Goal: Task Accomplishment & Management: Manage account settings

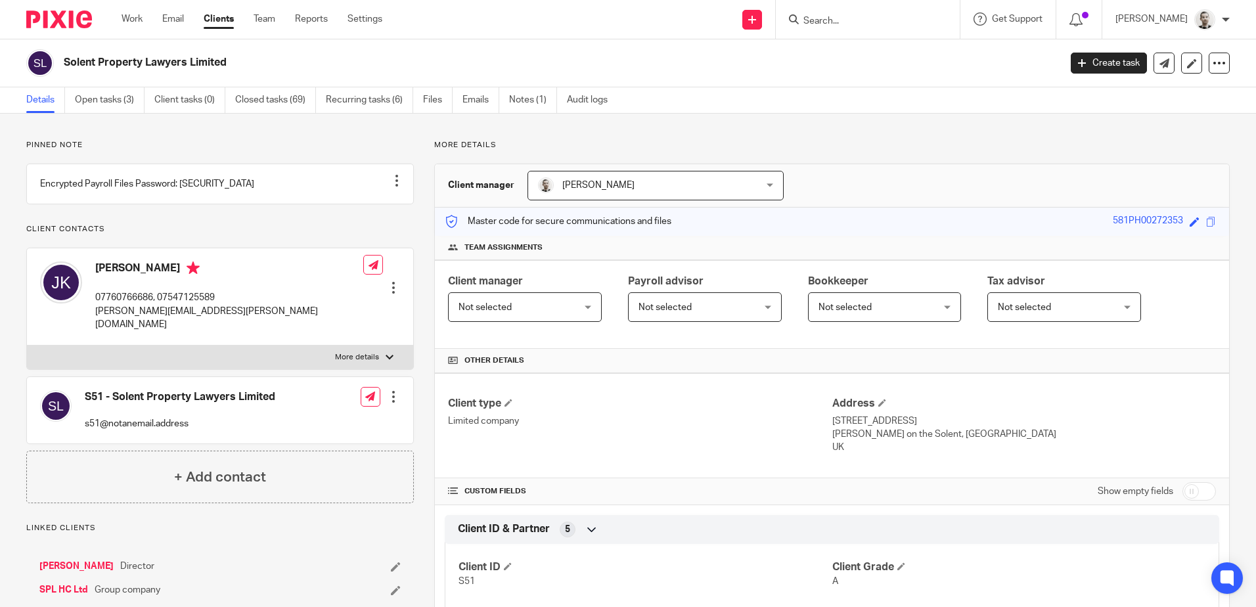
click at [55, 23] on img at bounding box center [59, 20] width 66 height 18
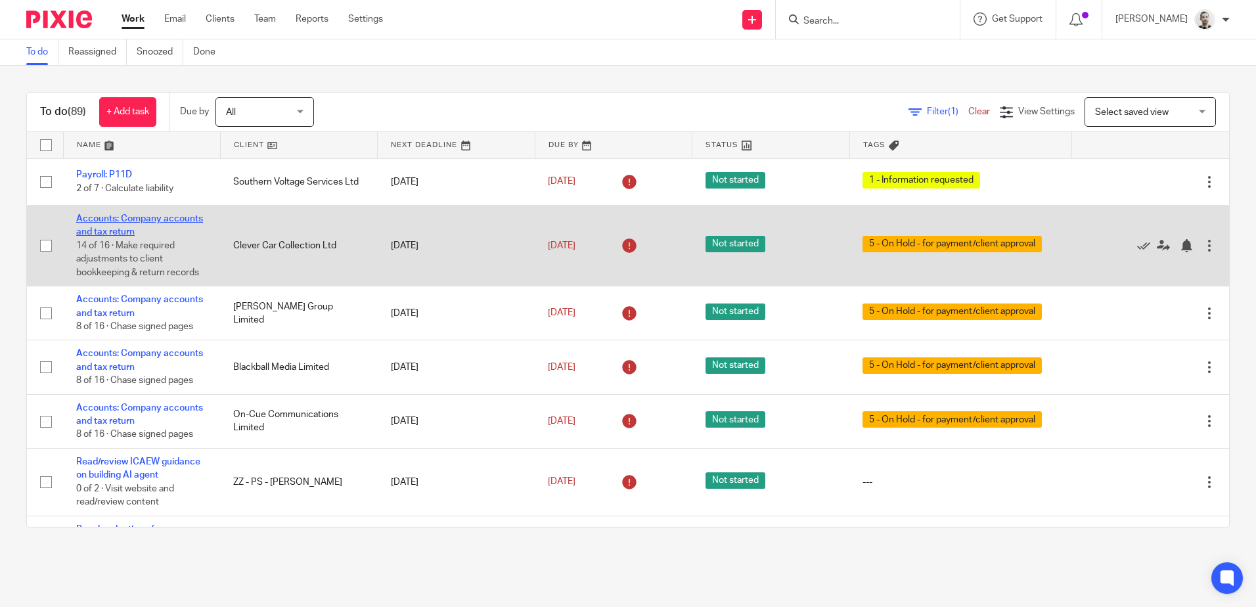
click at [175, 216] on link "Accounts: Company accounts and tax return" at bounding box center [139, 225] width 127 height 22
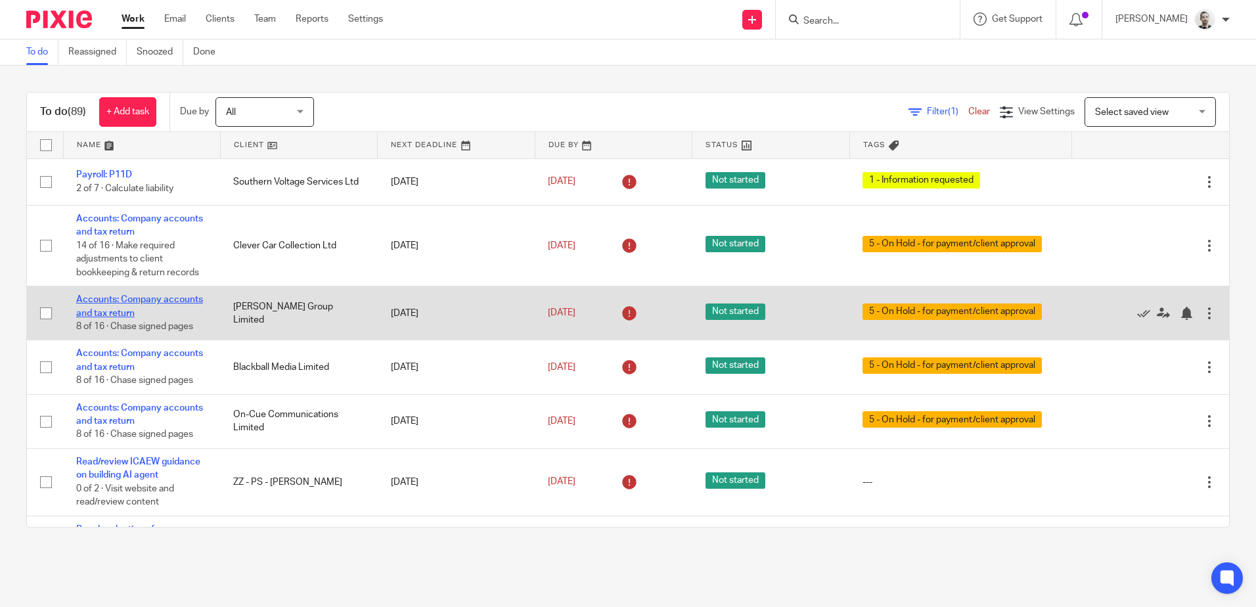
click at [179, 298] on link "Accounts: Company accounts and tax return" at bounding box center [139, 306] width 127 height 22
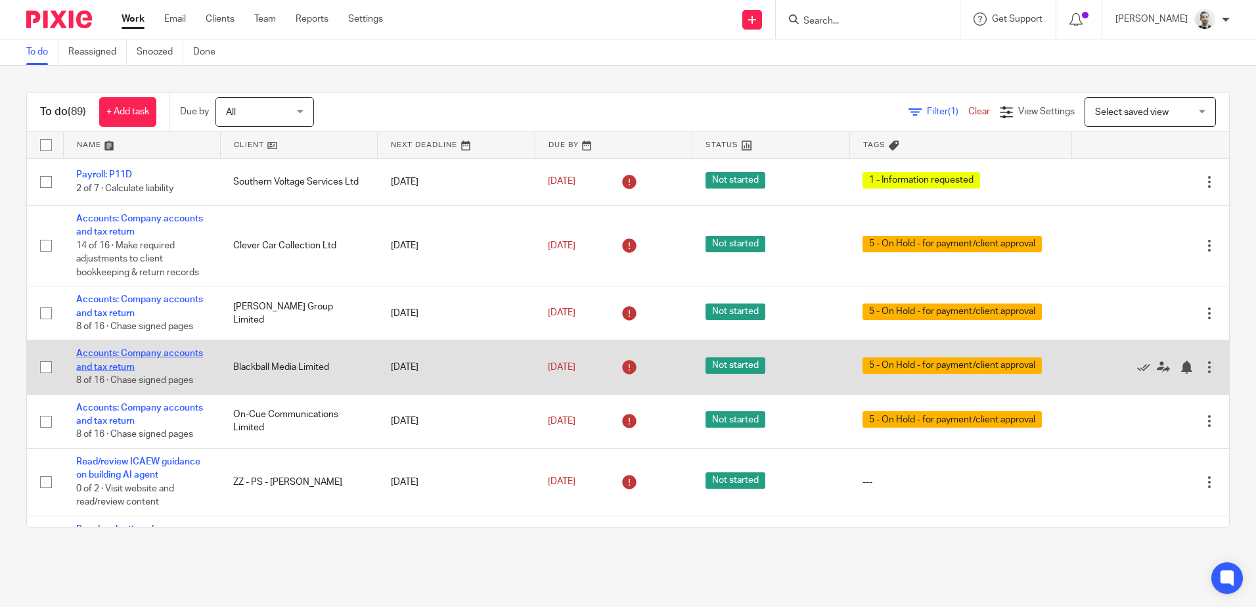
click at [177, 349] on link "Accounts: Company accounts and tax return" at bounding box center [139, 360] width 127 height 22
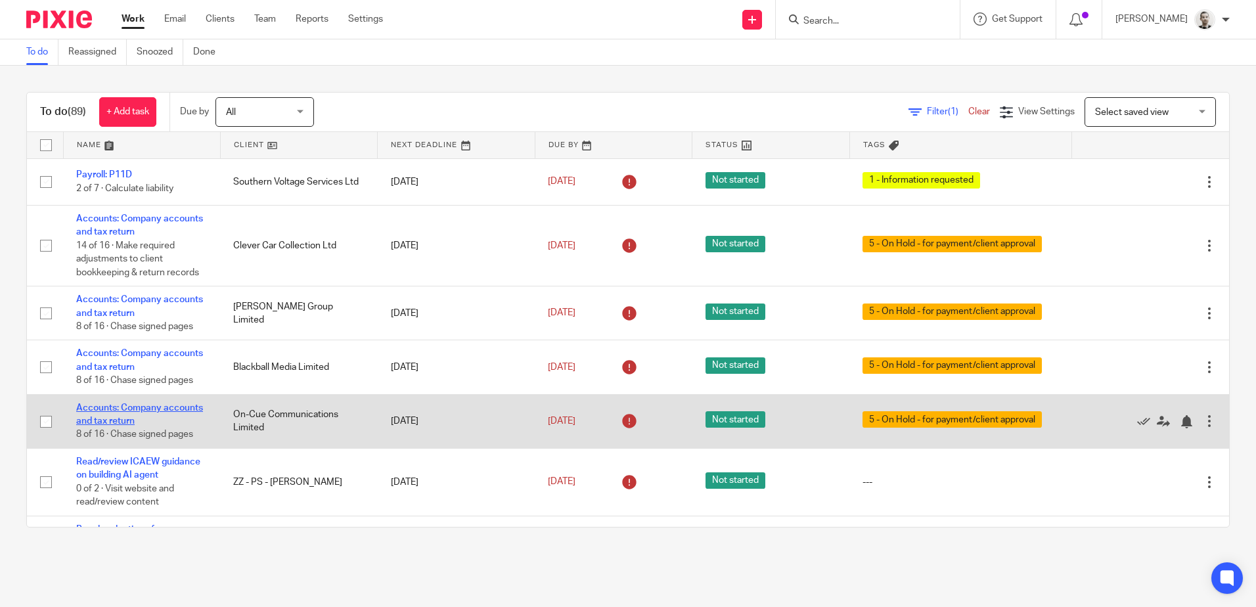
click at [179, 405] on link "Accounts: Company accounts and tax return" at bounding box center [139, 414] width 127 height 22
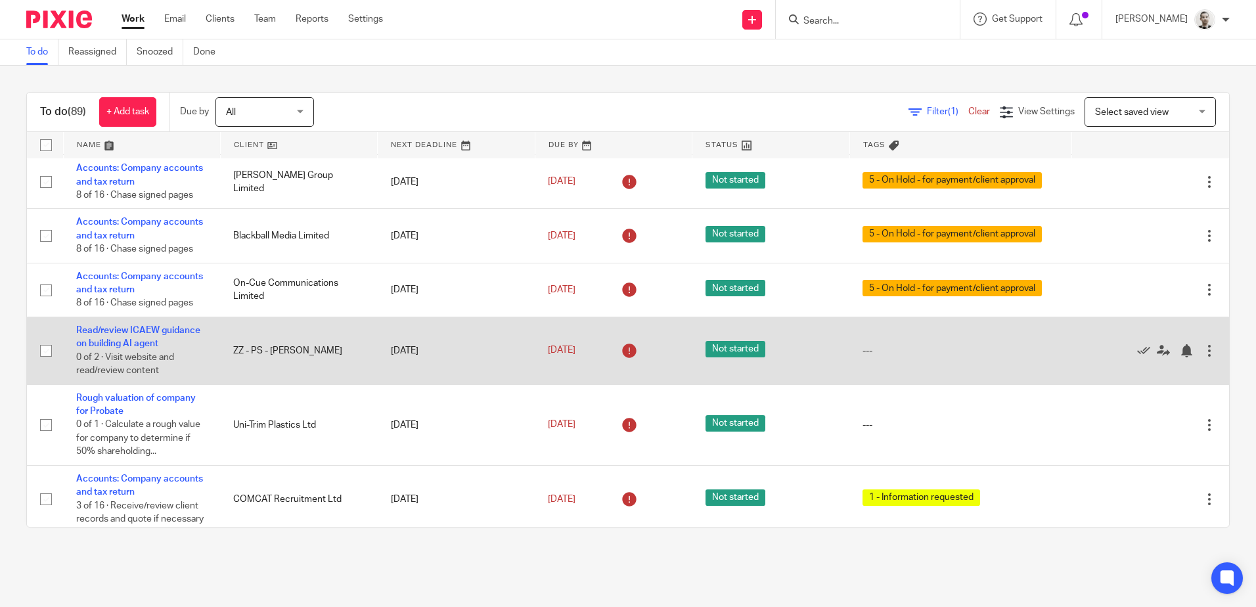
scroll to position [197, 0]
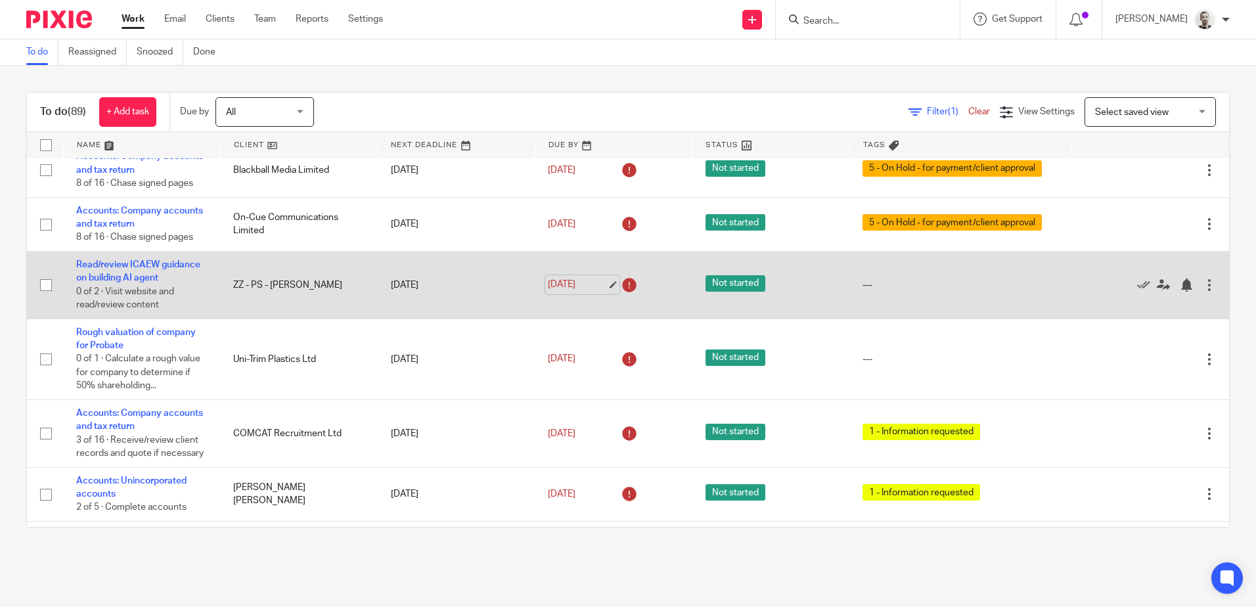
click at [568, 285] on link "[DATE]" at bounding box center [577, 285] width 59 height 14
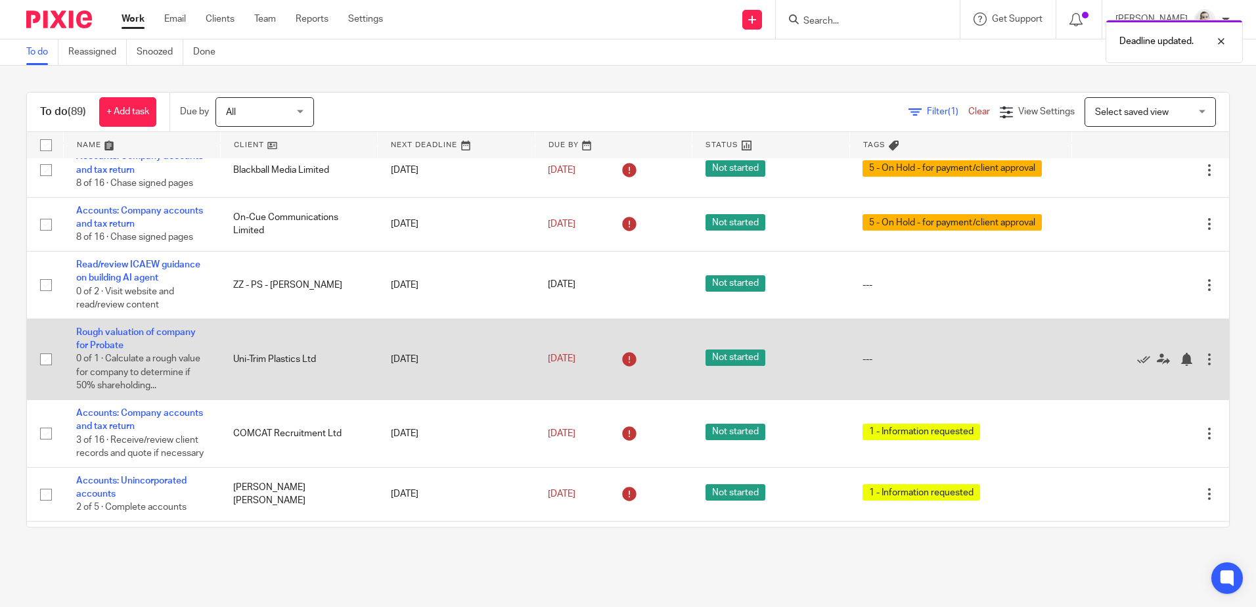
scroll to position [263, 0]
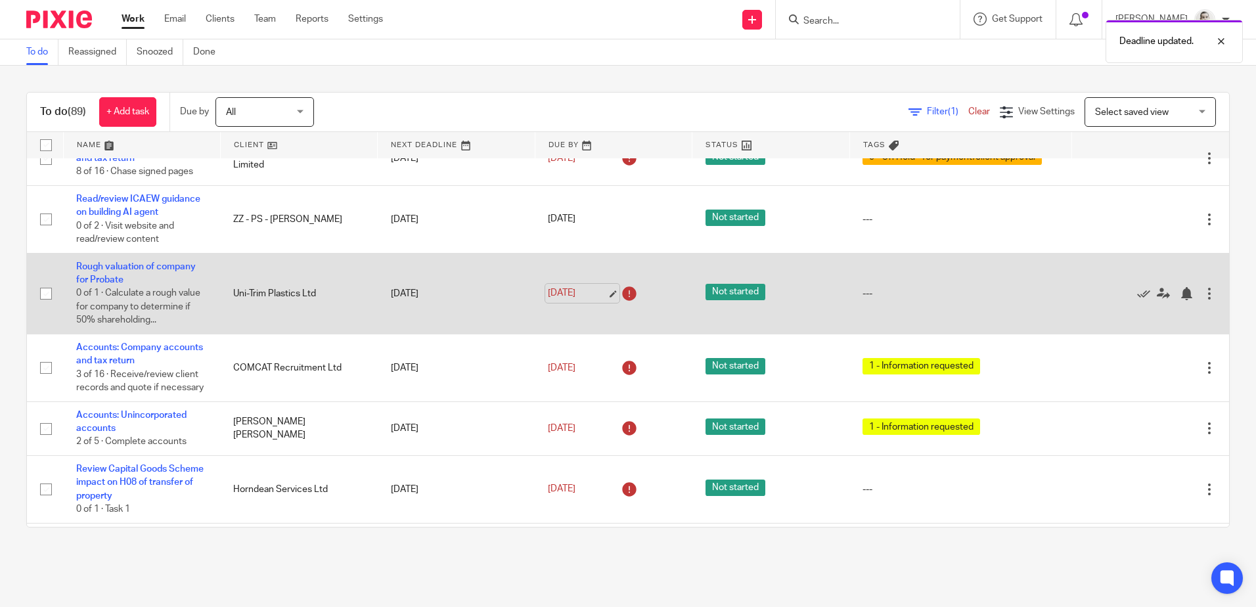
click at [555, 292] on link "[DATE]" at bounding box center [577, 293] width 59 height 14
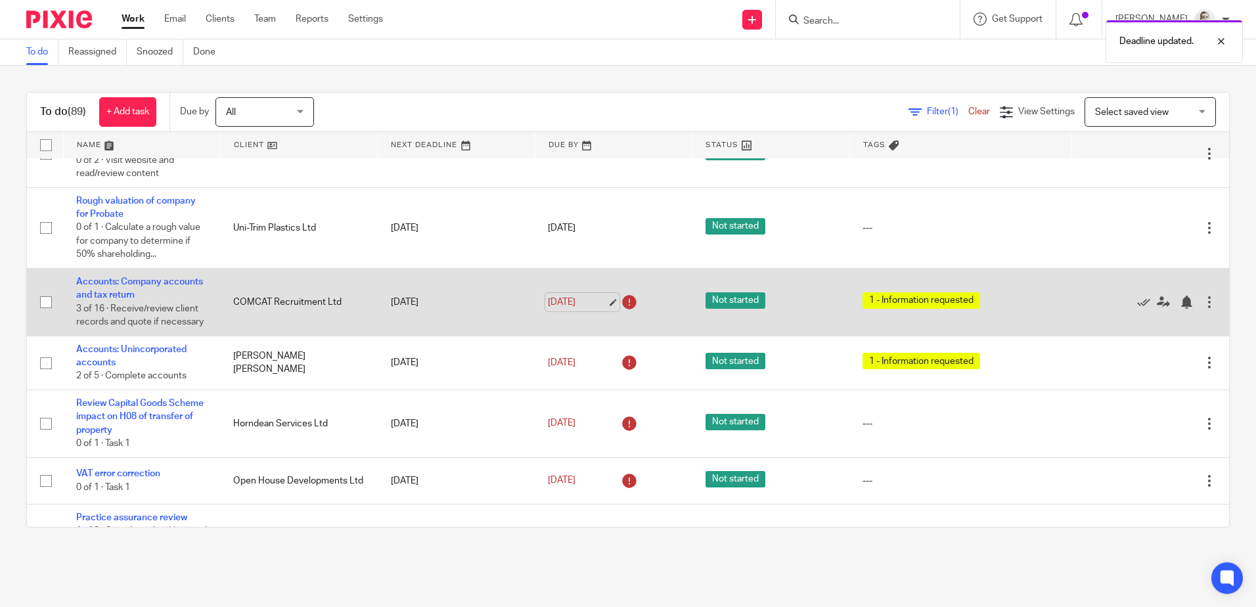
click at [573, 307] on link "6 Aug 2025" at bounding box center [577, 303] width 59 height 14
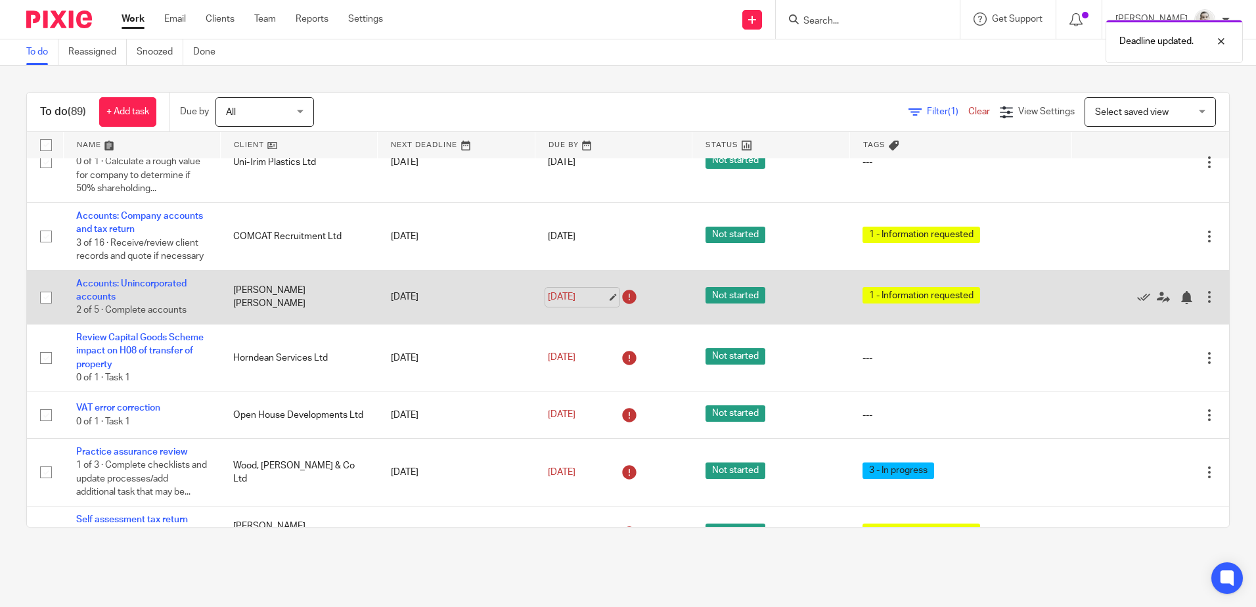
click at [565, 304] on link "6 Aug 2025" at bounding box center [577, 297] width 59 height 14
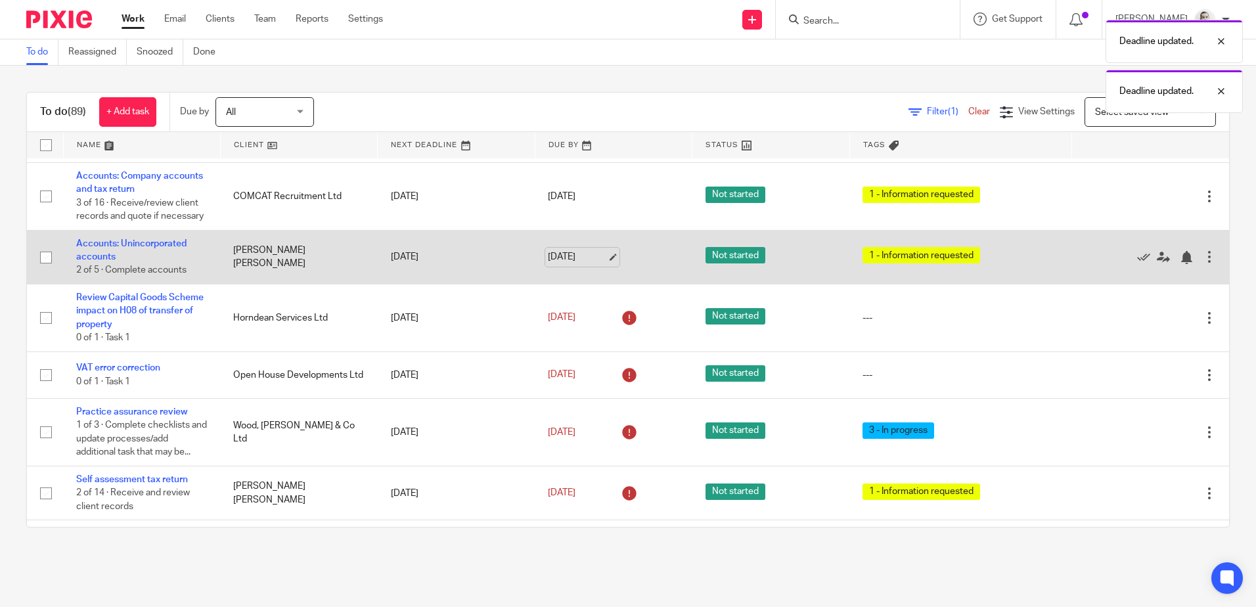
scroll to position [460, 0]
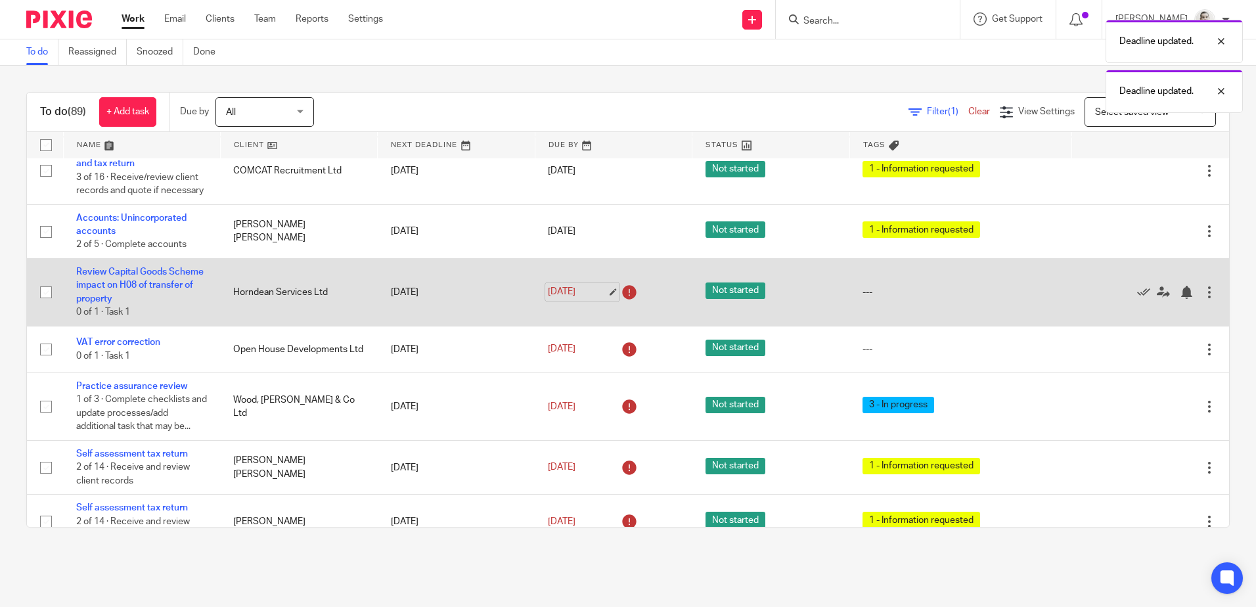
click at [567, 299] on link "6 Aug 2025" at bounding box center [577, 292] width 59 height 14
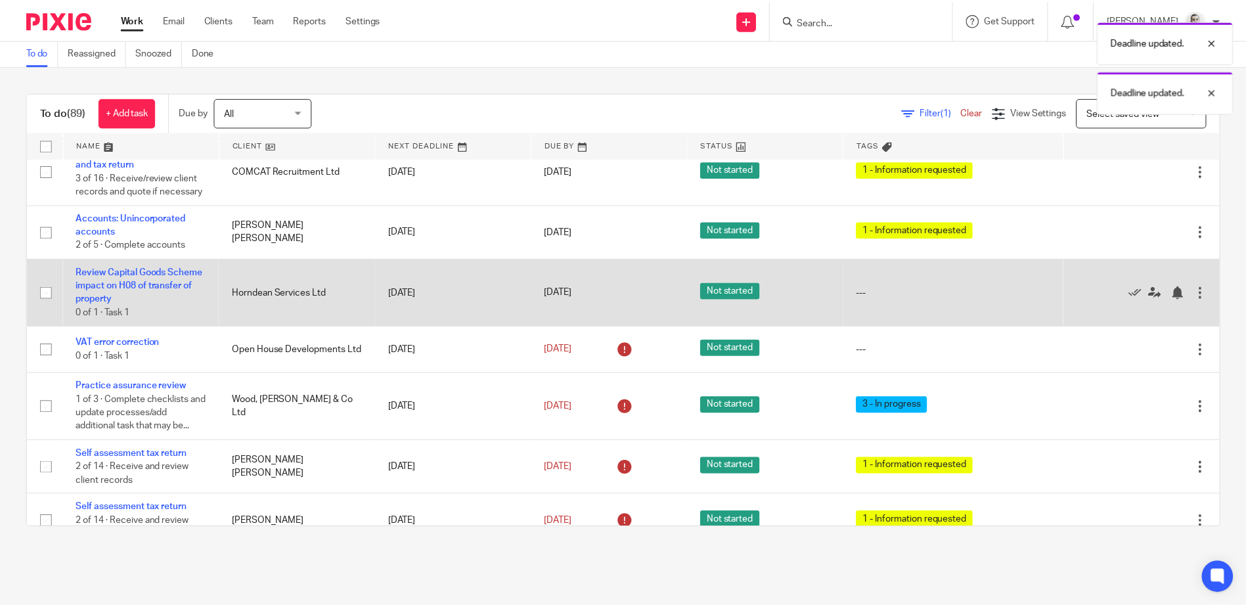
scroll to position [526, 0]
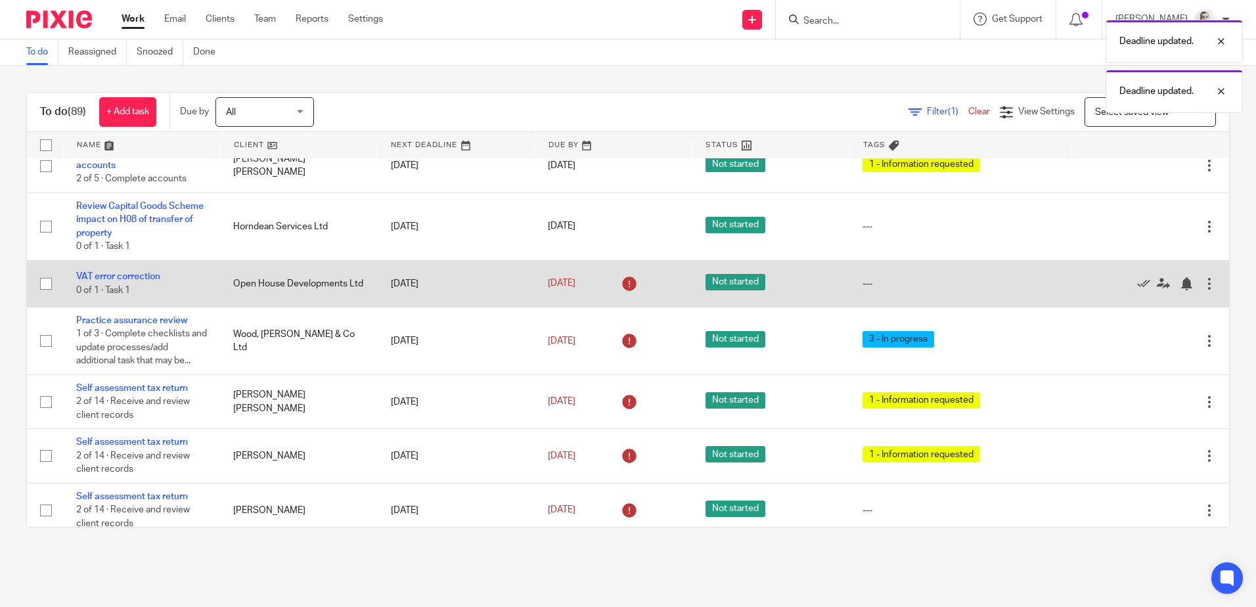
click at [561, 294] on div "7 Aug 2025" at bounding box center [613, 283] width 131 height 21
click at [563, 290] on link "7 Aug 2025" at bounding box center [577, 284] width 59 height 14
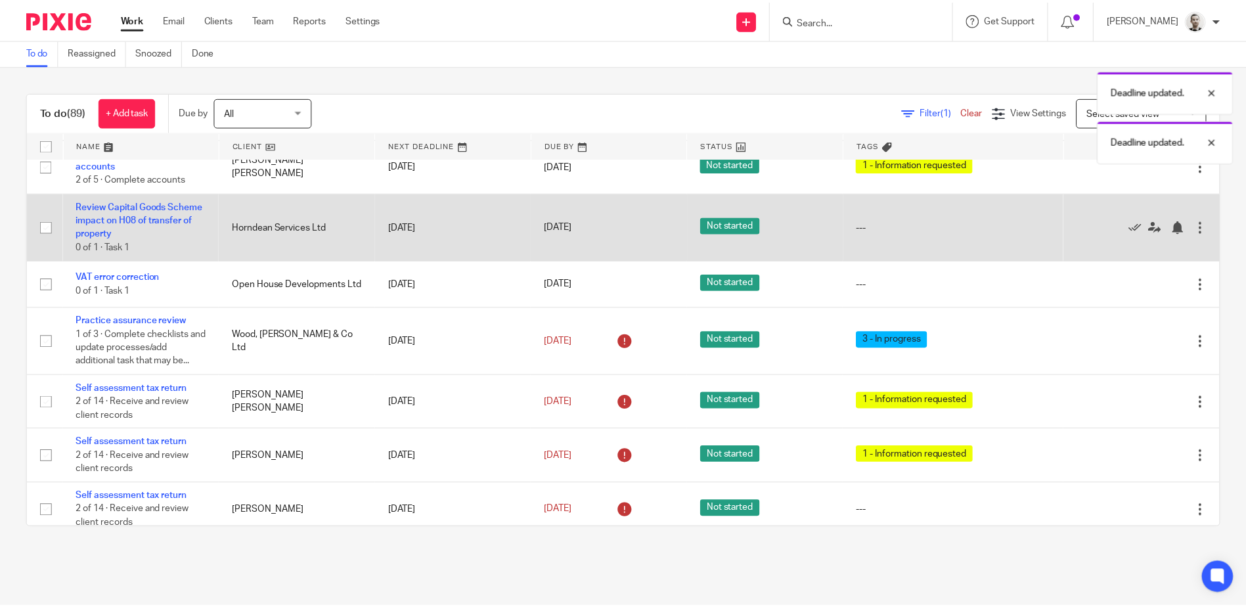
scroll to position [591, 0]
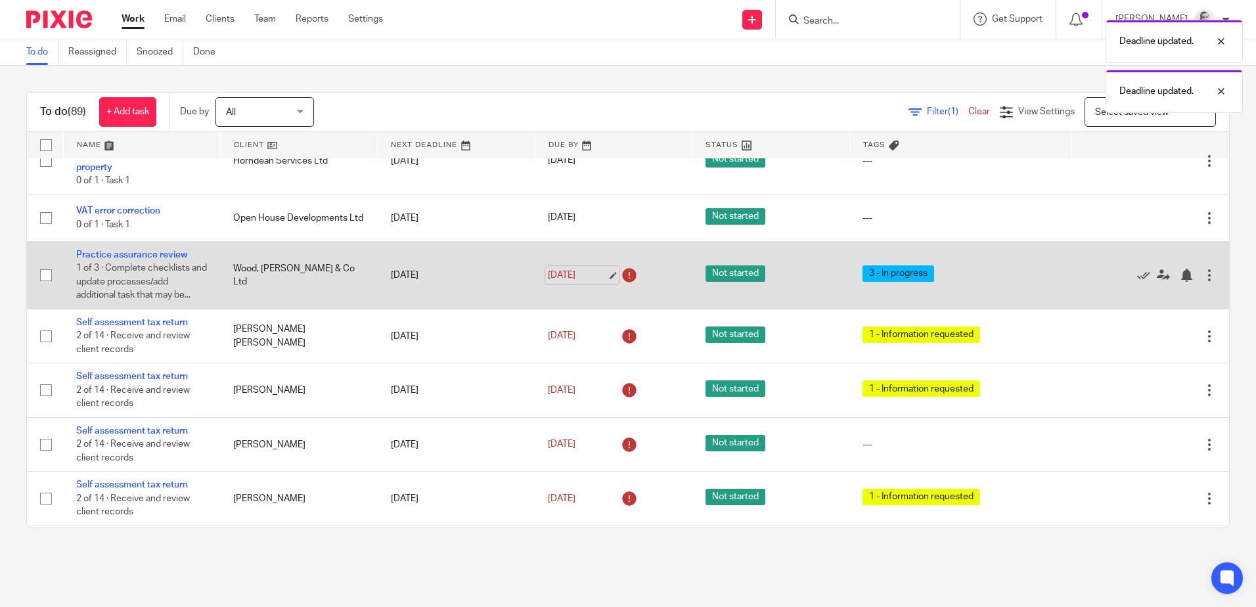
click at [562, 283] on link "7 Aug 2025" at bounding box center [577, 276] width 59 height 14
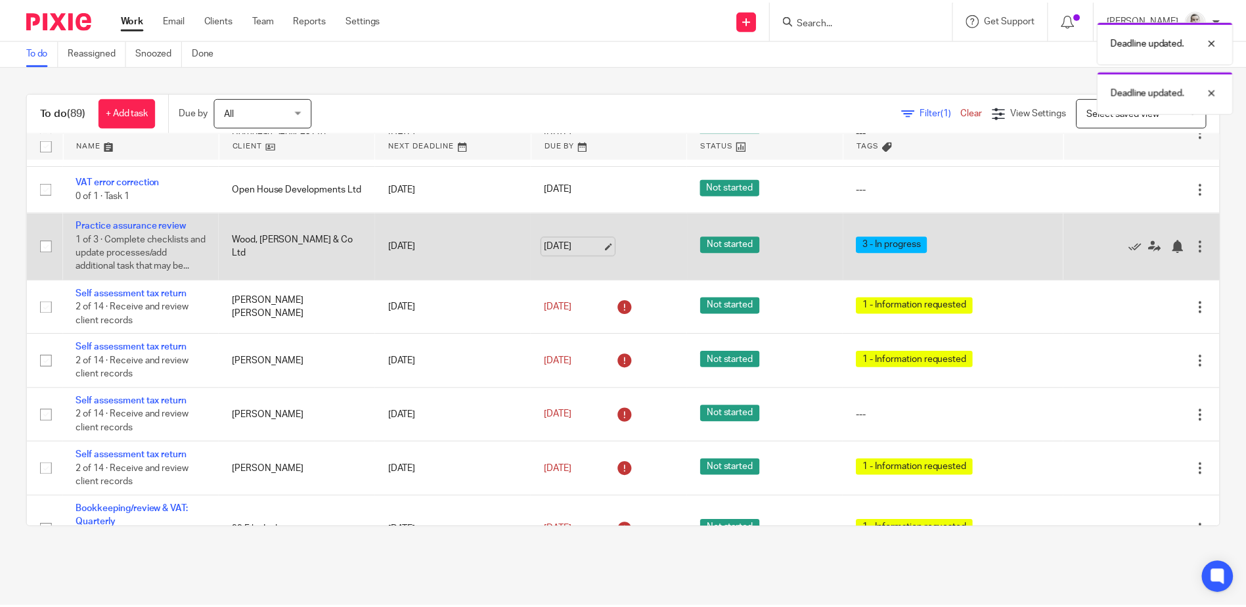
scroll to position [657, 0]
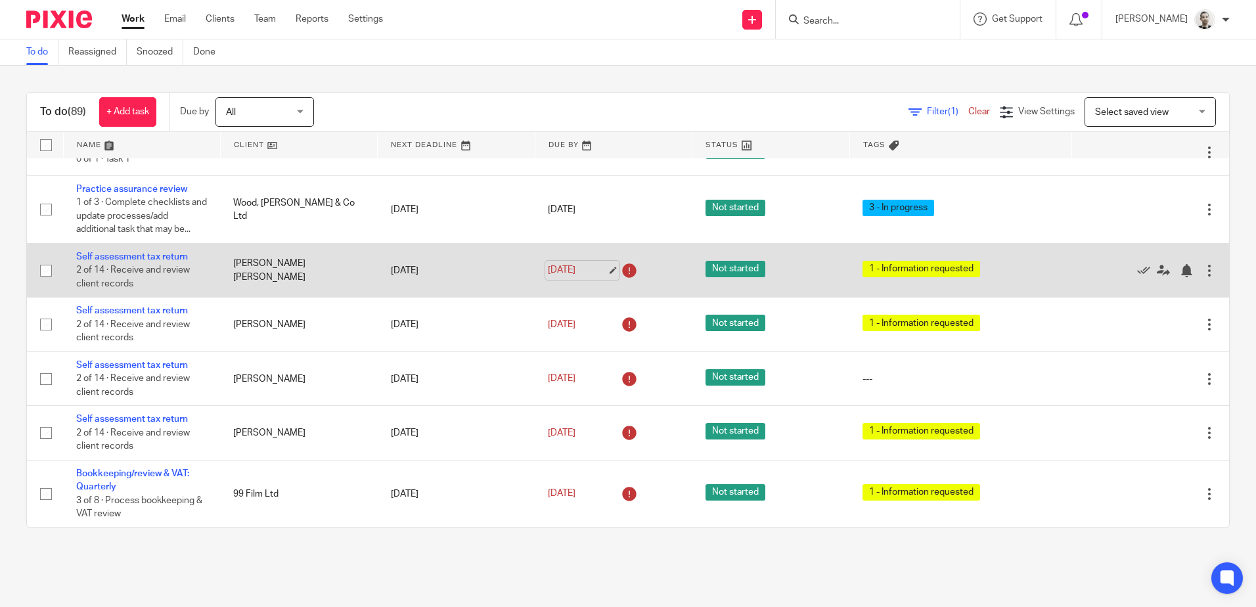
click at [566, 277] on link "7 Aug 2025" at bounding box center [577, 270] width 59 height 14
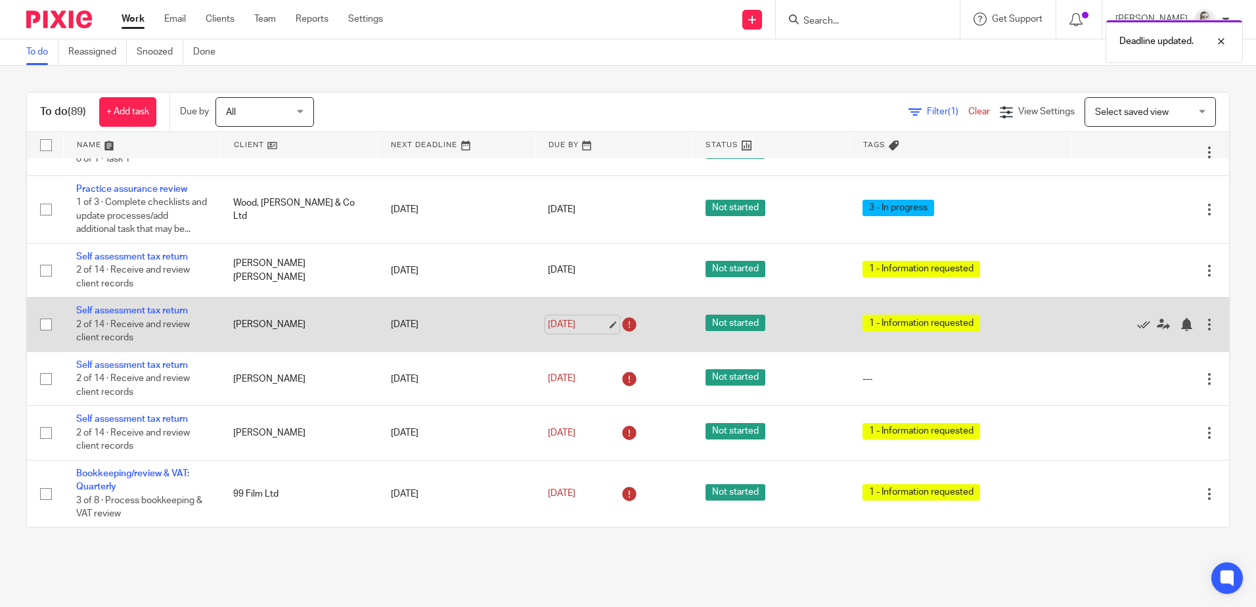
click at [566, 332] on link "7 Aug 2025" at bounding box center [577, 325] width 59 height 14
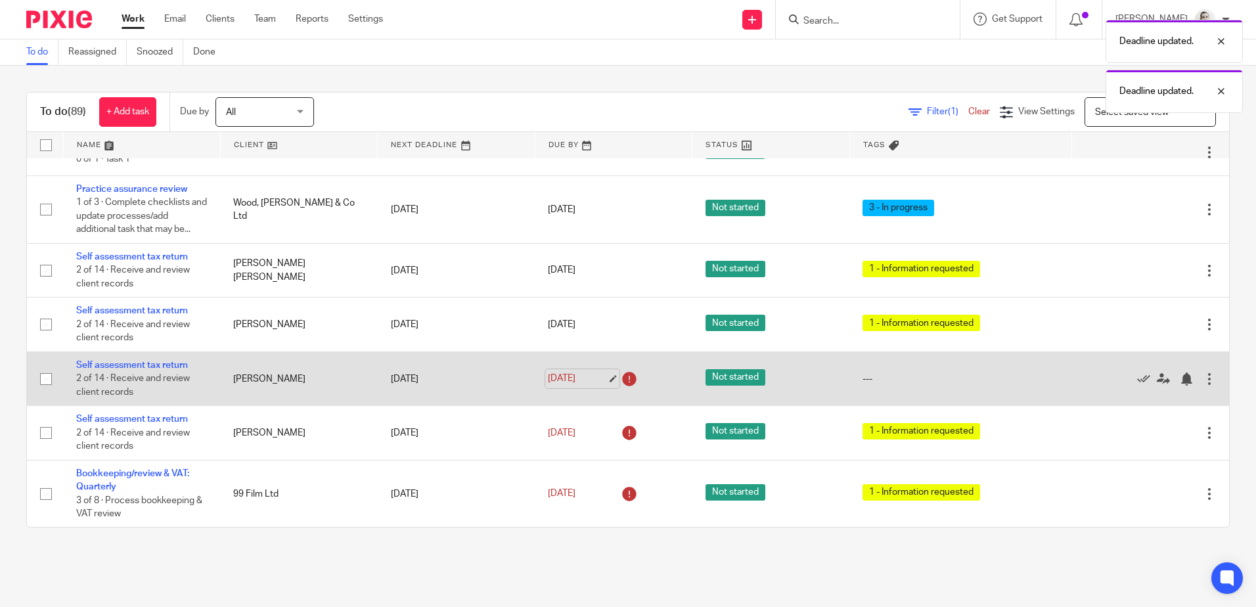
click at [568, 386] on link "7 Aug 2025" at bounding box center [577, 379] width 59 height 14
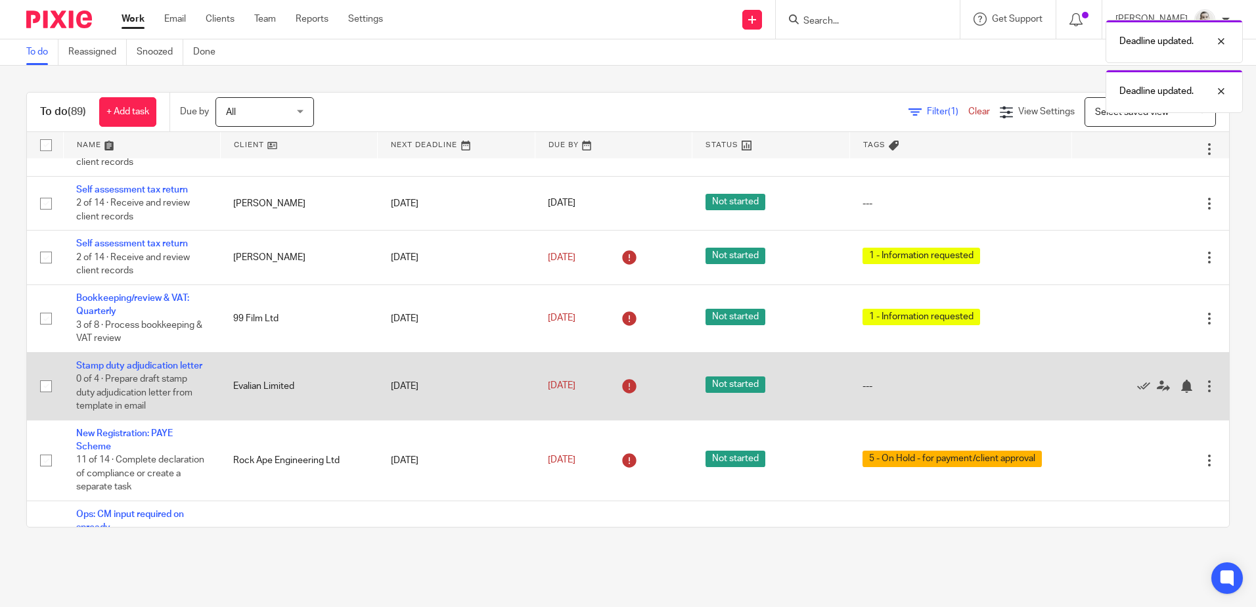
scroll to position [854, 0]
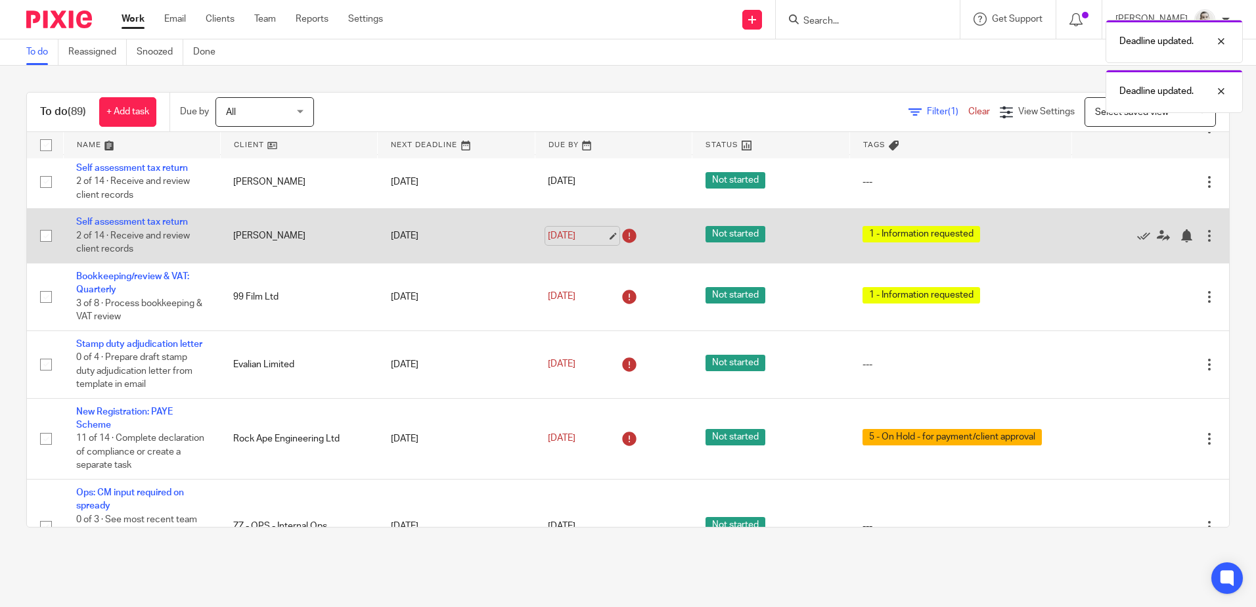
click at [561, 243] on link "7 Aug 2025" at bounding box center [577, 236] width 59 height 14
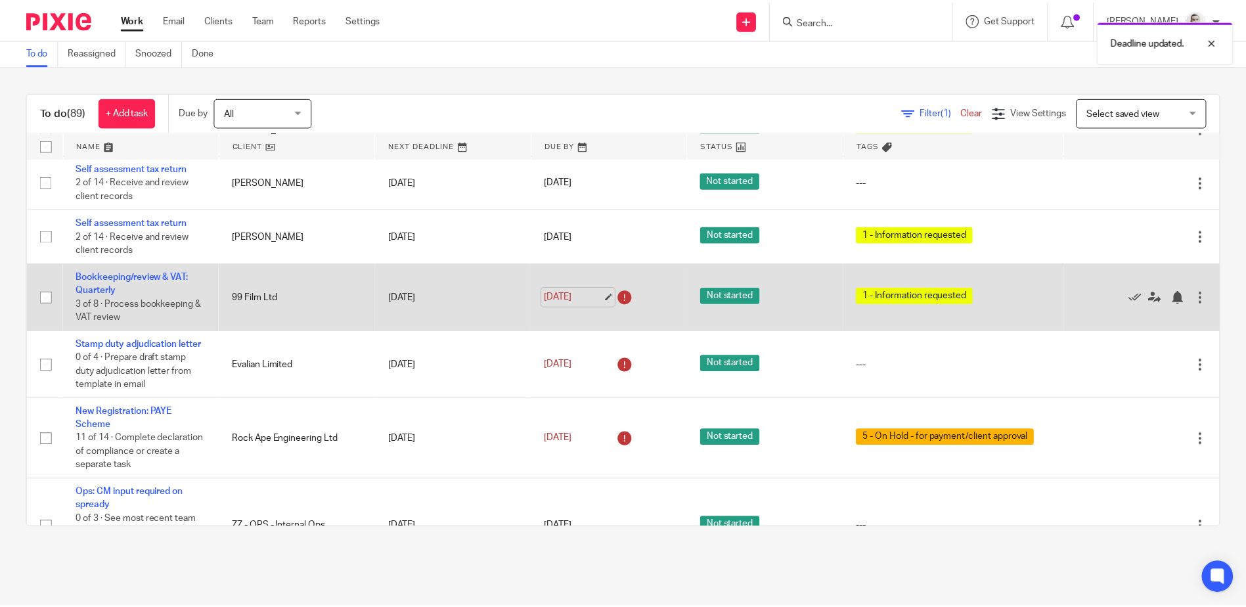
scroll to position [920, 0]
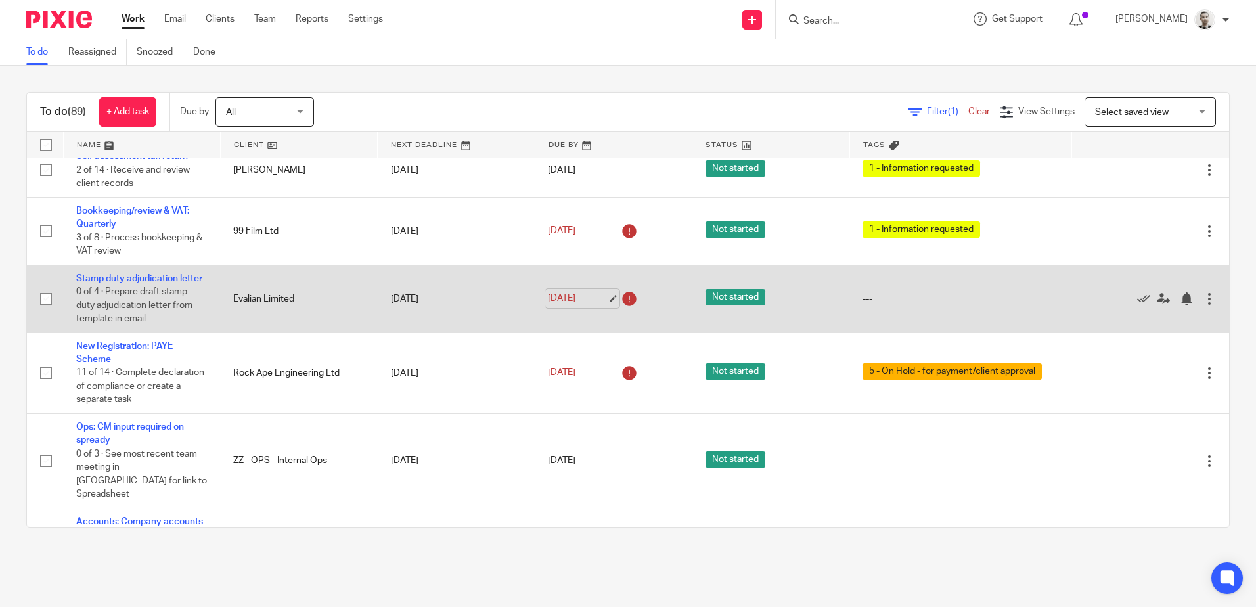
click at [568, 306] on link "8 Aug 2025" at bounding box center [577, 299] width 59 height 14
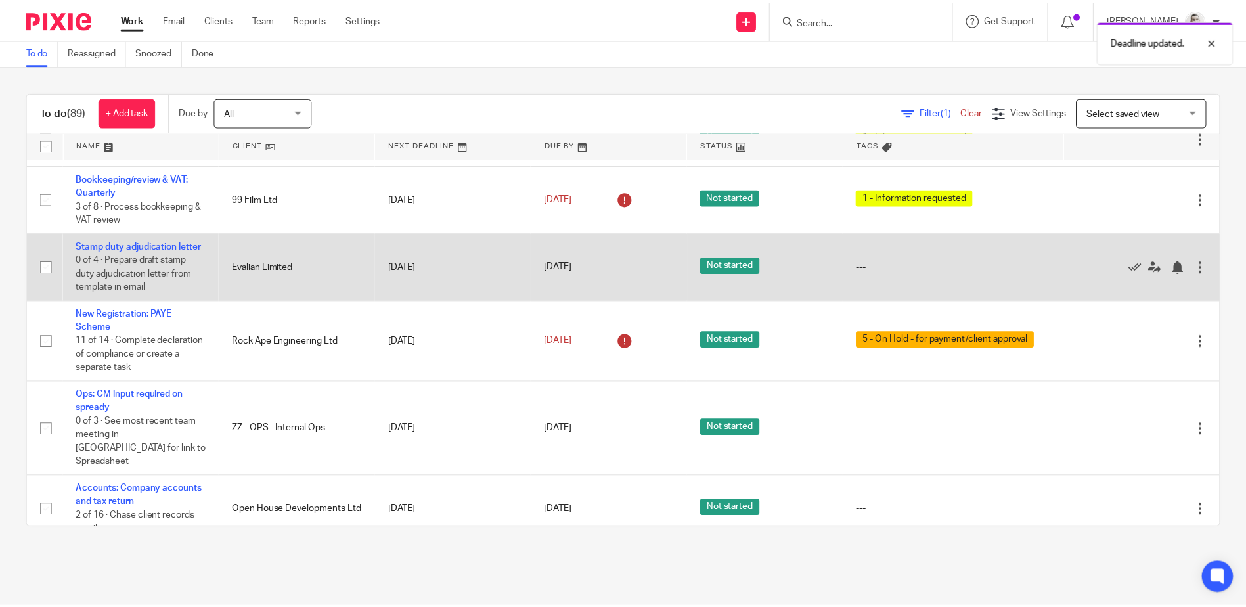
scroll to position [986, 0]
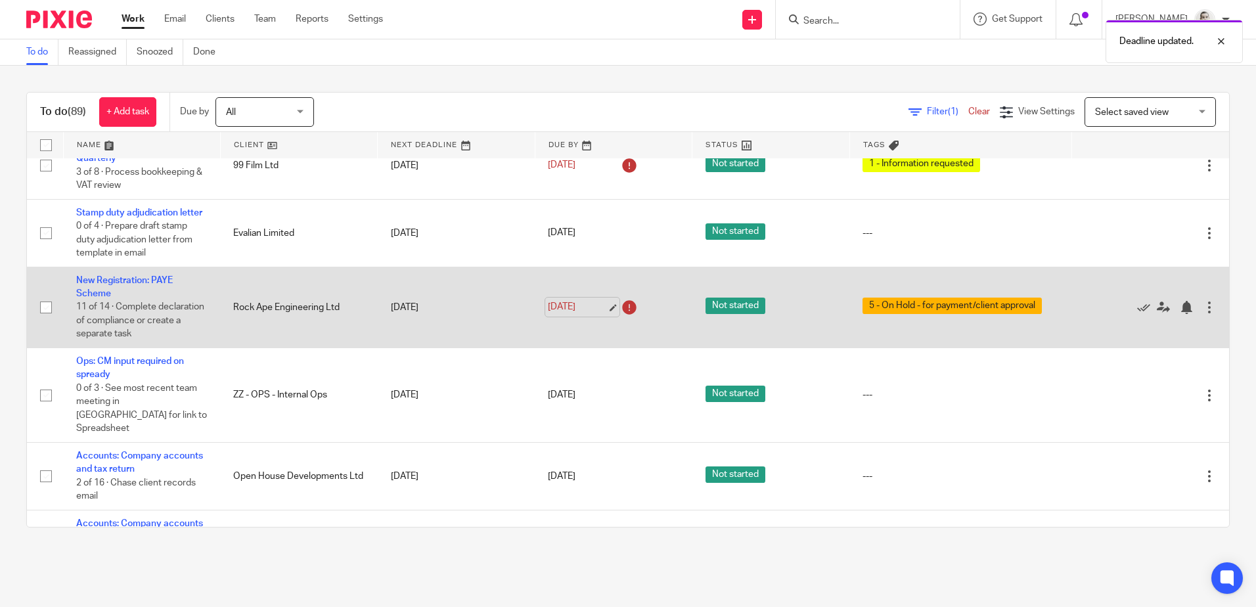
click at [556, 314] on link "8 Aug 2025" at bounding box center [577, 307] width 59 height 14
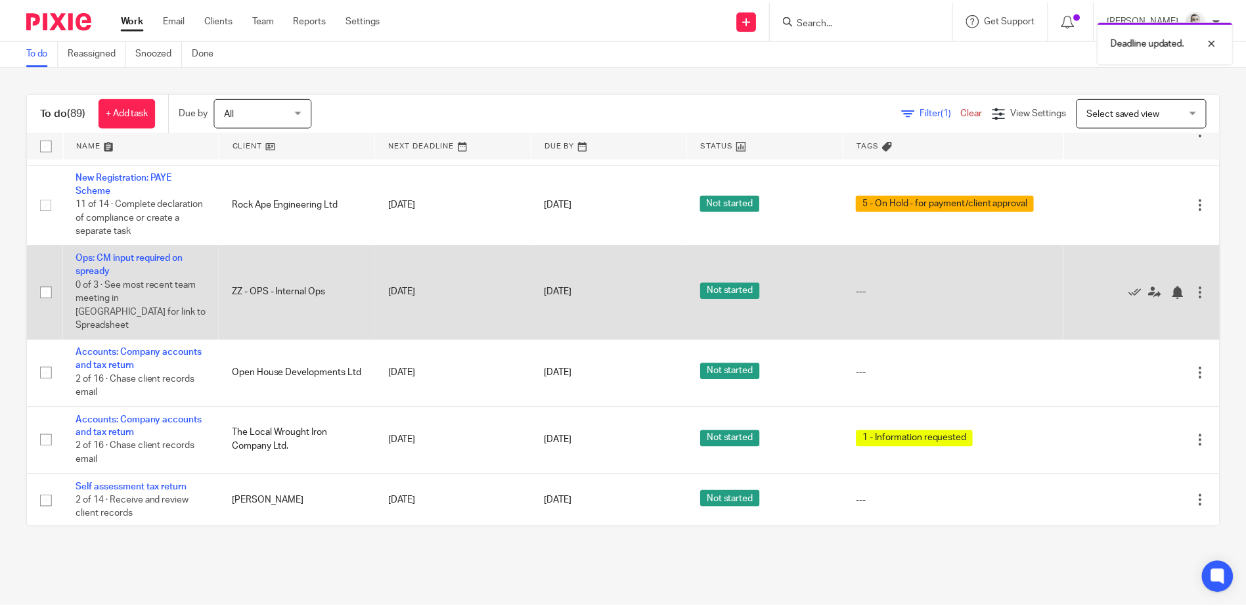
scroll to position [1117, 0]
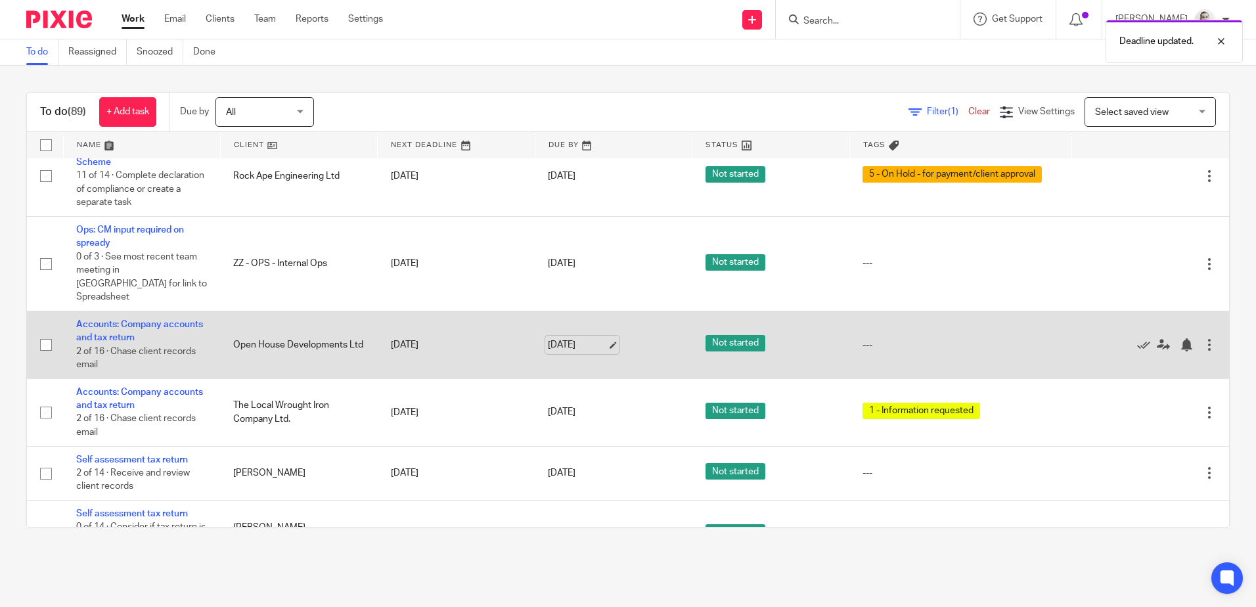
click at [568, 352] on link "13 Aug 2025" at bounding box center [577, 345] width 59 height 14
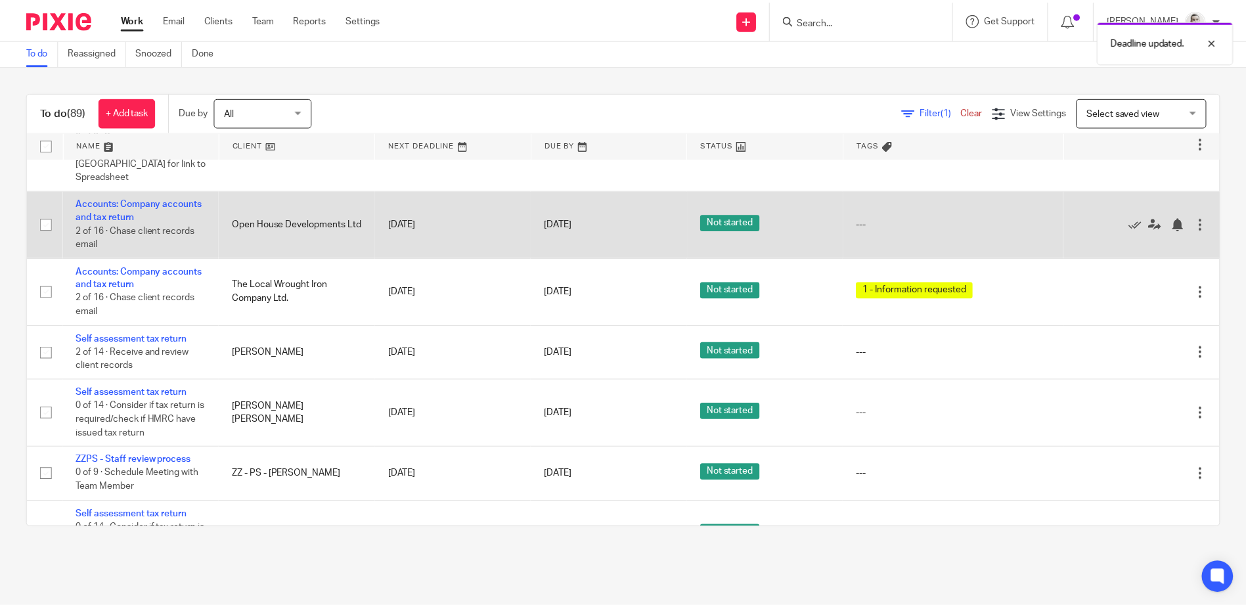
scroll to position [1248, 0]
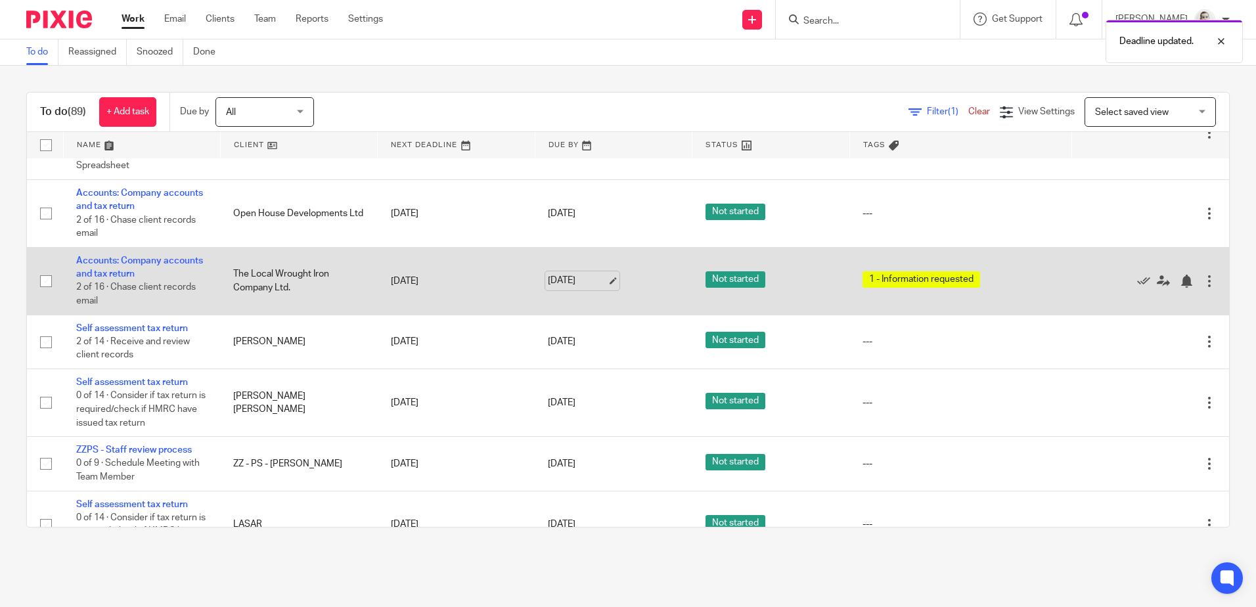
click at [568, 288] on link "13 Aug 2025" at bounding box center [577, 281] width 59 height 14
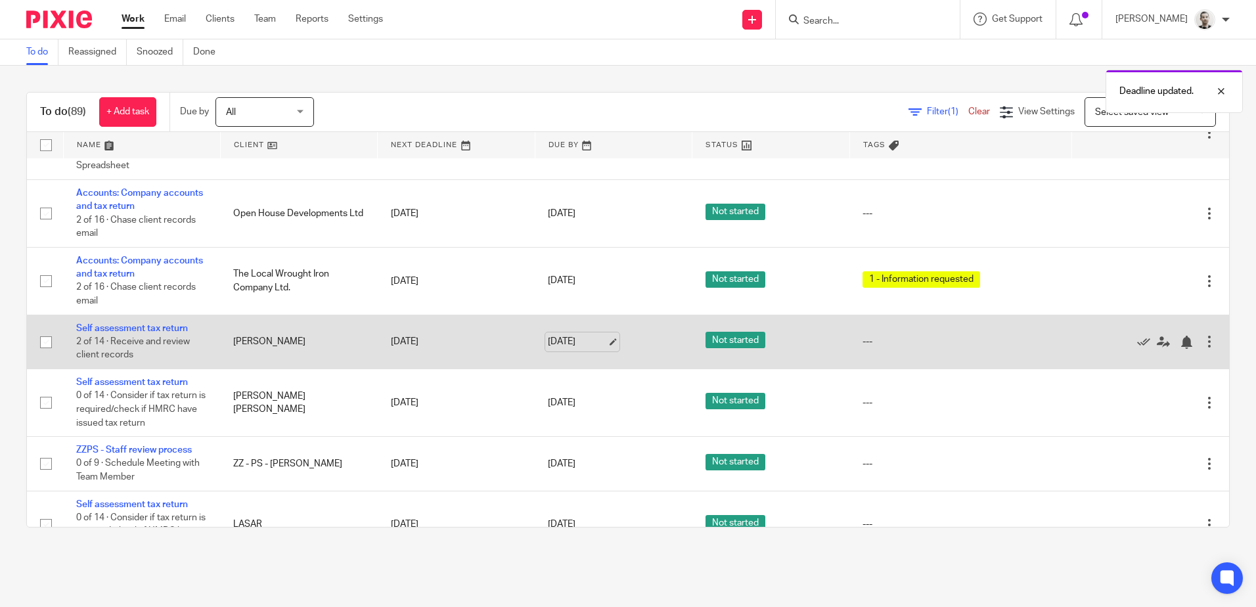
click at [573, 349] on link "13 Aug 2025" at bounding box center [577, 342] width 59 height 14
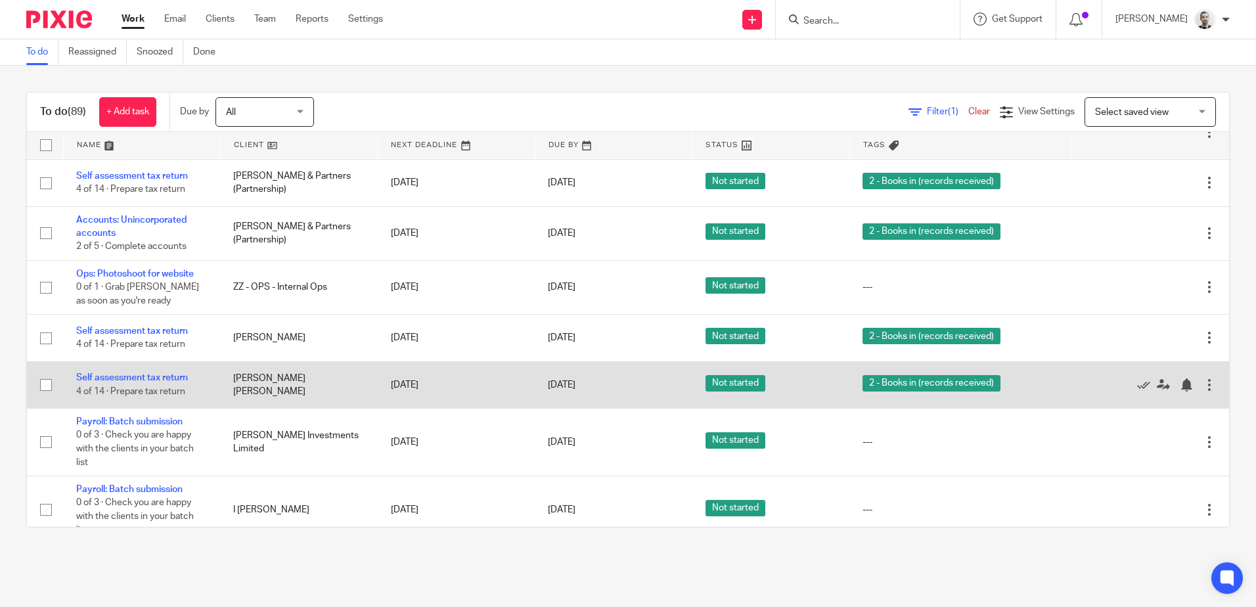
scroll to position [2563, 0]
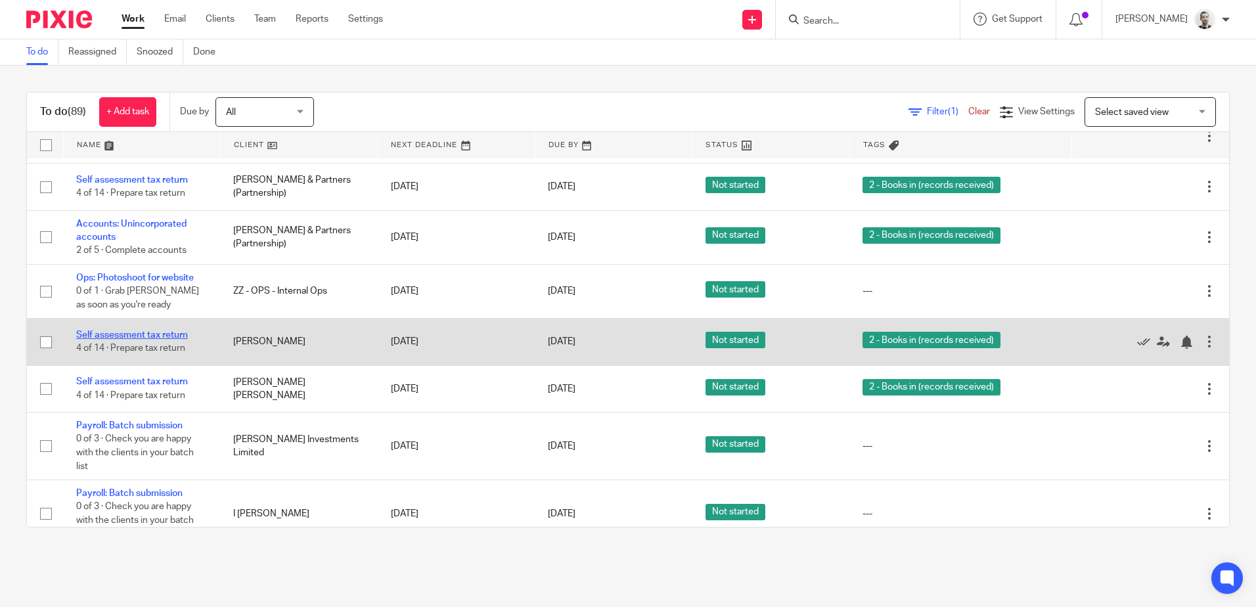
click at [157, 340] on link "Self assessment tax return" at bounding box center [132, 334] width 112 height 9
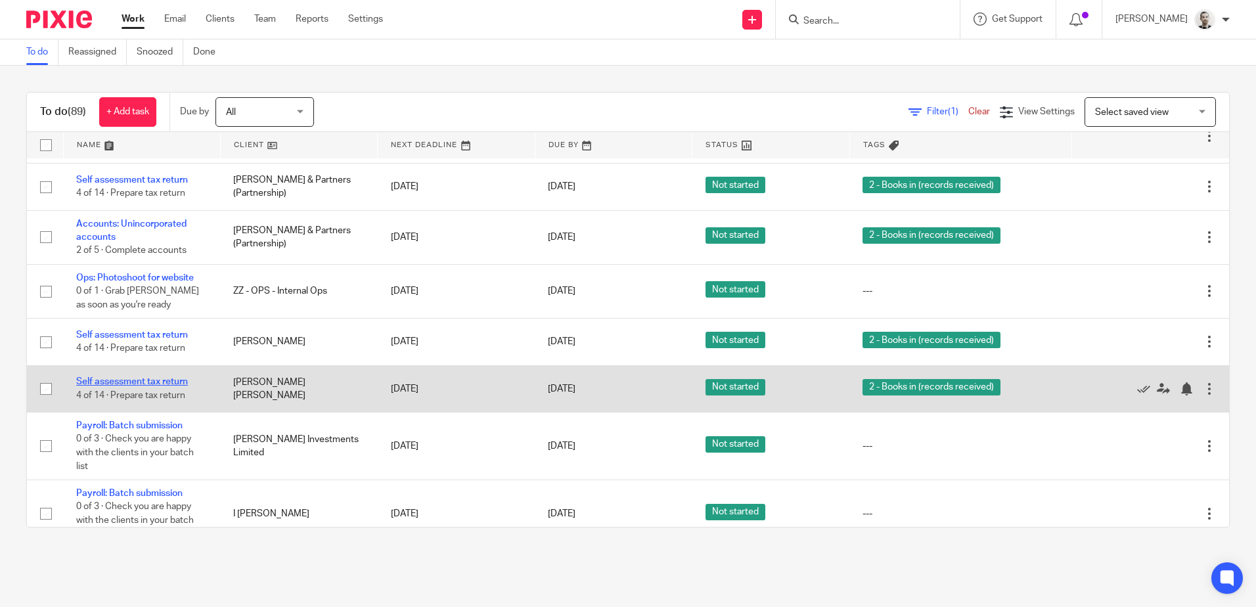
click at [156, 386] on link "Self assessment tax return" at bounding box center [132, 381] width 112 height 9
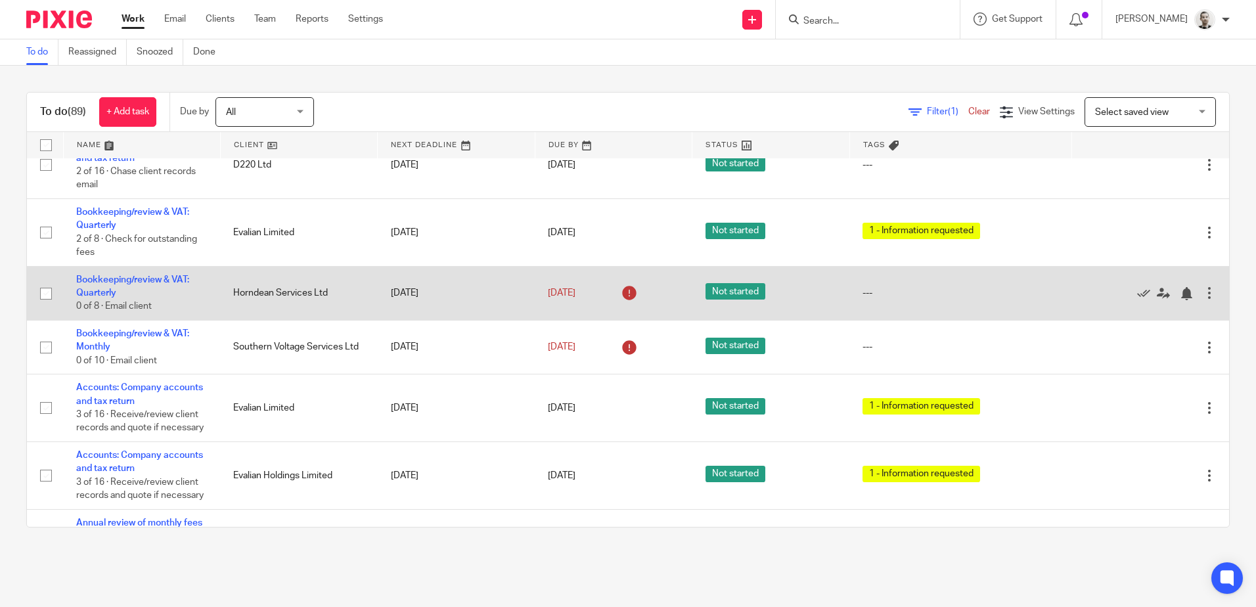
scroll to position [3942, 0]
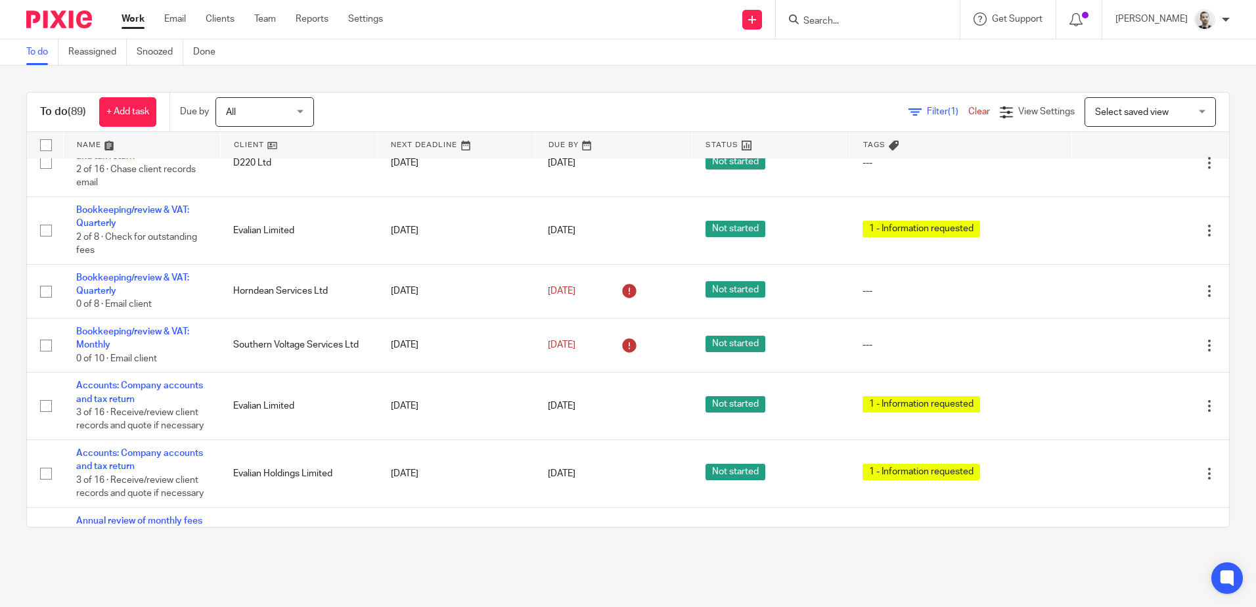
click at [894, 25] on input "Search" at bounding box center [861, 22] width 118 height 12
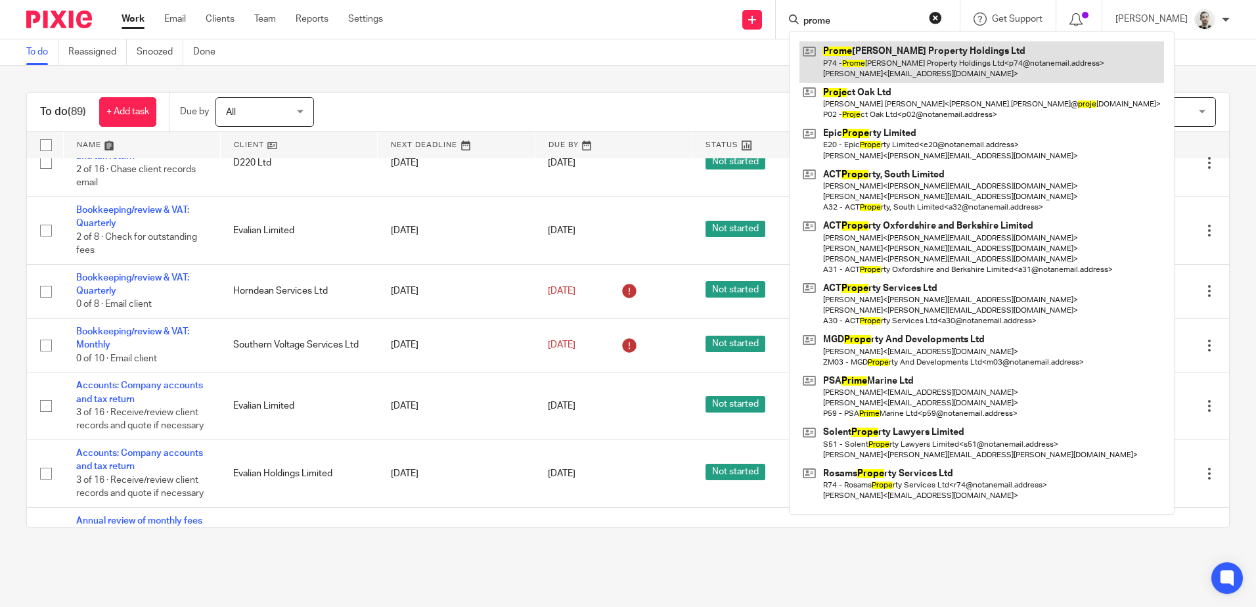
type input "prome"
click at [901, 61] on link at bounding box center [982, 61] width 365 height 41
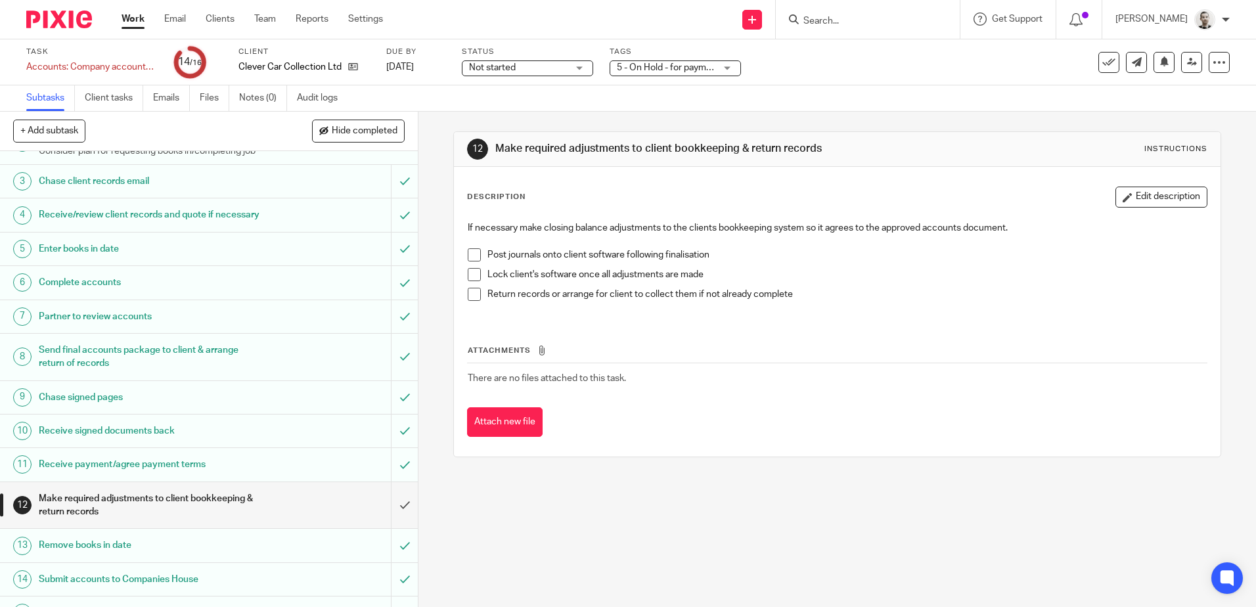
scroll to position [148, 0]
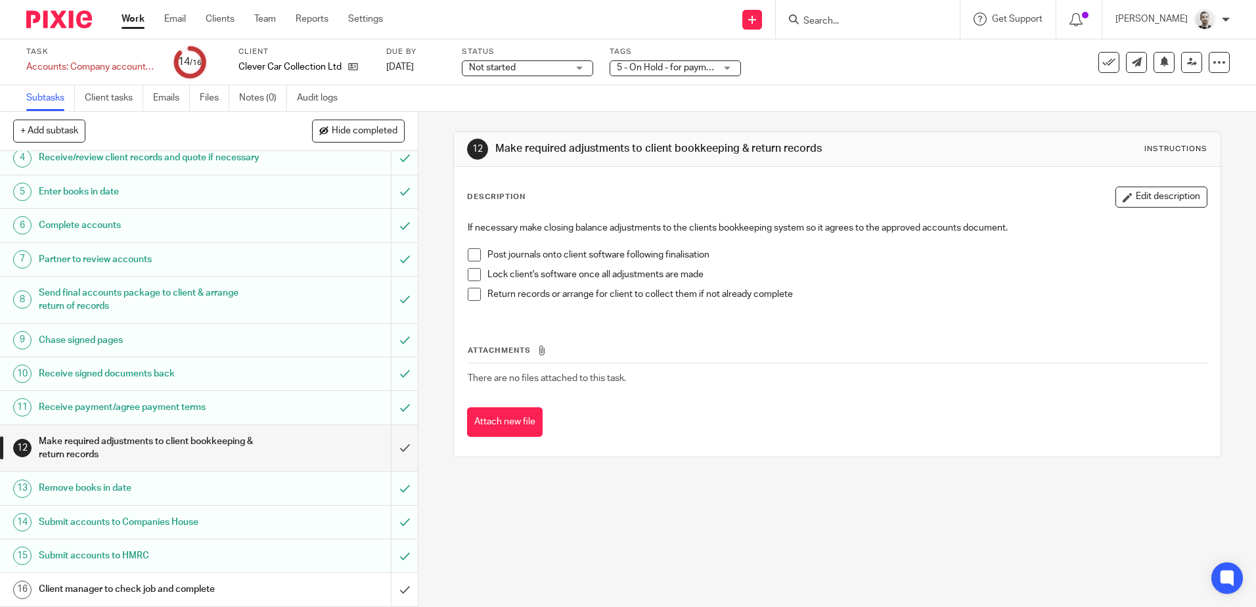
click at [698, 66] on span "5 - On Hold - for payment/client approval" at bounding box center [700, 67] width 166 height 9
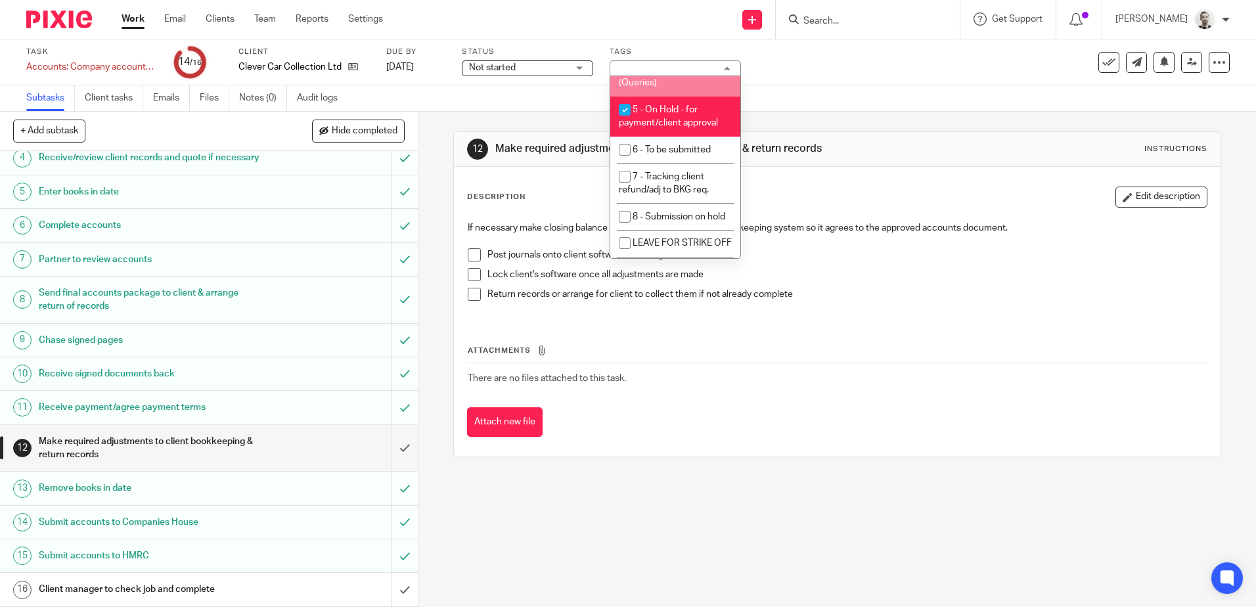
scroll to position [131, 0]
click at [695, 108] on span "5 - On Hold - for payment/client approval" at bounding box center [668, 112] width 99 height 23
checkbox input "false"
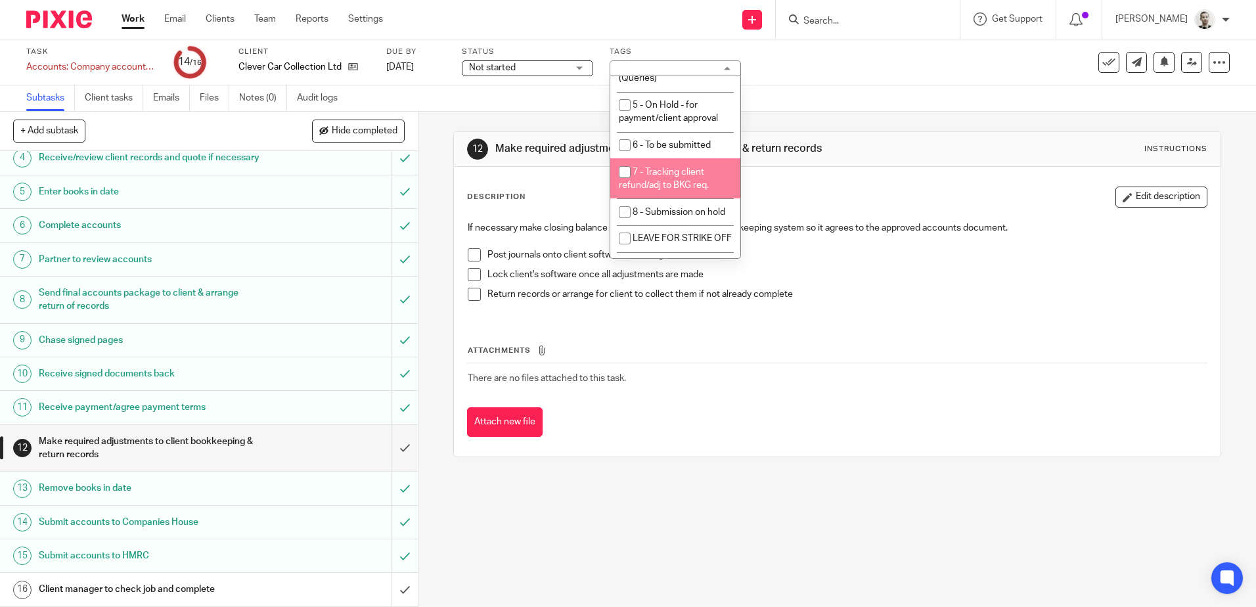
click at [685, 171] on span "7 - Tracking client refund/adj to BKG req." at bounding box center [664, 179] width 90 height 23
checkbox input "true"
click at [802, 121] on div "12 Make required adjustments to client bookkeeping & return records Instruction…" at bounding box center [836, 294] width 767 height 365
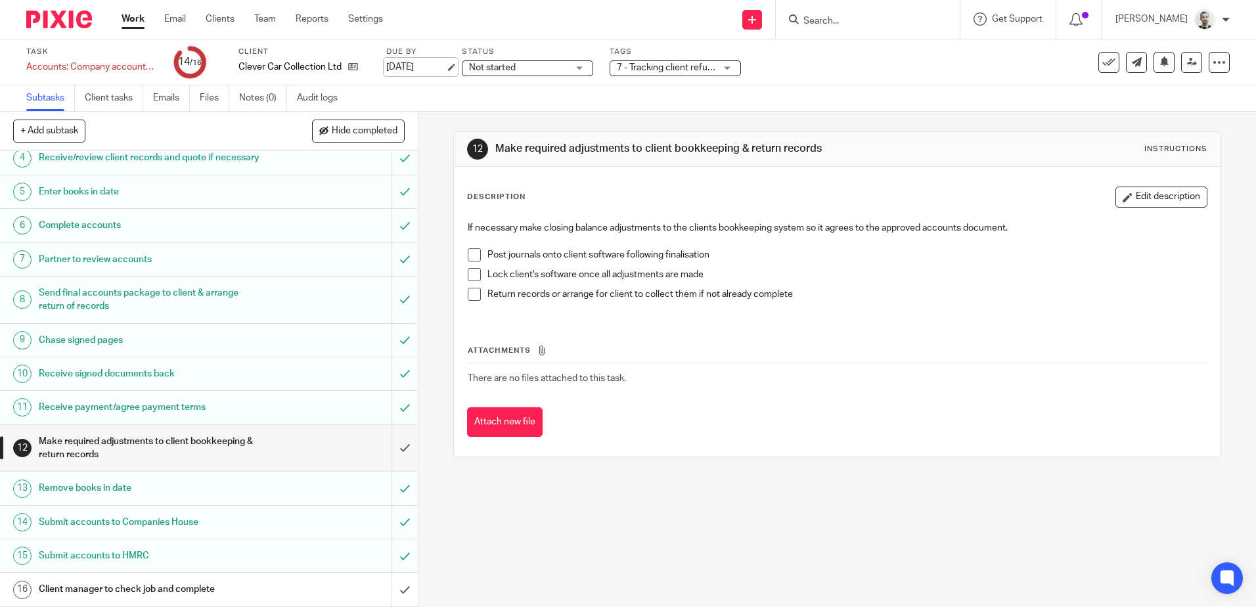
click at [417, 69] on link "[DATE]" at bounding box center [415, 67] width 59 height 14
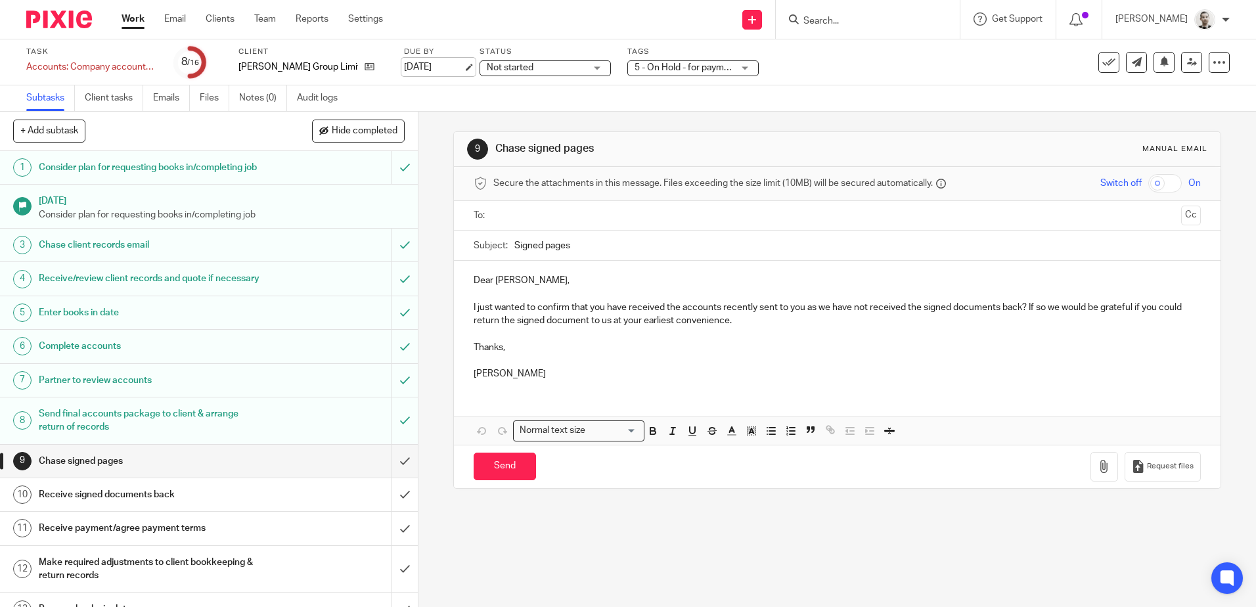
click at [420, 66] on link "[DATE]" at bounding box center [433, 67] width 59 height 14
click at [394, 478] on input "submit" at bounding box center [209, 461] width 418 height 33
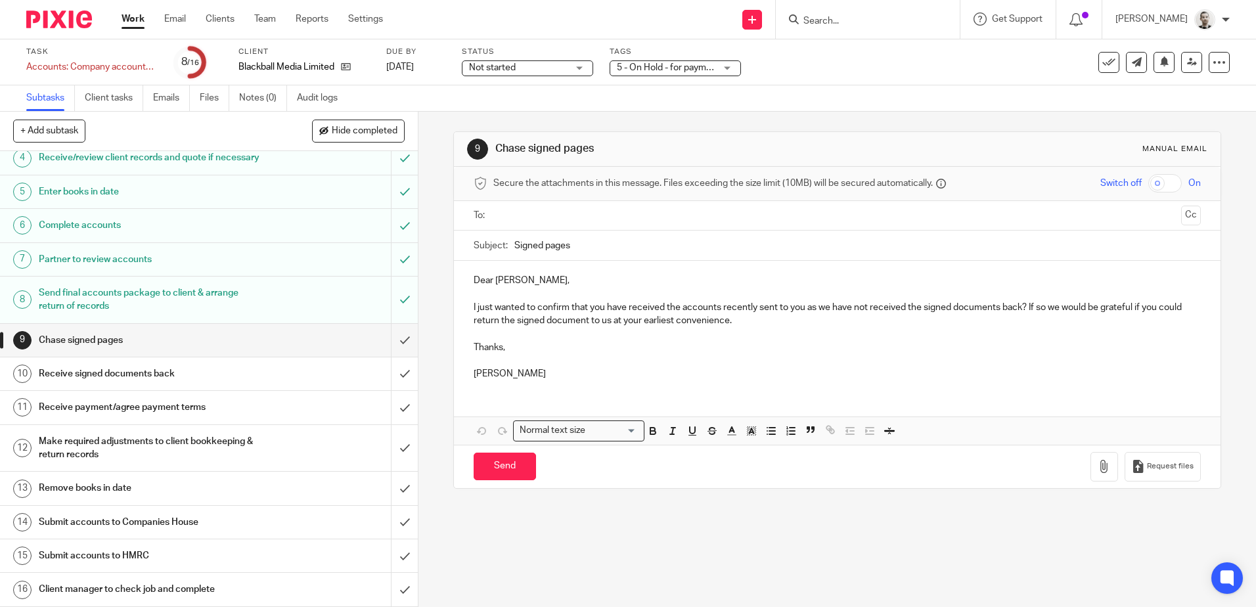
scroll to position [148, 0]
drag, startPoint x: 388, startPoint y: 552, endPoint x: 389, endPoint y: 536, distance: 15.8
click at [388, 552] on input "submit" at bounding box center [209, 555] width 418 height 33
click at [391, 522] on input "submit" at bounding box center [209, 522] width 418 height 33
drag, startPoint x: 388, startPoint y: 491, endPoint x: 389, endPoint y: 483, distance: 7.9
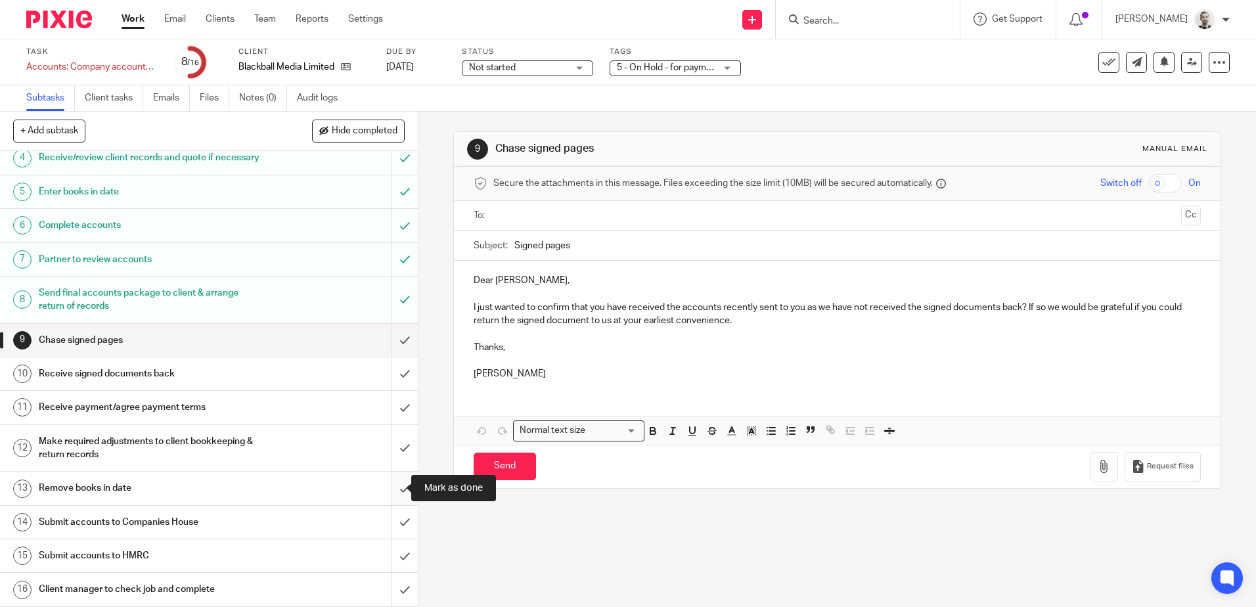
click at [388, 490] on input "submit" at bounding box center [209, 488] width 418 height 33
click at [386, 446] on input "submit" at bounding box center [209, 448] width 418 height 47
drag, startPoint x: 389, startPoint y: 407, endPoint x: 392, endPoint y: 365, distance: 41.5
click at [390, 401] on input "submit" at bounding box center [209, 407] width 418 height 33
click at [393, 368] on input "submit" at bounding box center [209, 373] width 418 height 33
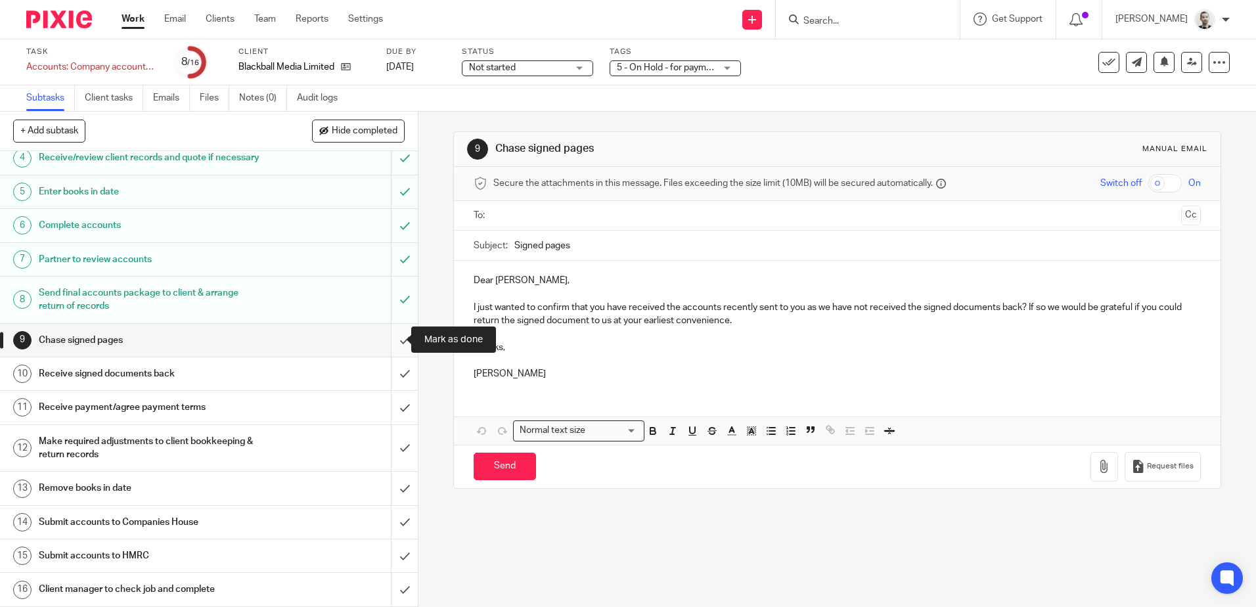
click at [390, 336] on input "submit" at bounding box center [209, 340] width 418 height 33
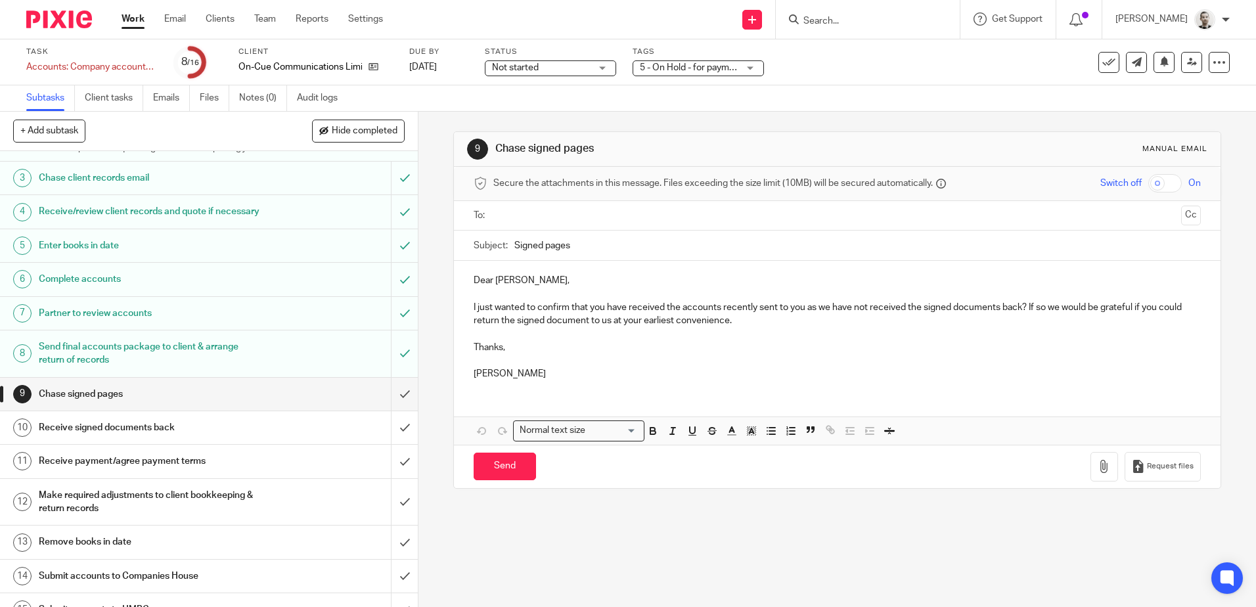
scroll to position [148, 0]
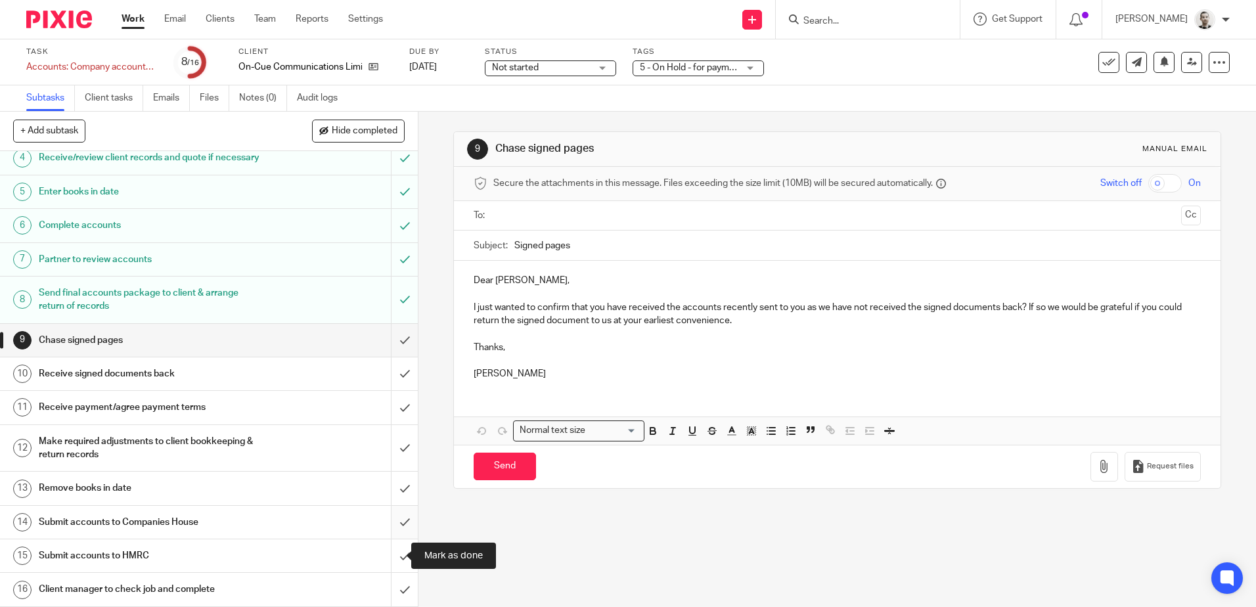
drag, startPoint x: 392, startPoint y: 553, endPoint x: 389, endPoint y: 532, distance: 21.8
click at [390, 545] on input "submit" at bounding box center [209, 555] width 418 height 33
click at [389, 521] on input "submit" at bounding box center [209, 522] width 418 height 33
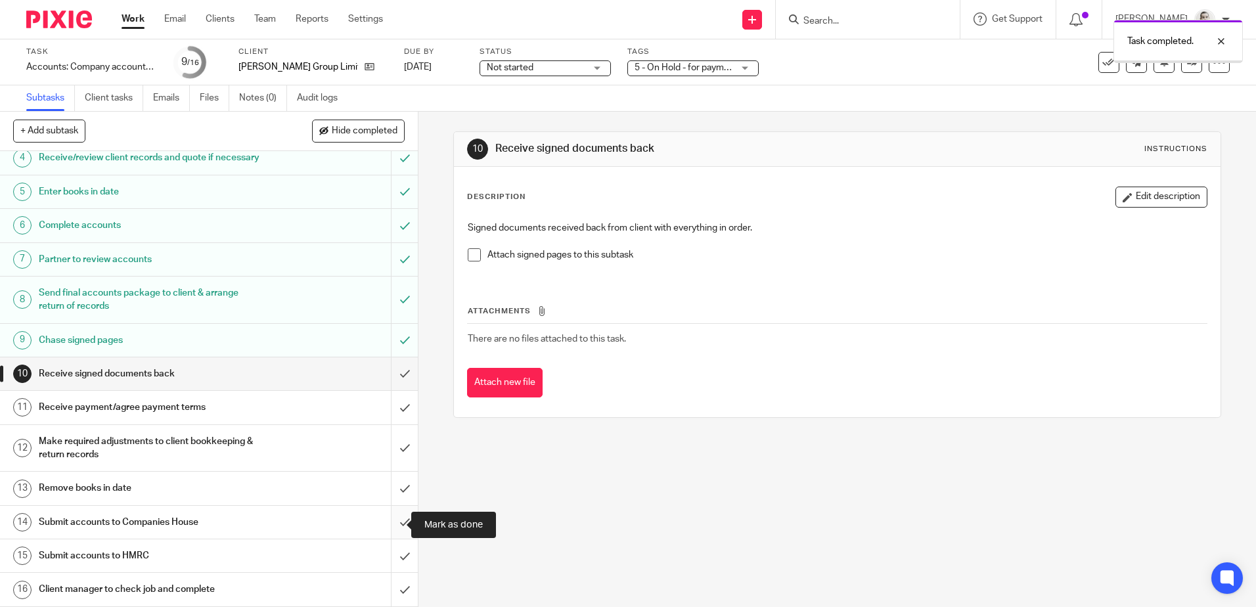
scroll to position [148, 0]
click at [390, 375] on input "submit" at bounding box center [209, 373] width 418 height 33
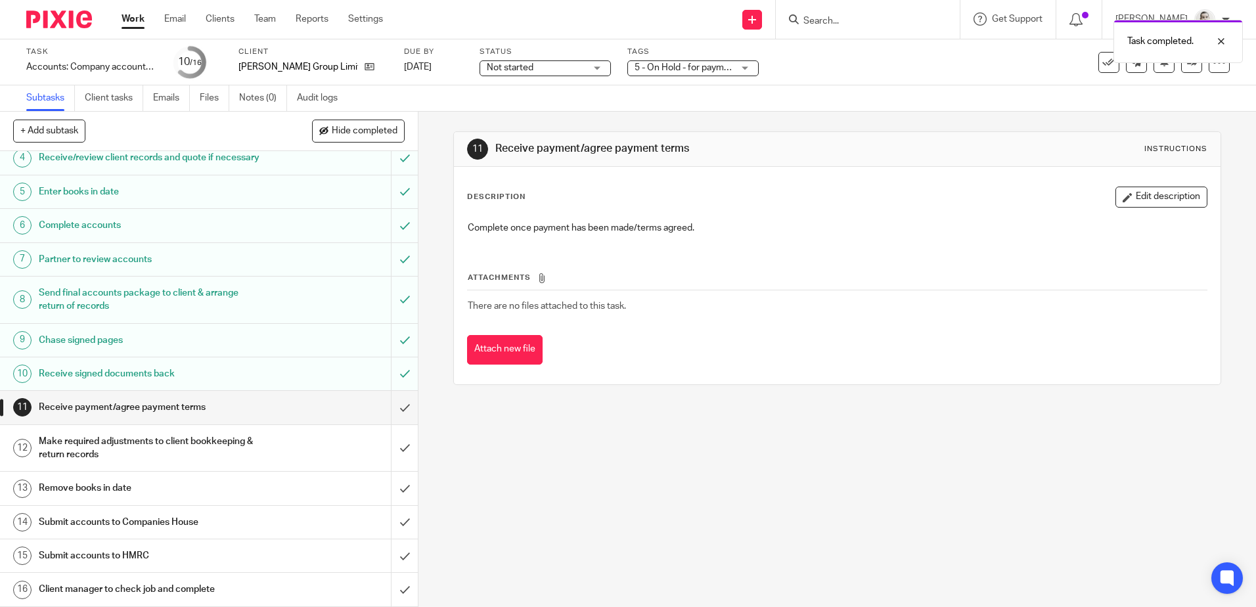
scroll to position [148, 0]
click at [394, 404] on input "submit" at bounding box center [209, 407] width 418 height 33
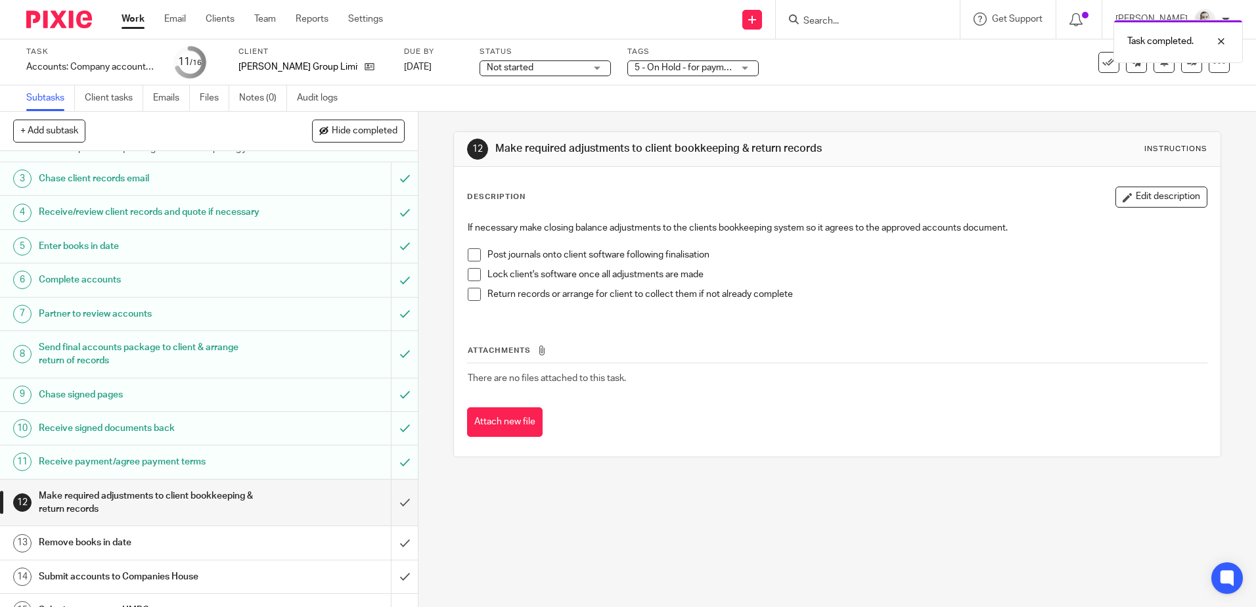
scroll to position [148, 0]
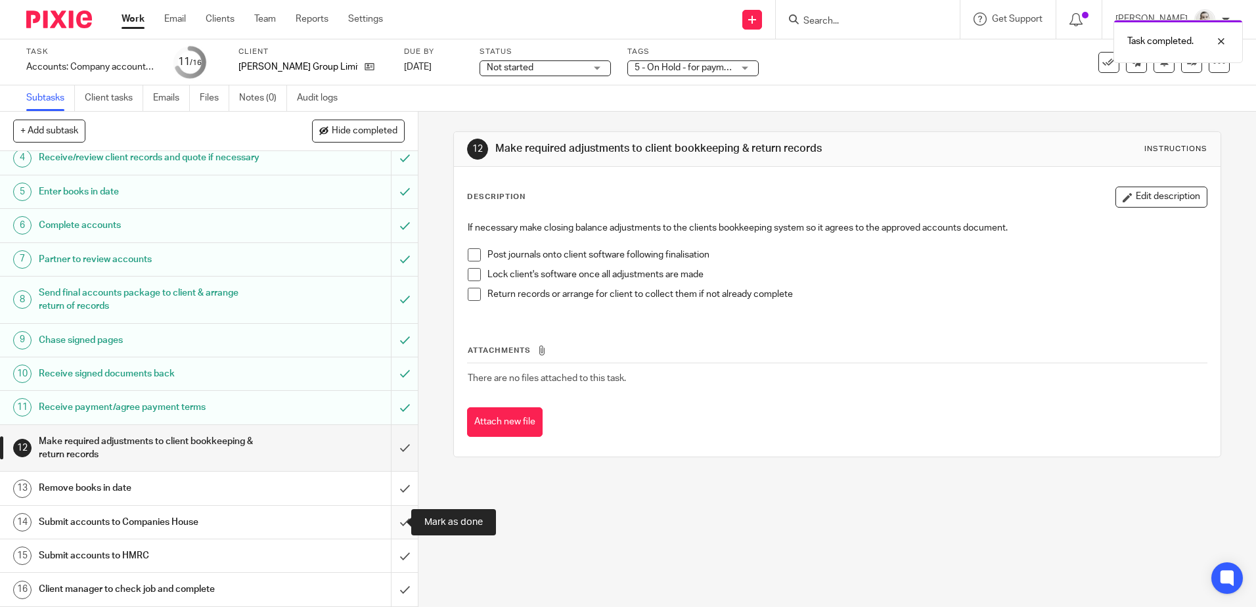
click at [394, 520] on input "submit" at bounding box center [209, 522] width 418 height 33
click at [394, 547] on input "submit" at bounding box center [209, 555] width 418 height 33
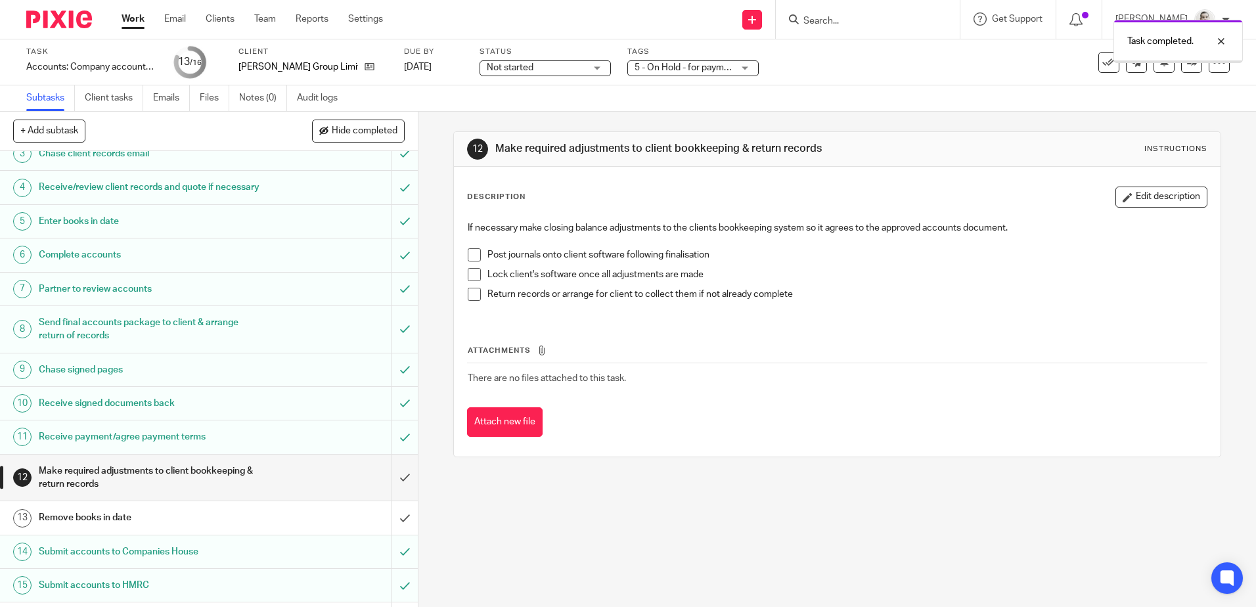
scroll to position [148, 0]
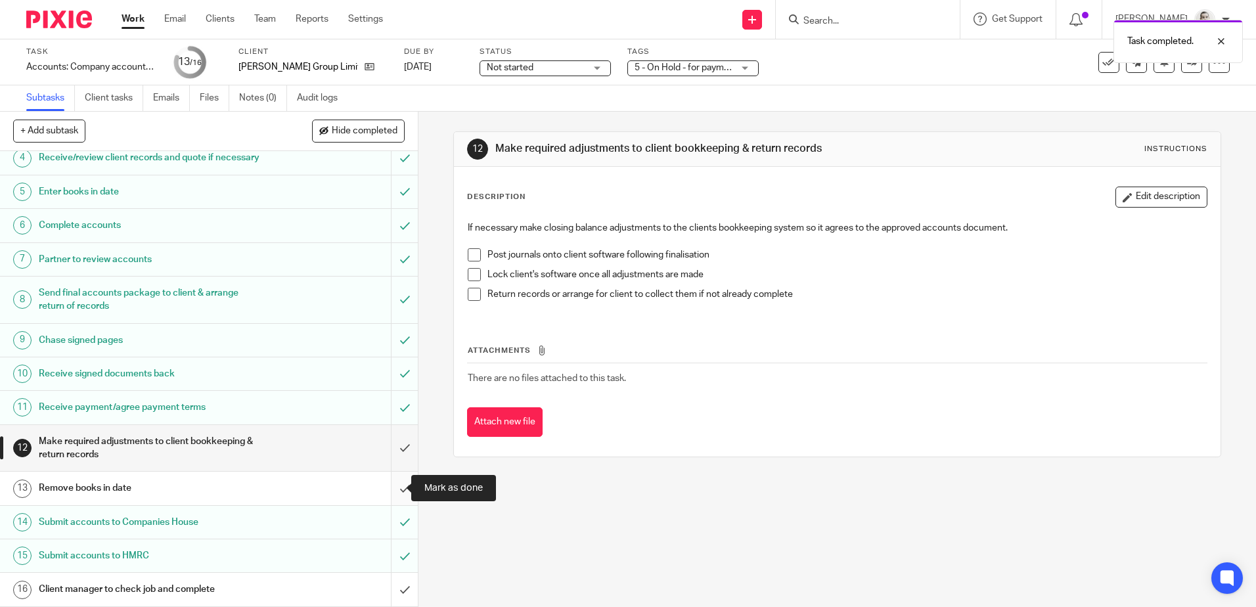
click at [393, 479] on input "submit" at bounding box center [209, 488] width 418 height 33
click at [390, 455] on input "submit" at bounding box center [209, 448] width 418 height 47
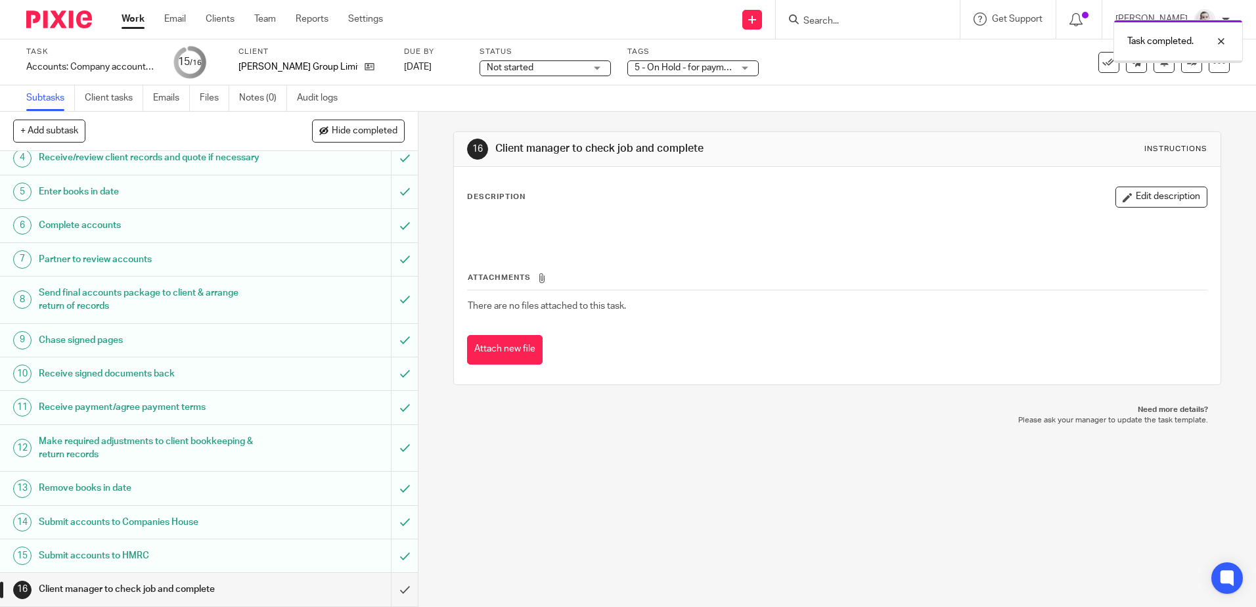
scroll to position [148, 0]
click at [395, 587] on input "submit" at bounding box center [209, 589] width 418 height 33
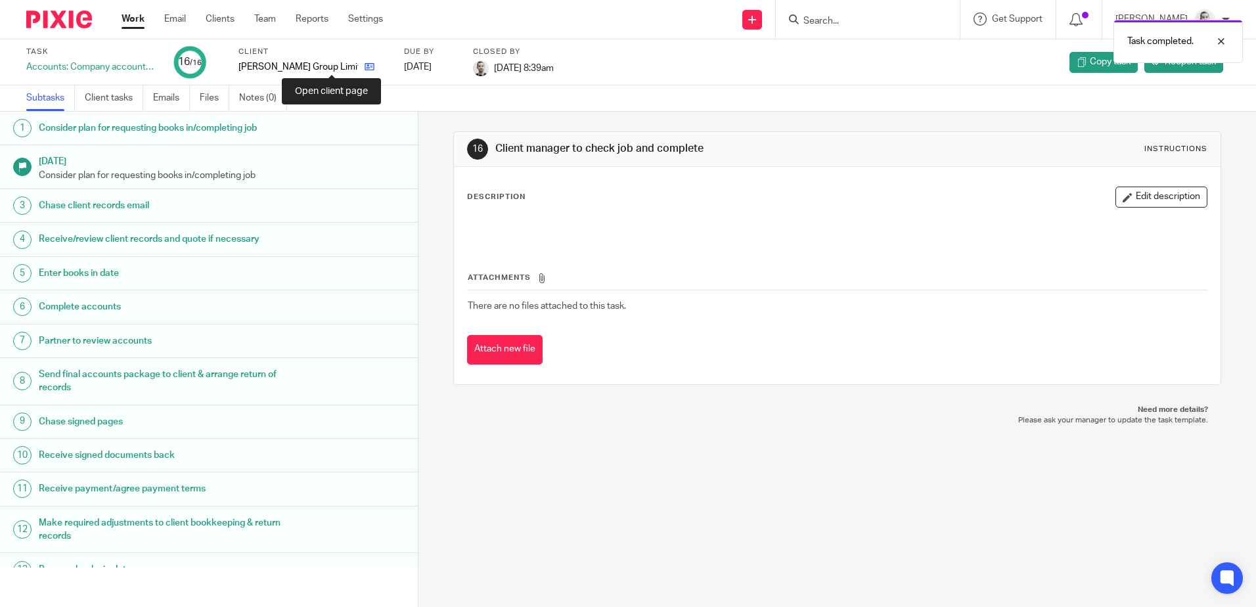
click at [365, 65] on icon at bounding box center [370, 67] width 10 height 10
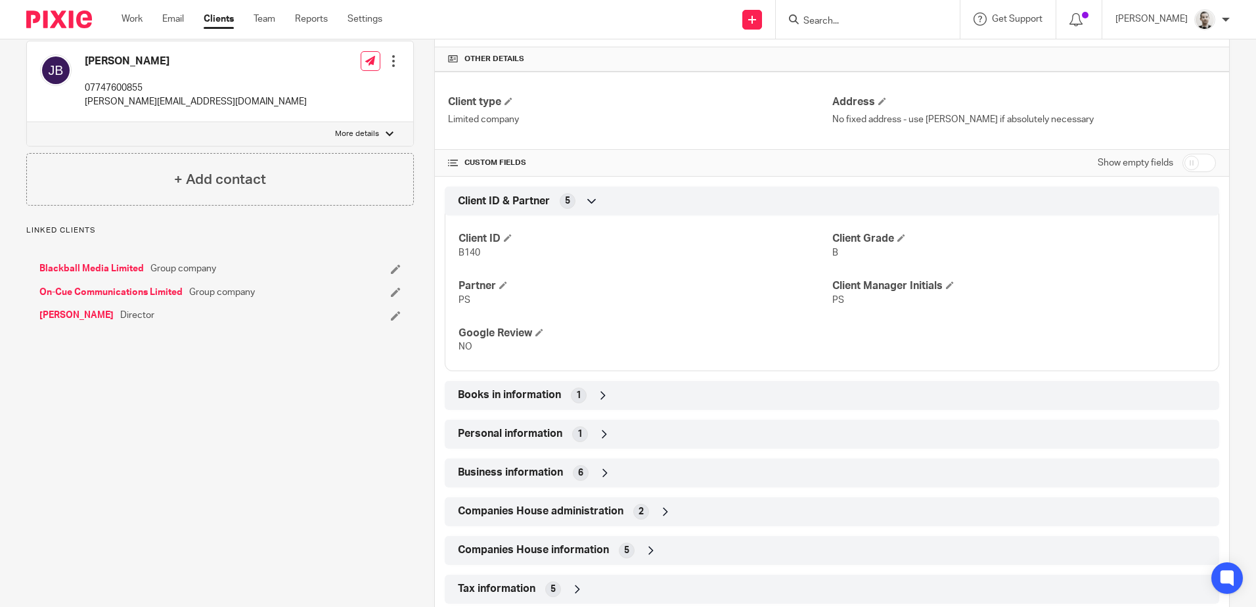
scroll to position [329, 0]
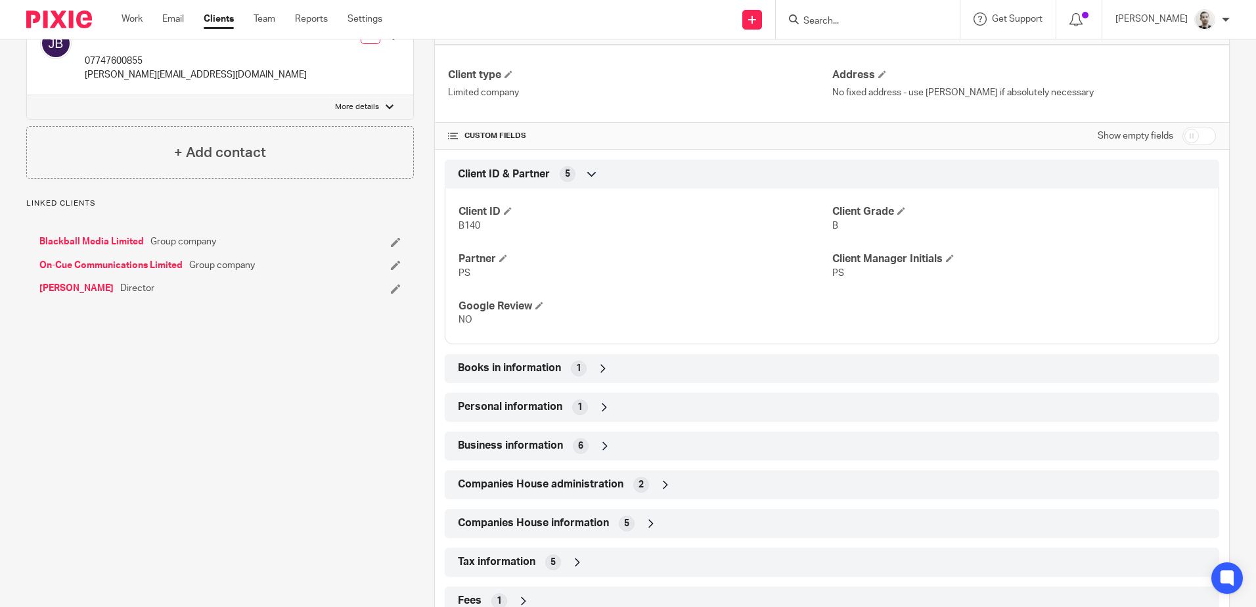
click at [593, 363] on div "Books in information 1" at bounding box center [832, 368] width 755 height 22
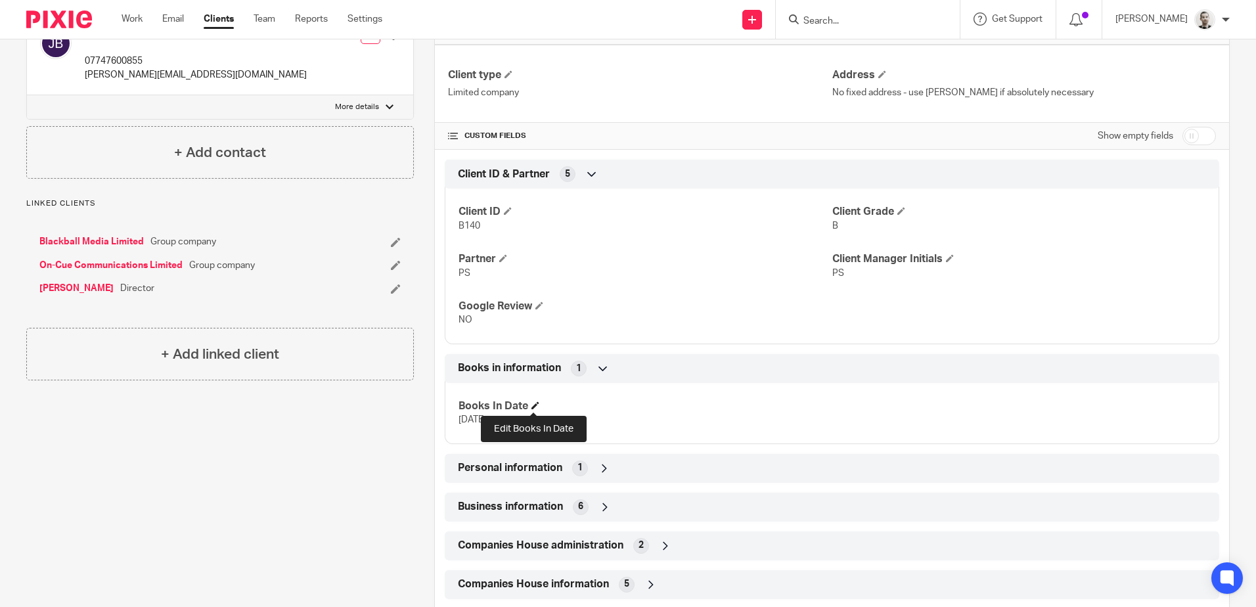
click at [535, 402] on span at bounding box center [536, 405] width 8 height 8
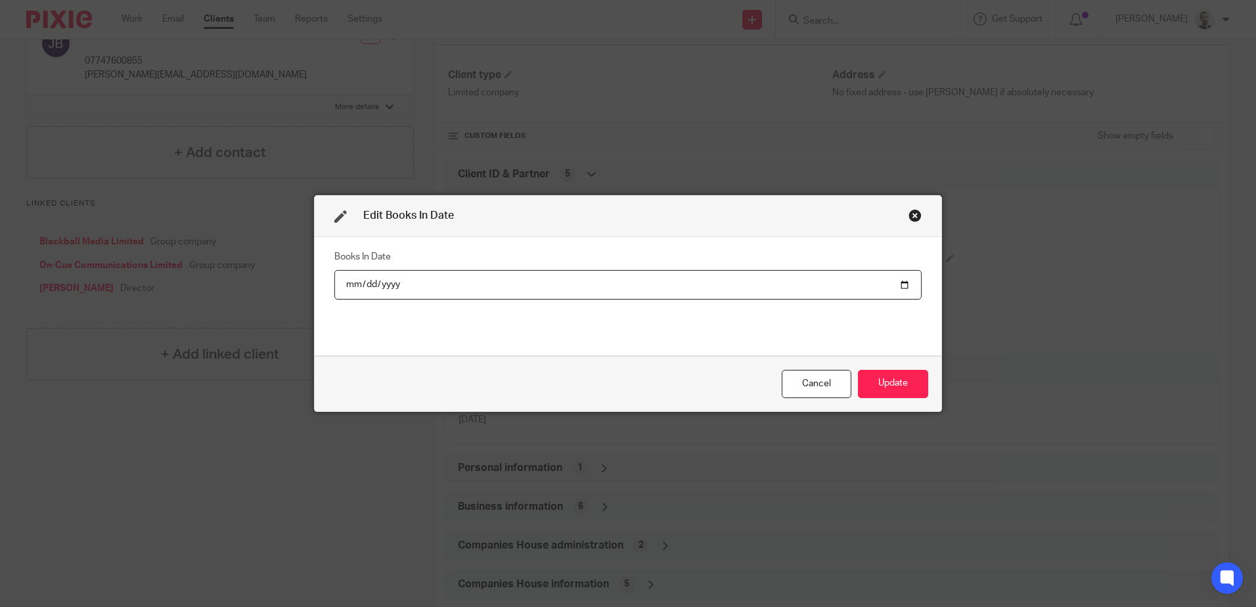
click at [361, 282] on input "date" at bounding box center [627, 285] width 587 height 30
click at [382, 286] on input "date" at bounding box center [627, 285] width 587 height 30
click at [858, 375] on button "Update" at bounding box center [893, 384] width 70 height 28
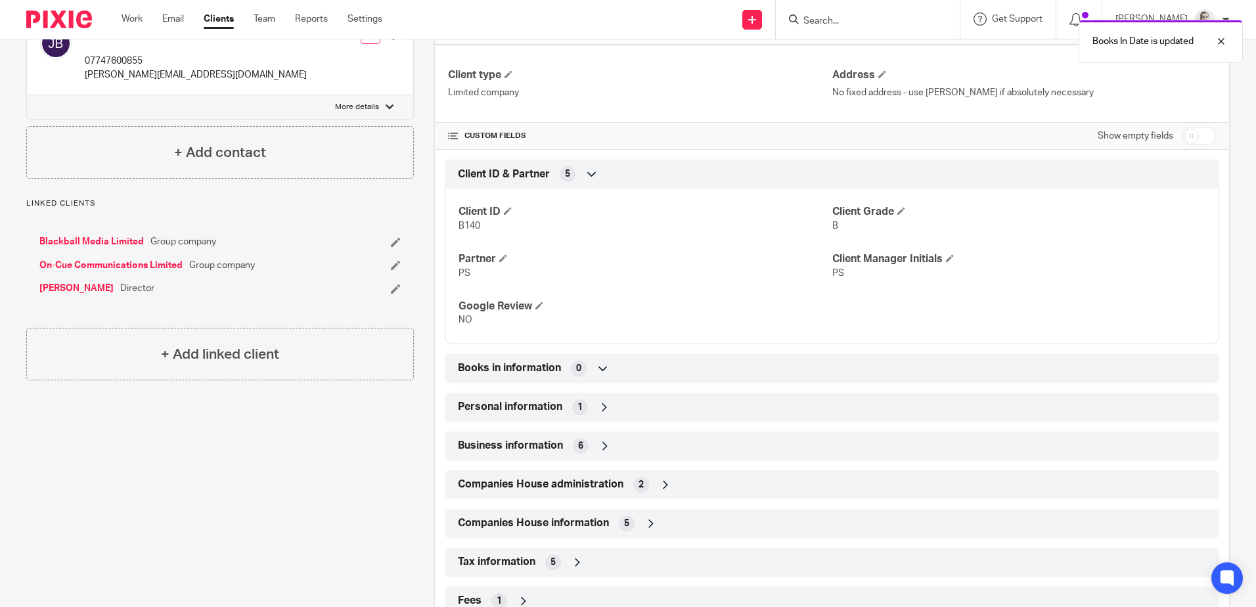
scroll to position [0, 0]
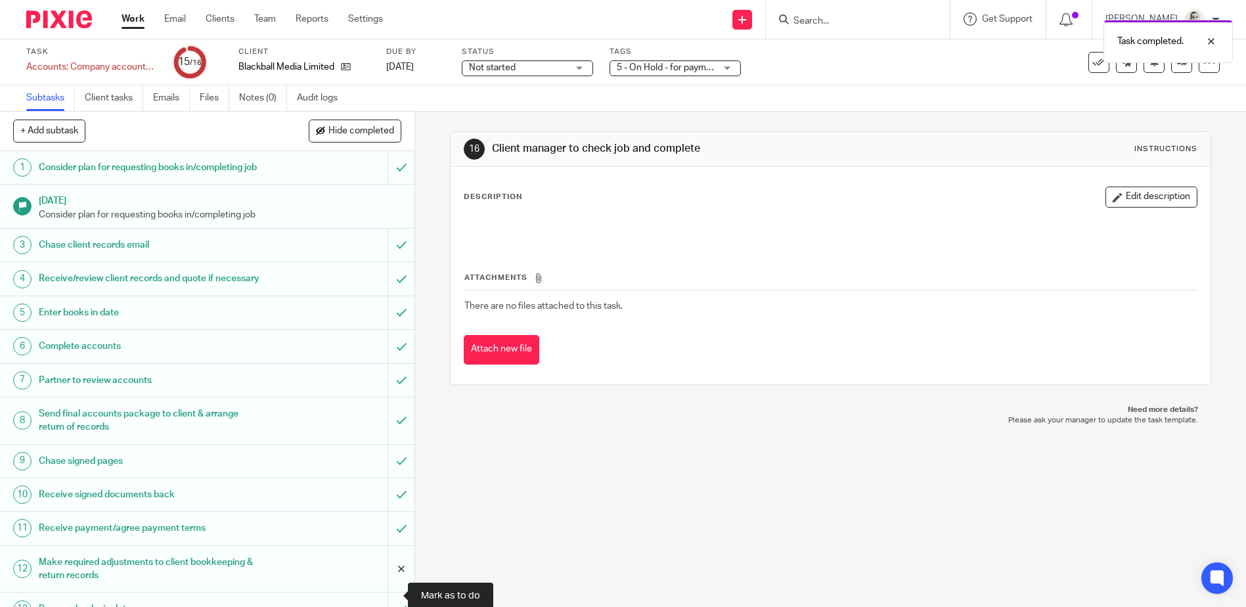
click at [390, 587] on input "submit" at bounding box center [207, 569] width 415 height 47
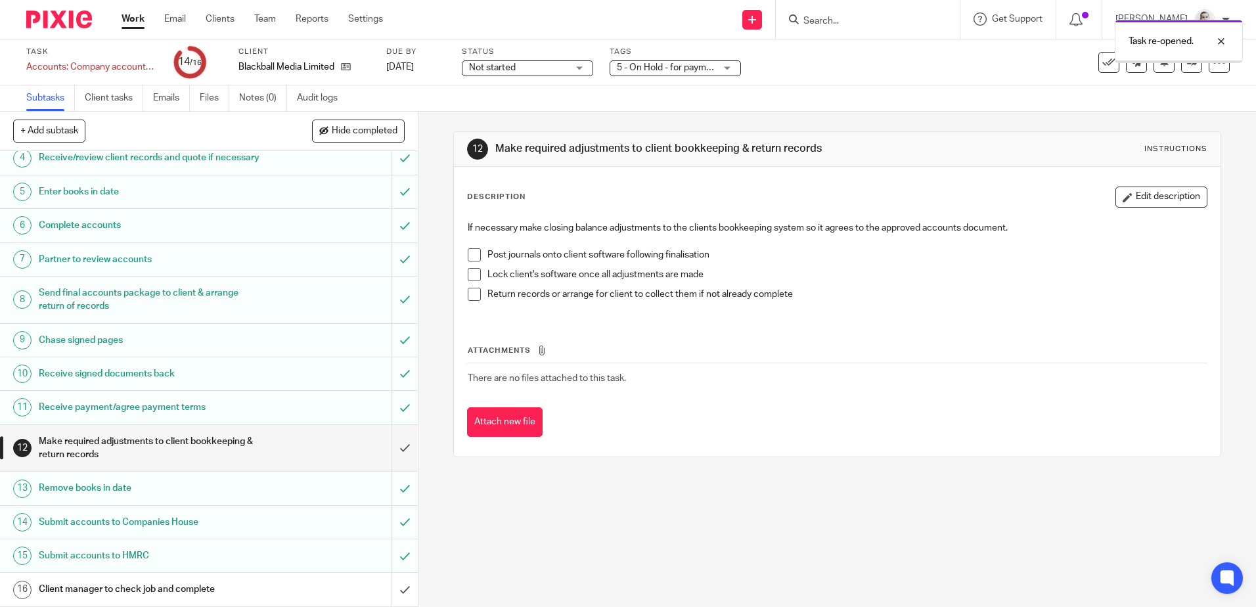
scroll to position [148, 0]
click at [412, 68] on link "[DATE]" at bounding box center [415, 67] width 59 height 14
click at [677, 64] on div "Task re-opened. Deadline updated." at bounding box center [935, 63] width 615 height 100
click at [700, 64] on span "5 - On Hold - for payment/client approval" at bounding box center [700, 67] width 166 height 9
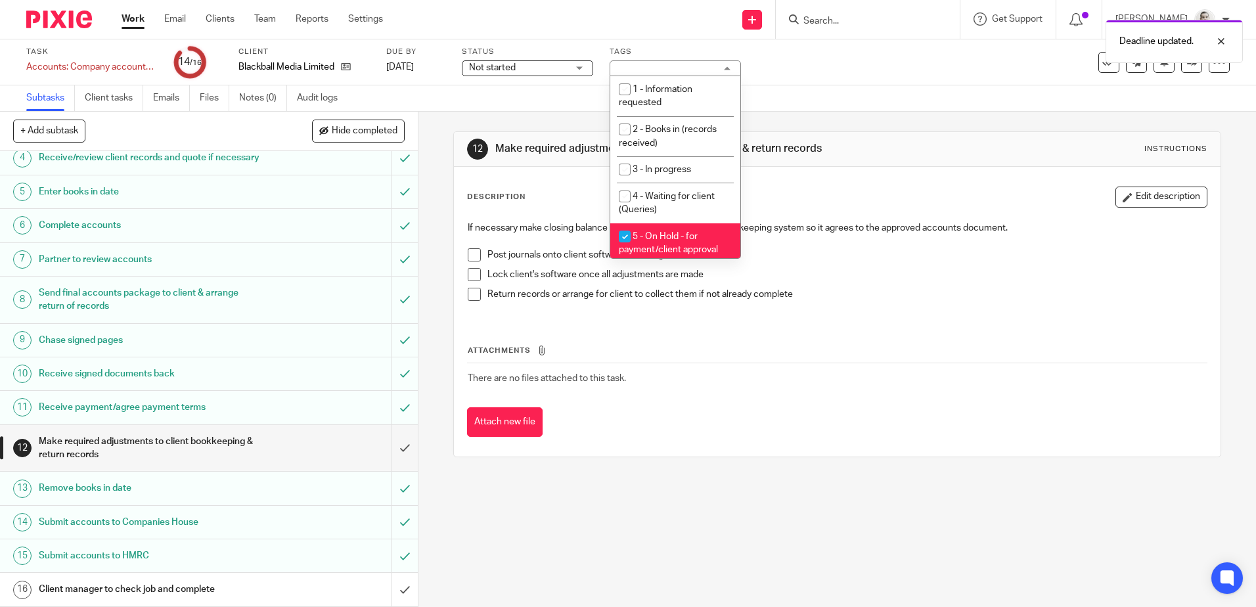
click at [681, 239] on span "5 - On Hold - for payment/client approval" at bounding box center [668, 243] width 99 height 23
checkbox input "false"
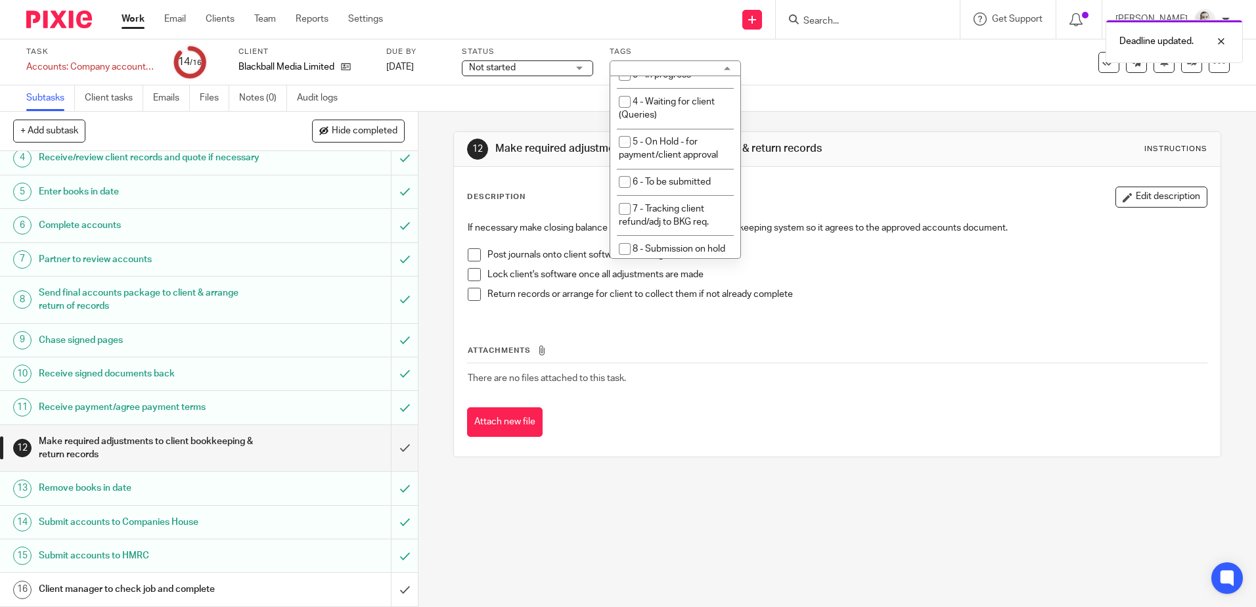
scroll to position [131, 0]
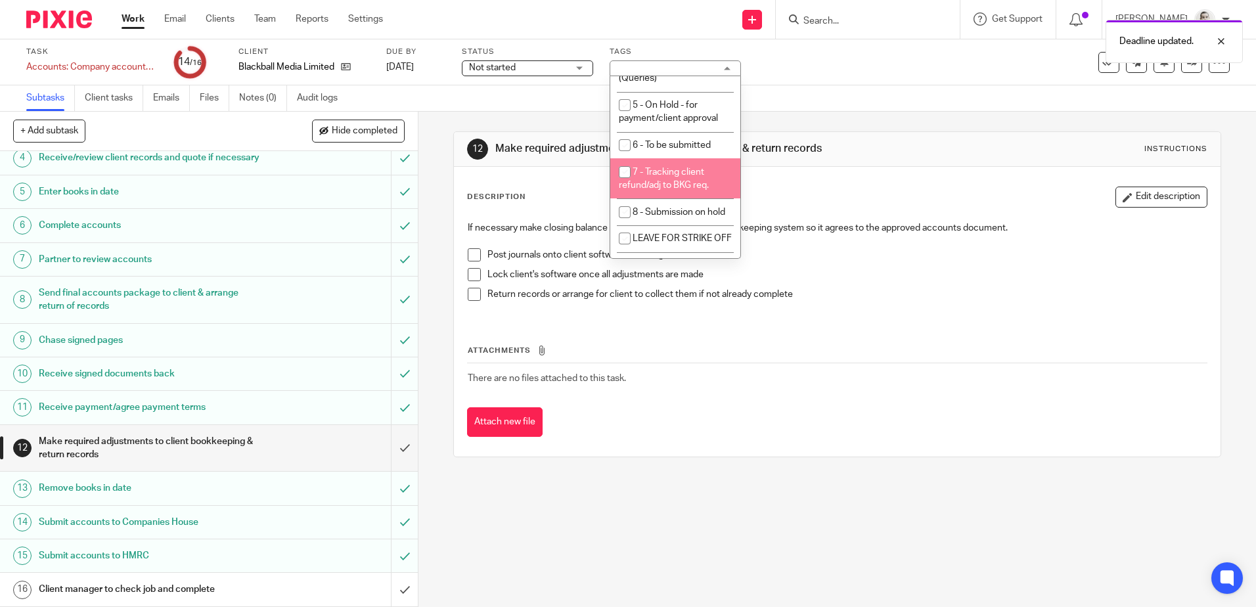
click at [700, 177] on li "7 - Tracking client refund/adj to BKG req." at bounding box center [675, 178] width 130 height 40
checkbox input "true"
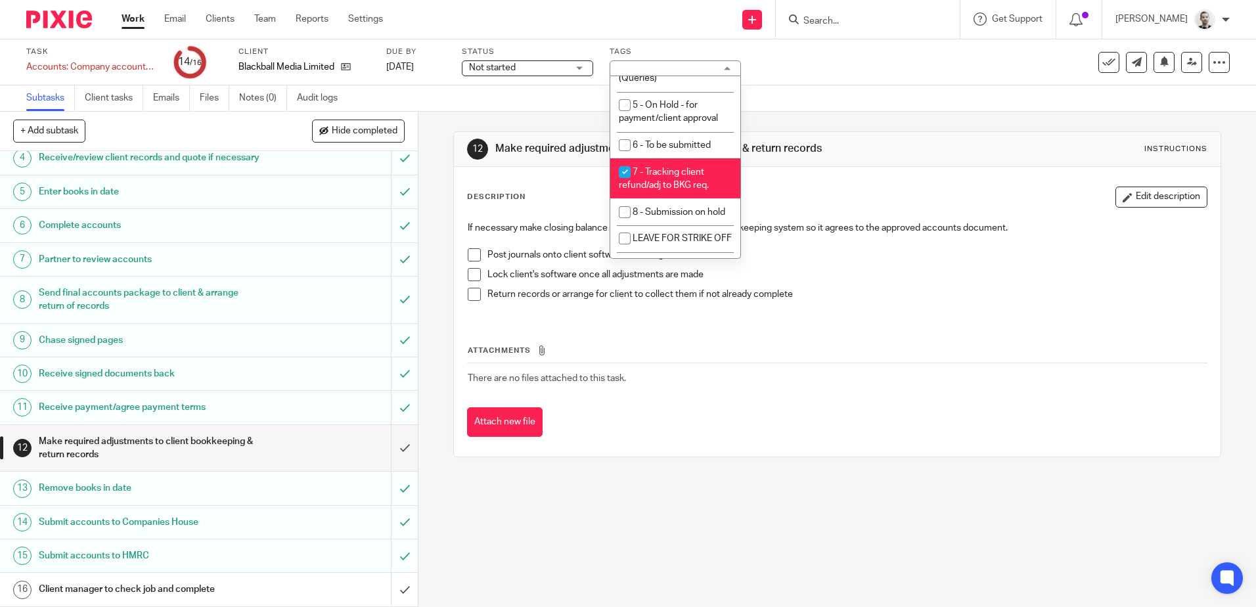
click at [754, 89] on div "Subtasks Client tasks Emails Files Notes (0) Audit logs" at bounding box center [628, 98] width 1256 height 26
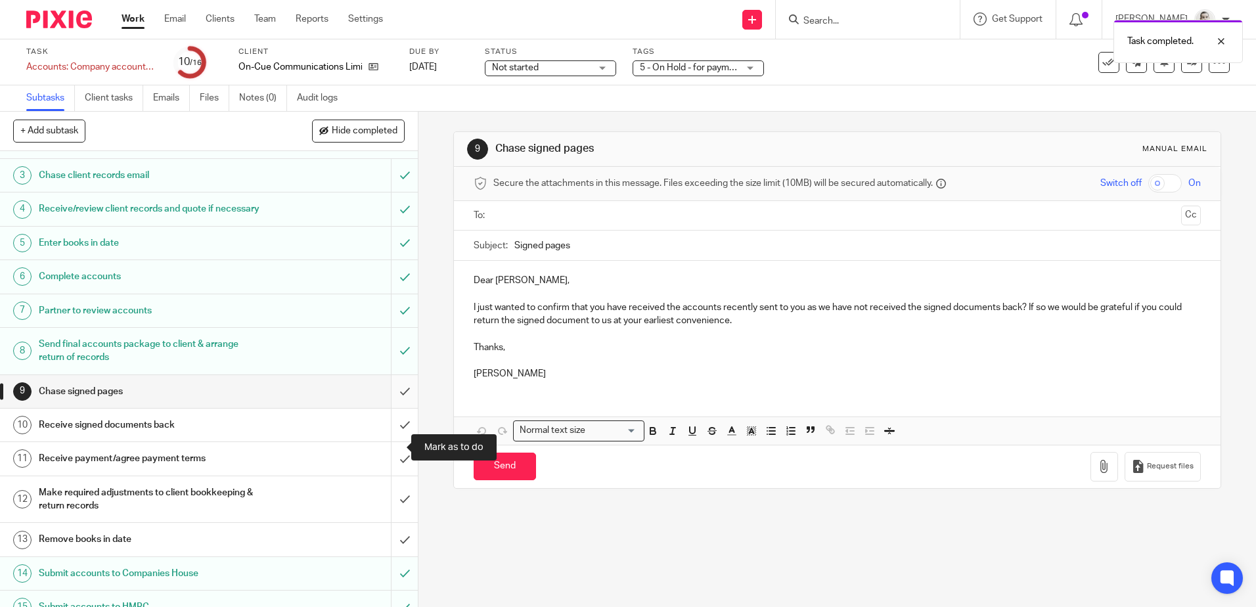
scroll to position [148, 0]
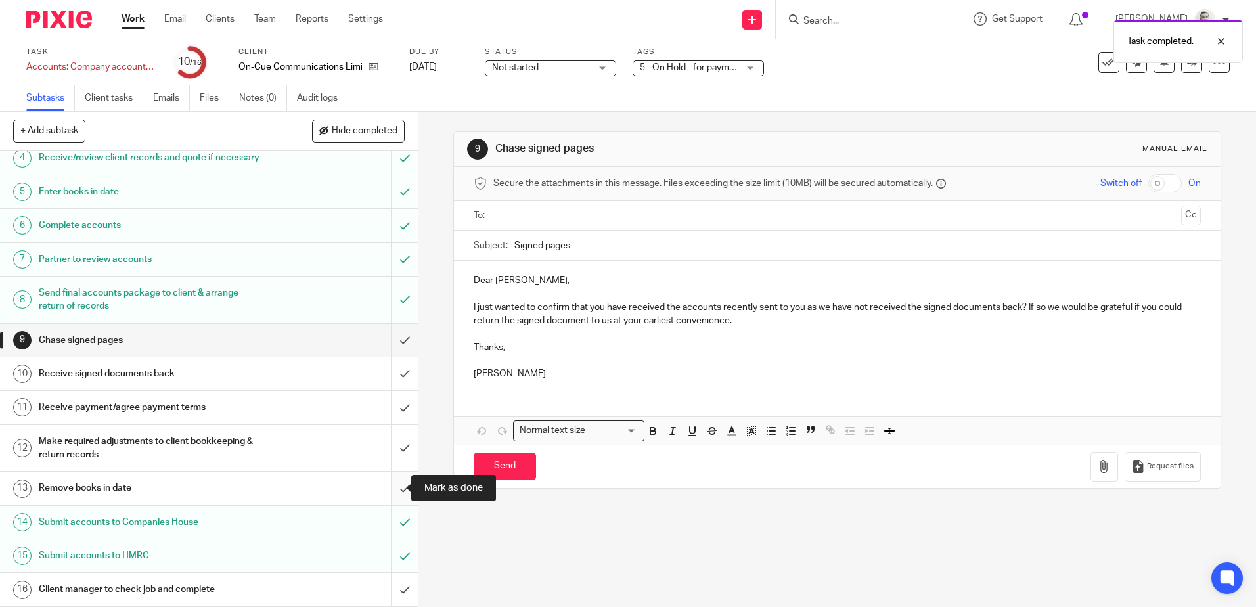
drag, startPoint x: 393, startPoint y: 490, endPoint x: 393, endPoint y: 474, distance: 15.8
click at [393, 489] on input "submit" at bounding box center [209, 488] width 418 height 33
drag, startPoint x: 390, startPoint y: 402, endPoint x: 384, endPoint y: 365, distance: 37.3
click at [390, 394] on input "submit" at bounding box center [209, 407] width 418 height 33
drag, startPoint x: 384, startPoint y: 365, endPoint x: 385, endPoint y: 352, distance: 13.9
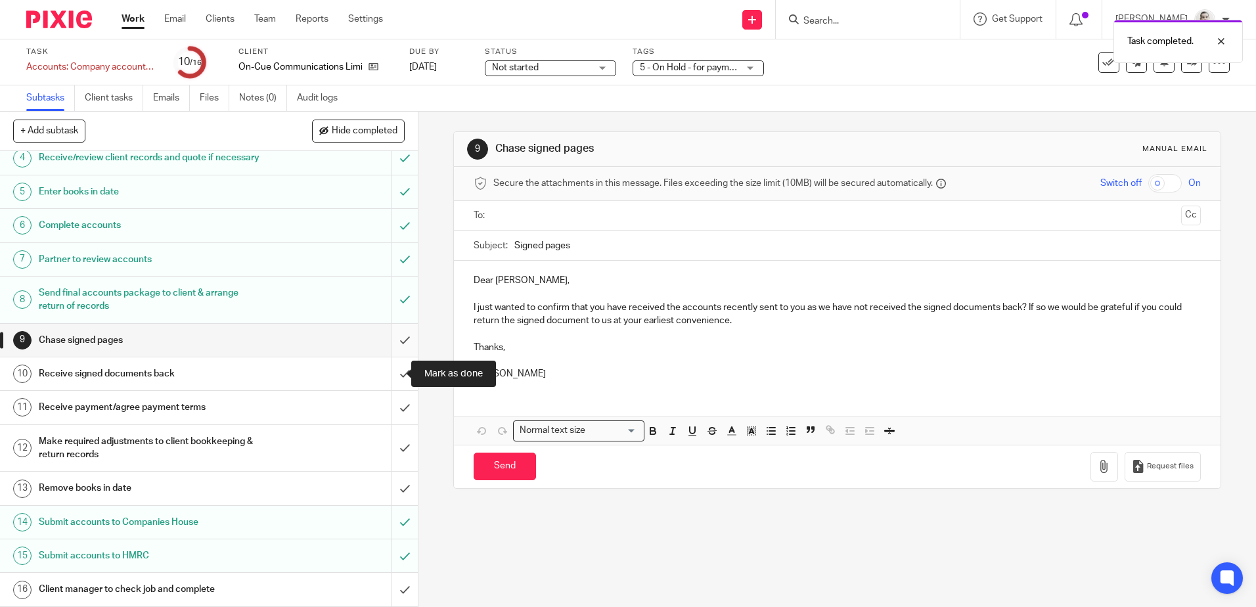
click at [384, 365] on input "submit" at bounding box center [209, 373] width 418 height 33
click at [387, 338] on input "submit" at bounding box center [209, 340] width 418 height 33
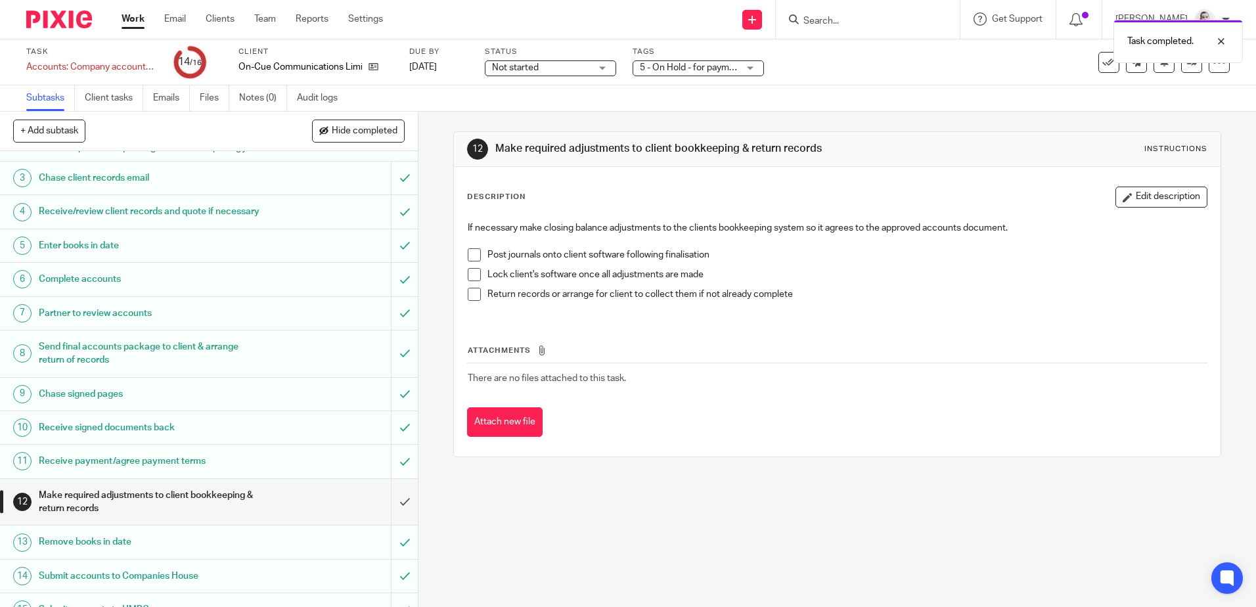
scroll to position [148, 0]
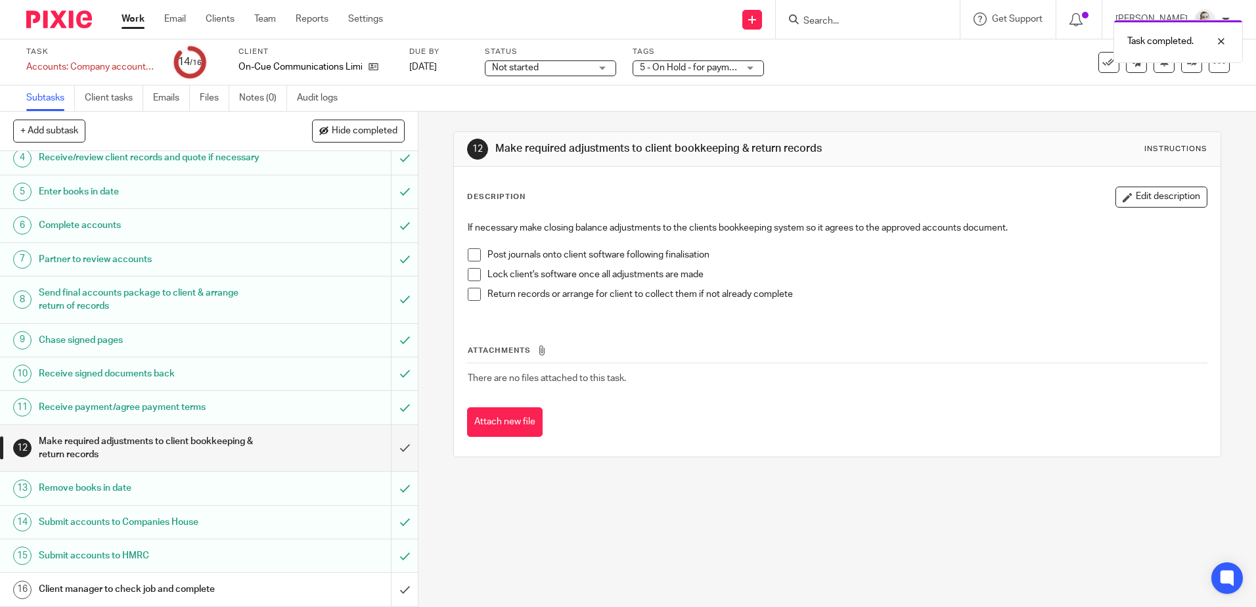
click at [573, 70] on span "Not started" at bounding box center [541, 68] width 99 height 14
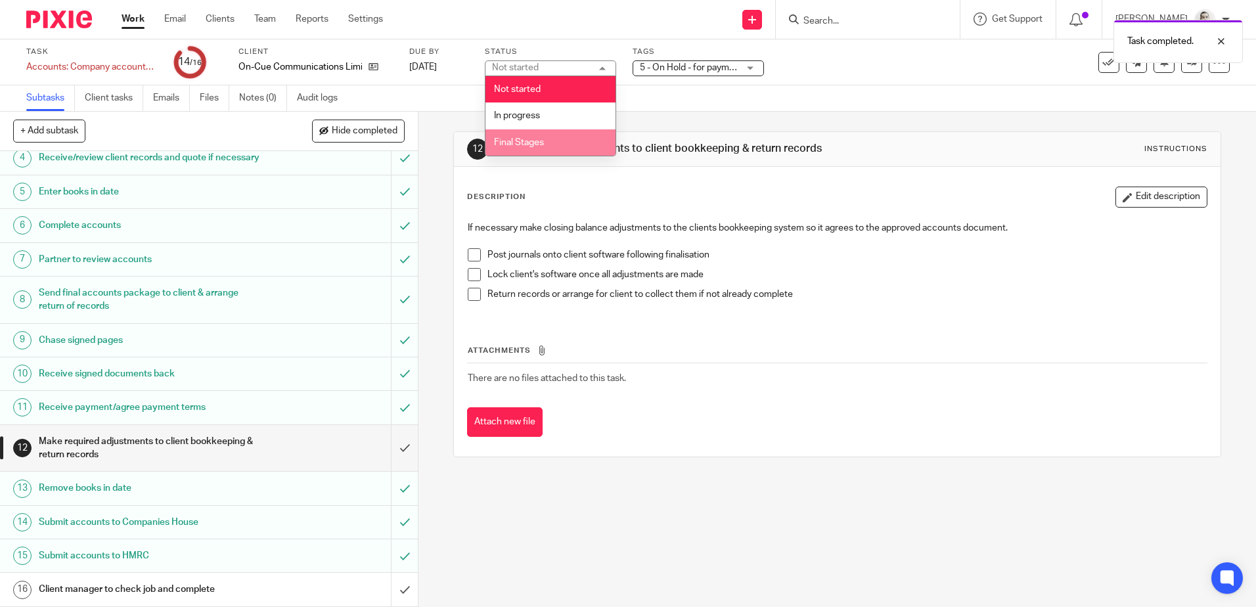
drag, startPoint x: 551, startPoint y: 135, endPoint x: 657, endPoint y: 81, distance: 118.7
click at [552, 135] on li "Final Stages" at bounding box center [551, 142] width 130 height 27
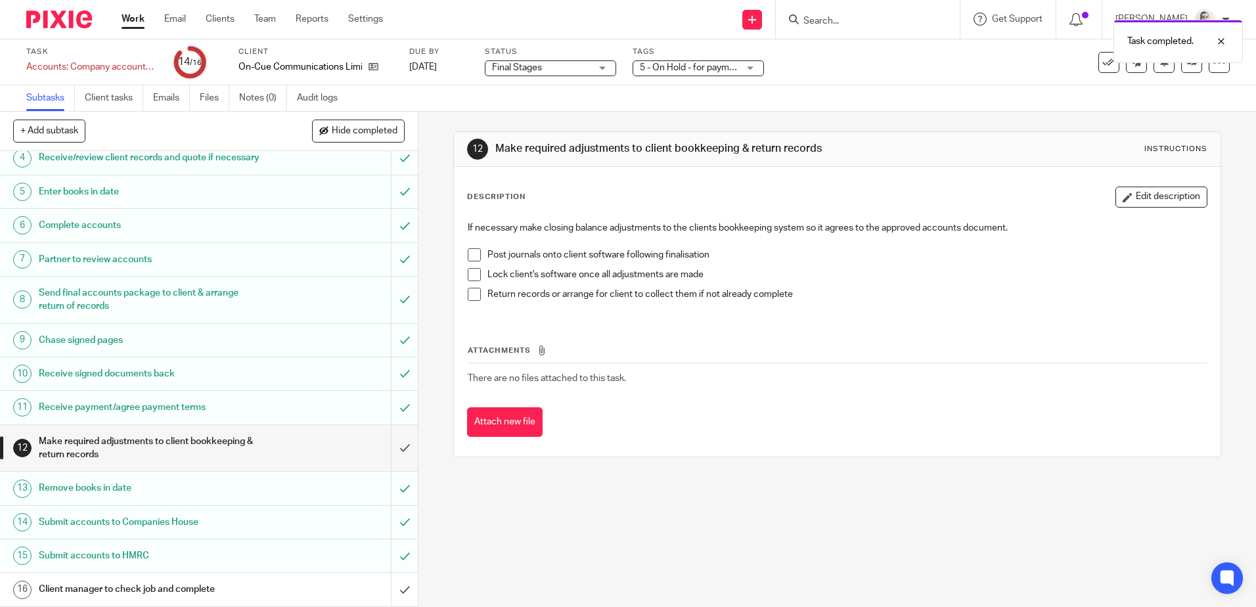
click at [663, 72] on span "5 - On Hold - for payment/client approval" at bounding box center [723, 67] width 166 height 9
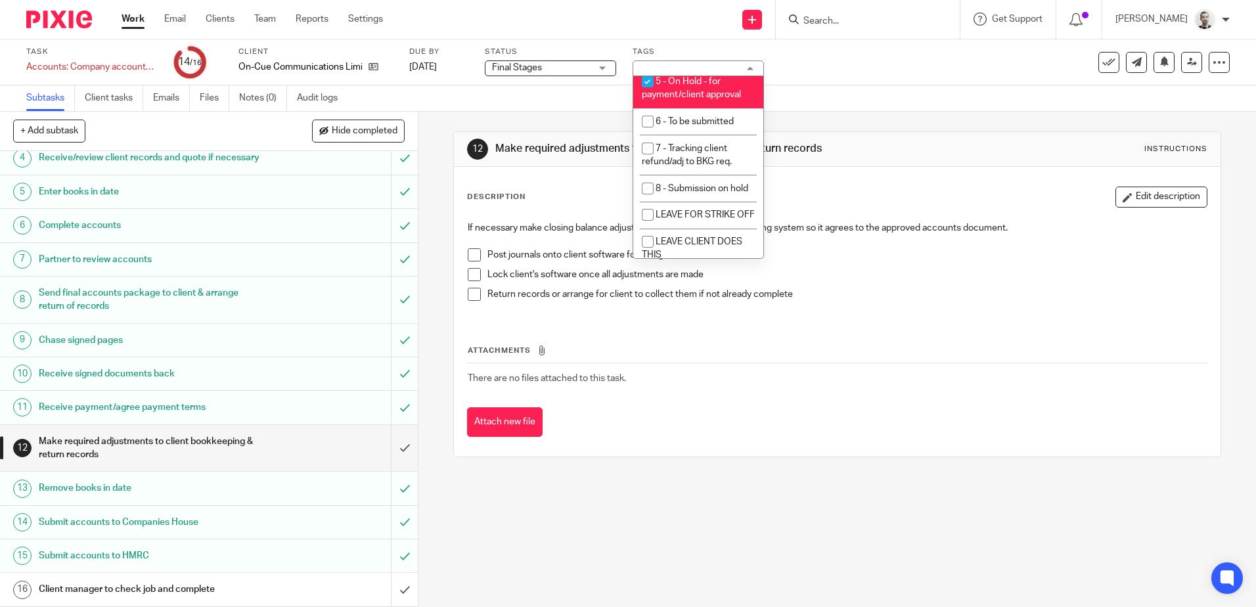
scroll to position [127, 0]
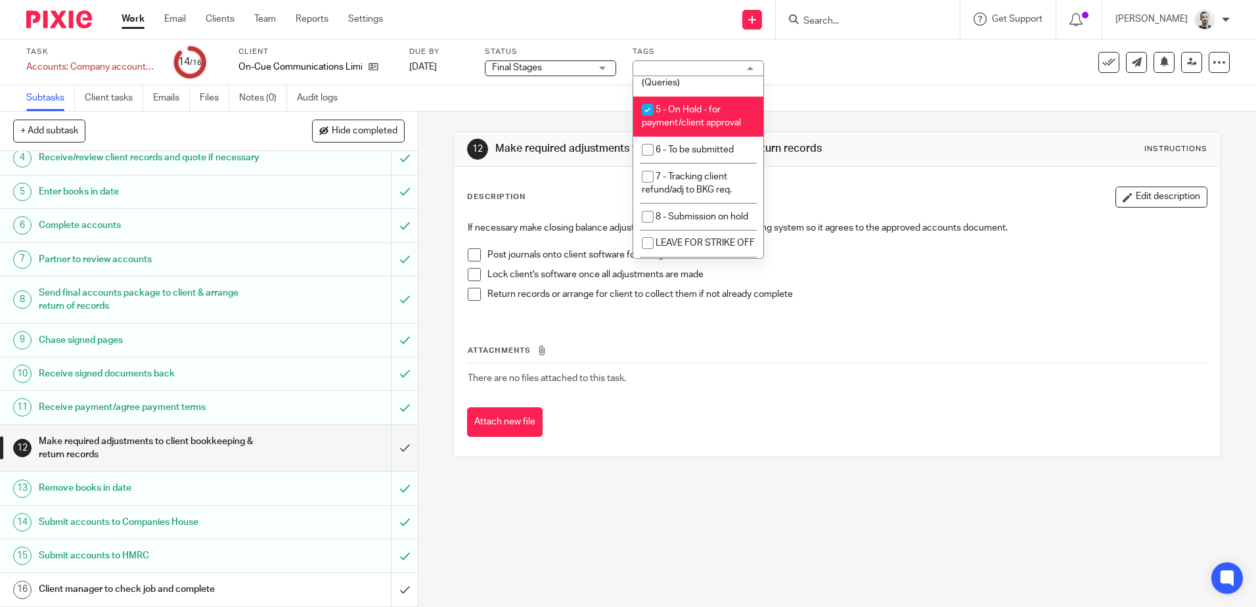
click at [704, 114] on span "5 - On Hold - for payment/client approval" at bounding box center [691, 116] width 99 height 23
checkbox input "false"
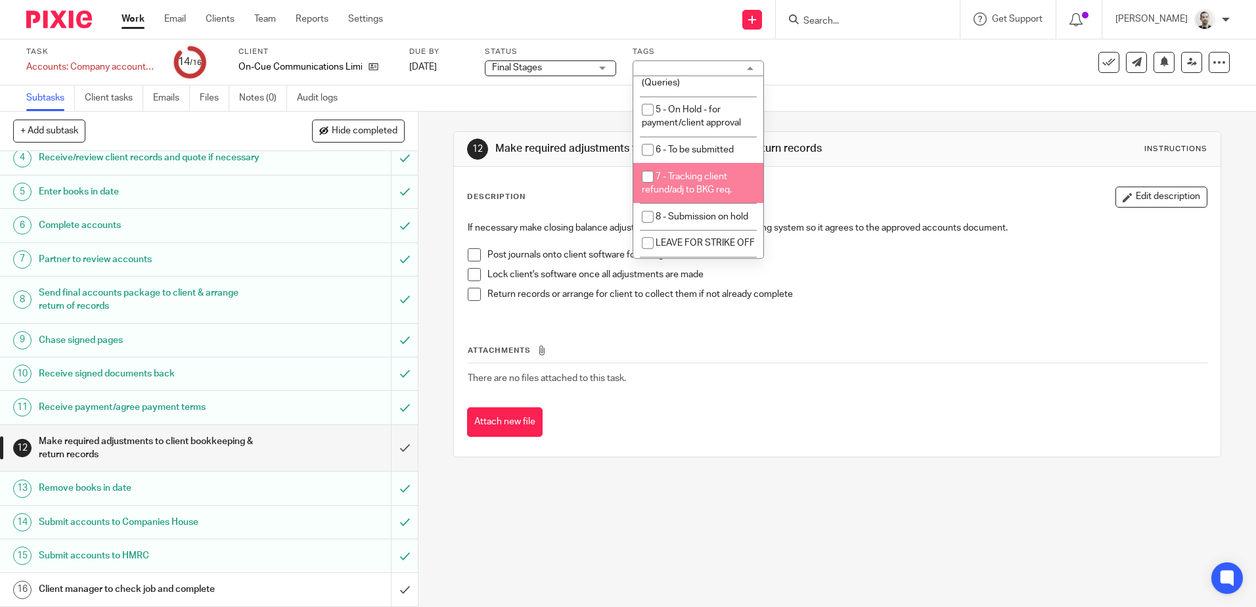
click at [713, 177] on span "7 - Tracking client refund/adj to BKG req." at bounding box center [687, 183] width 90 height 23
checkbox input "true"
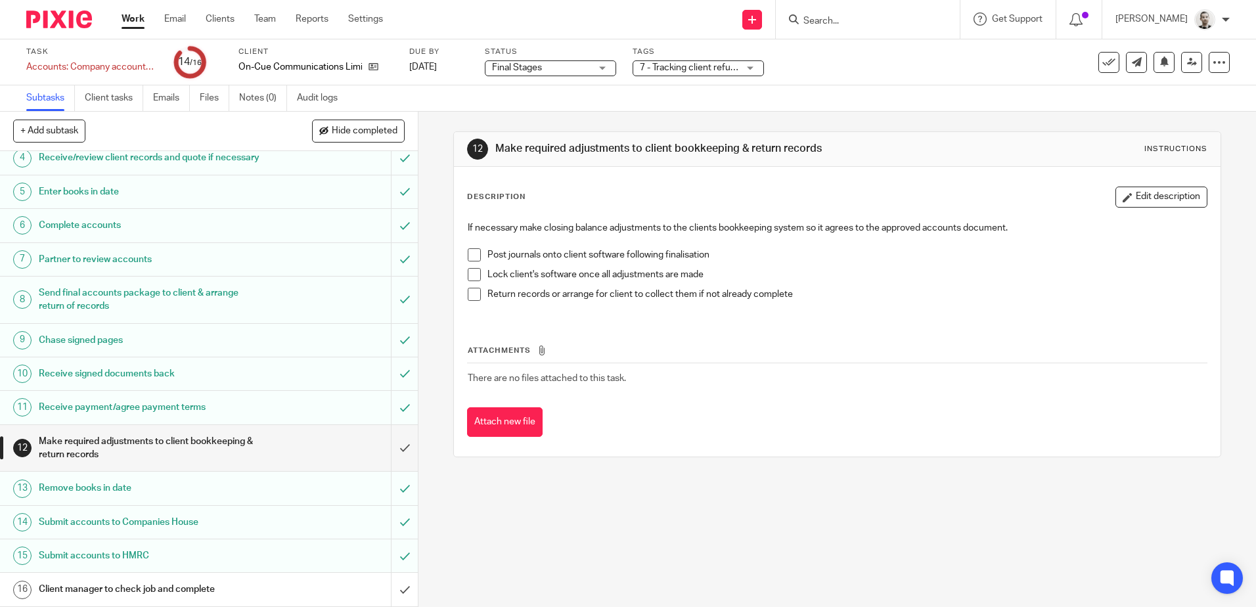
click at [534, 112] on div "12 Make required adjustments to client bookkeeping & return records Instruction…" at bounding box center [836, 294] width 767 height 365
click at [374, 68] on icon at bounding box center [374, 67] width 10 height 10
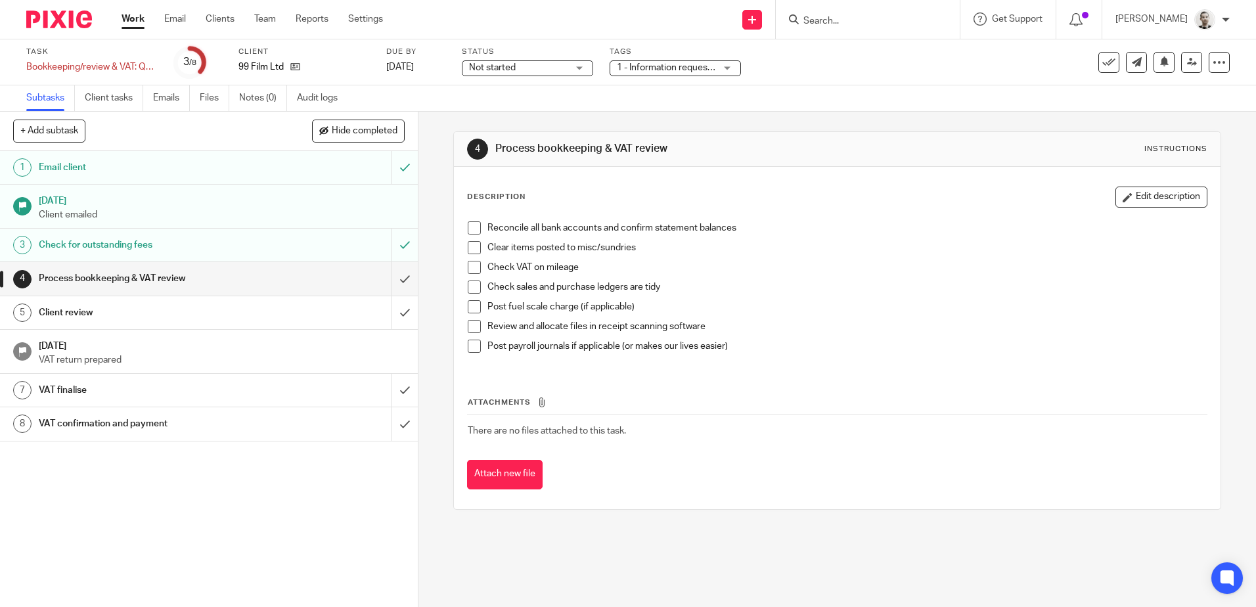
click at [654, 75] on div "1 - Information requested" at bounding box center [675, 68] width 131 height 16
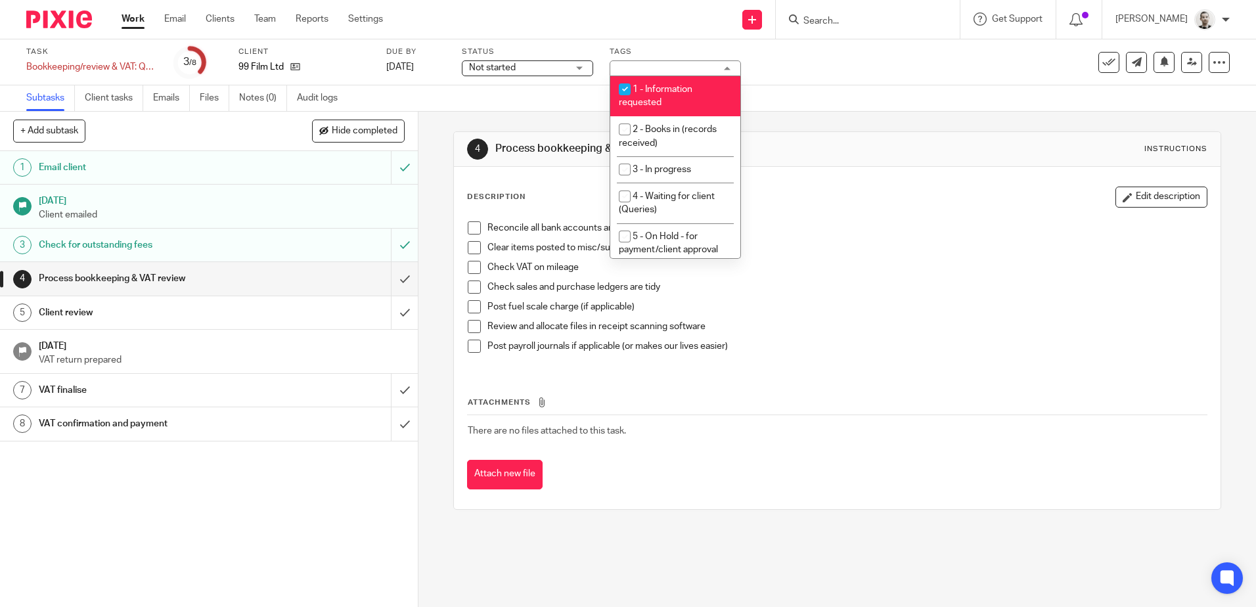
click at [663, 93] on span "1 - Information requested" at bounding box center [656, 96] width 74 height 23
checkbox input "false"
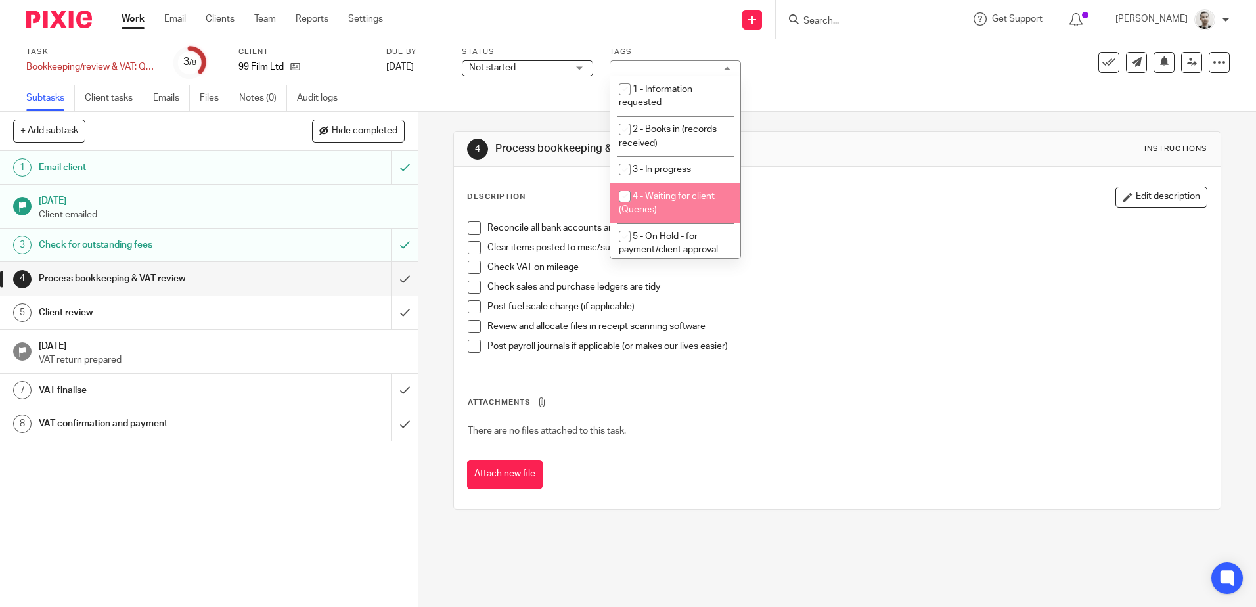
click at [672, 187] on li "4 - Waiting for client (Queries)" at bounding box center [675, 203] width 130 height 40
checkbox input "true"
click at [555, 96] on div "Subtasks Client tasks Emails Files Notes (0) Audit logs" at bounding box center [628, 98] width 1256 height 26
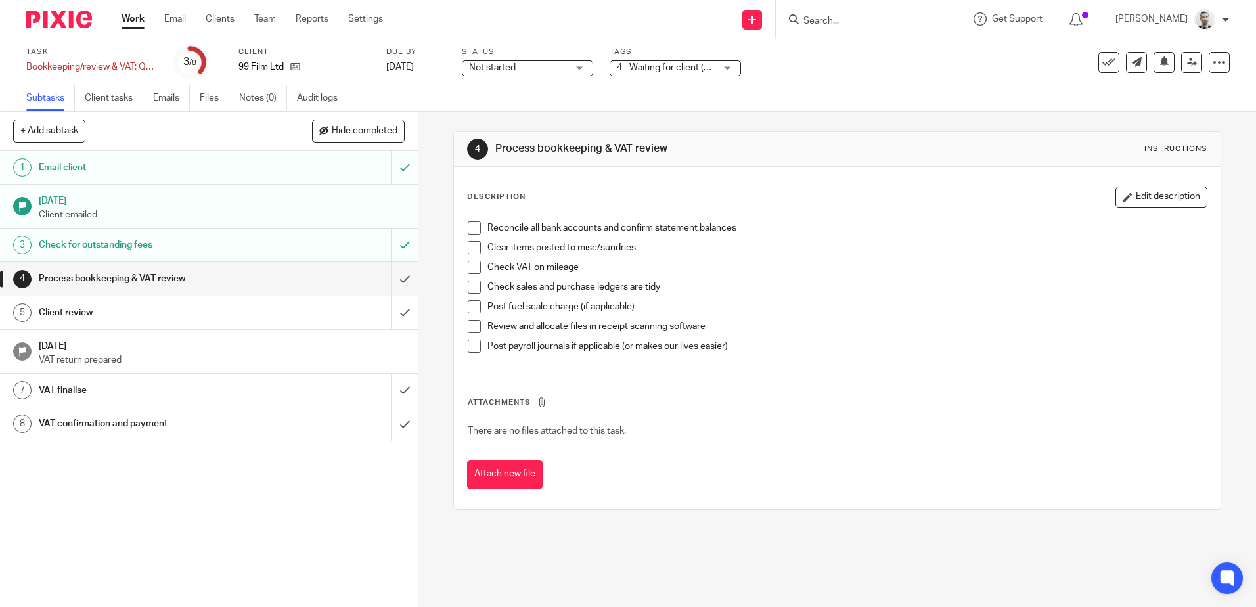
click at [555, 68] on span "Not started" at bounding box center [518, 68] width 99 height 14
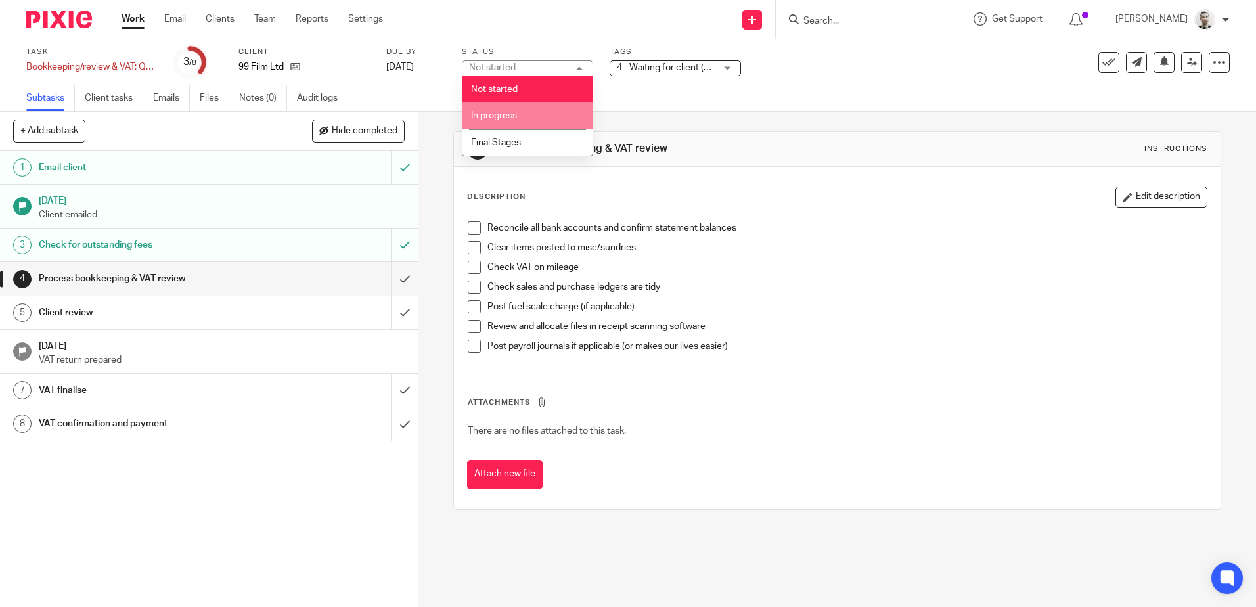
click at [550, 106] on li "In progress" at bounding box center [528, 116] width 130 height 27
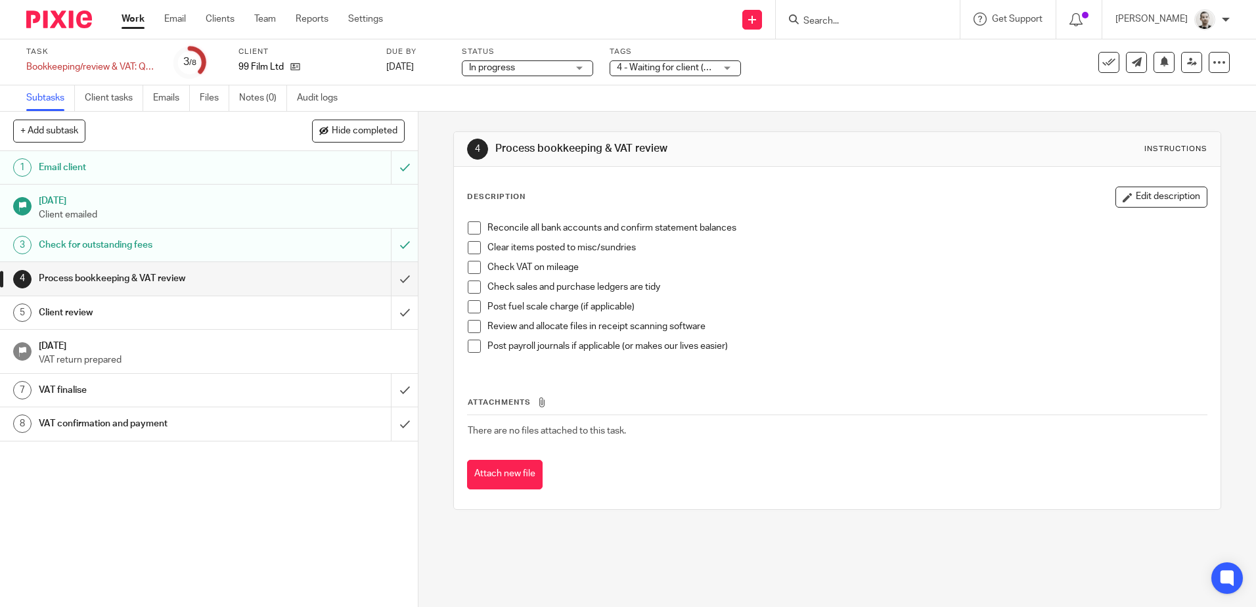
click at [693, 104] on div "Subtasks Client tasks Emails Files Notes (0) Audit logs" at bounding box center [628, 98] width 1256 height 26
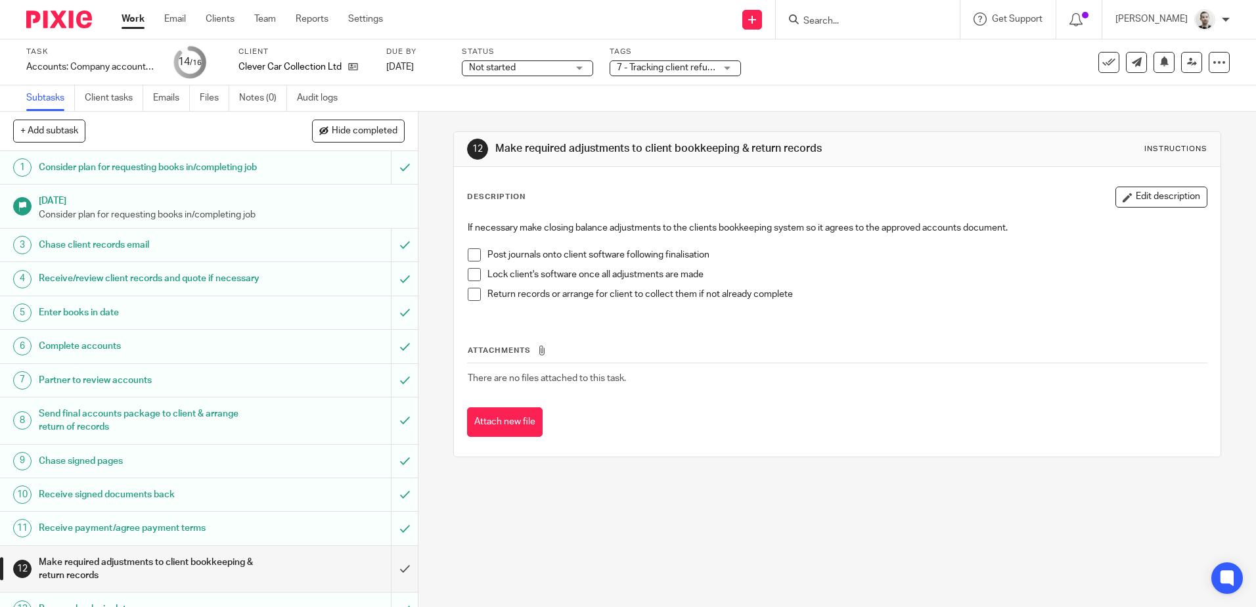
click at [547, 70] on span "Not started" at bounding box center [518, 68] width 99 height 14
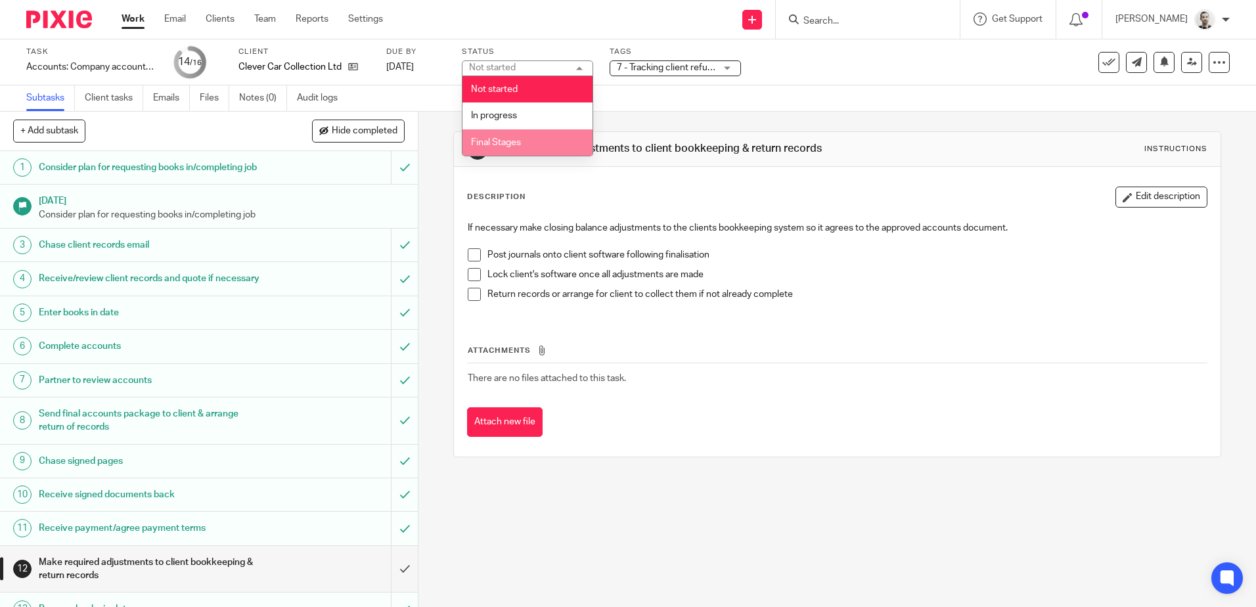
click at [539, 138] on li "Final Stages" at bounding box center [528, 142] width 130 height 27
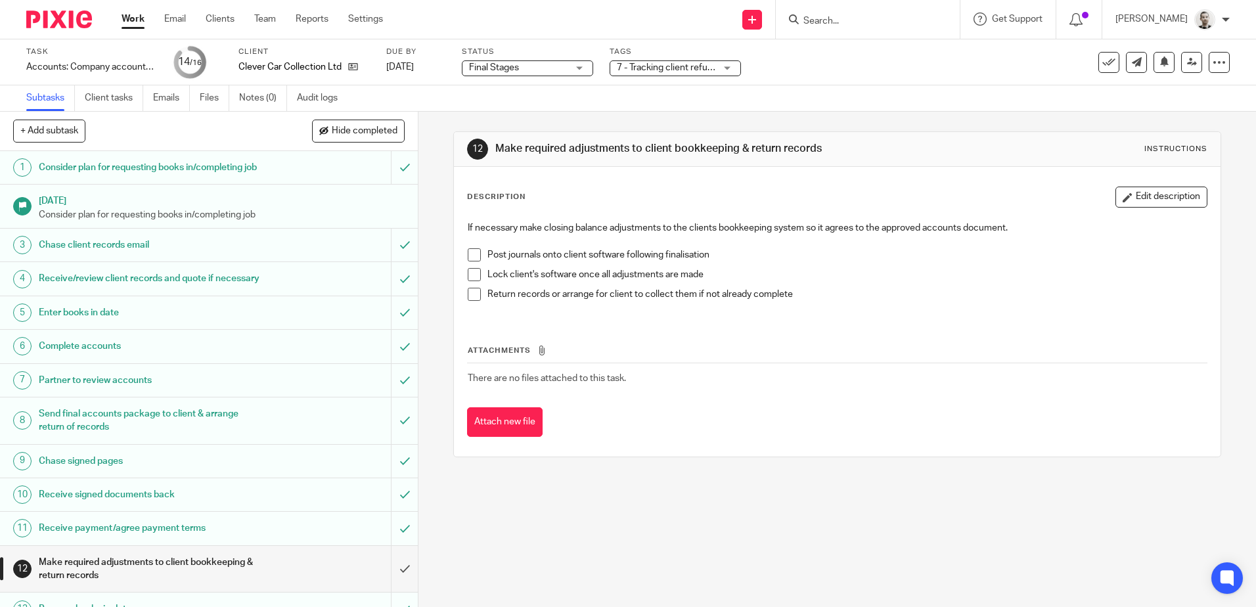
click at [576, 94] on div "Subtasks Client tasks Emails Files Notes (0) Audit logs" at bounding box center [628, 98] width 1256 height 26
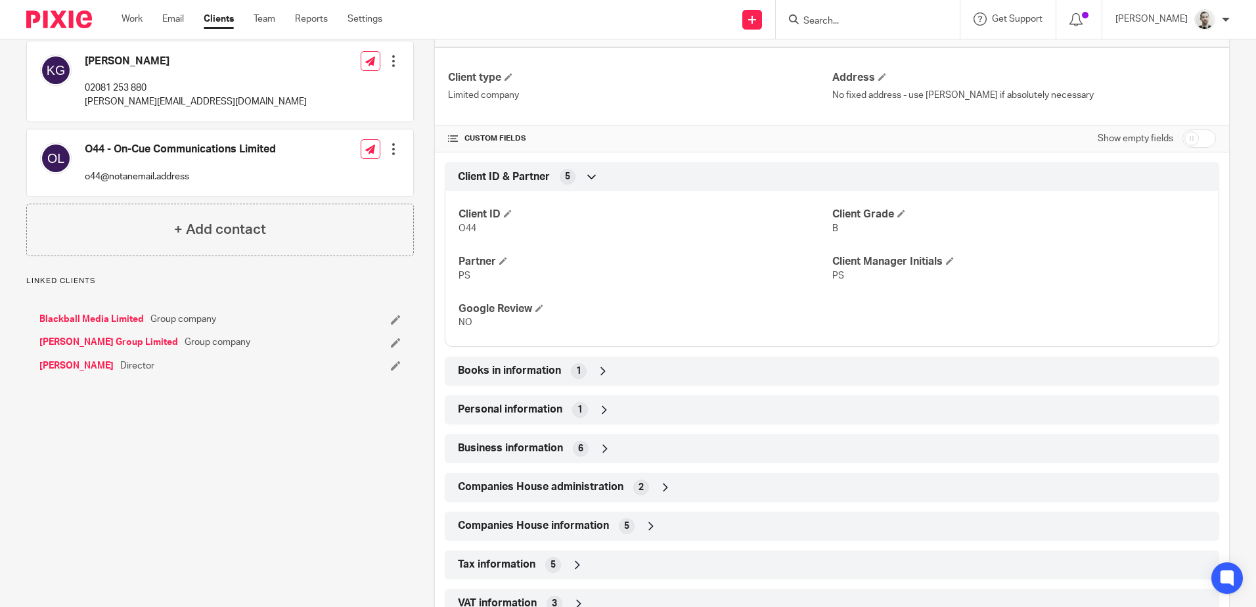
scroll to position [329, 0]
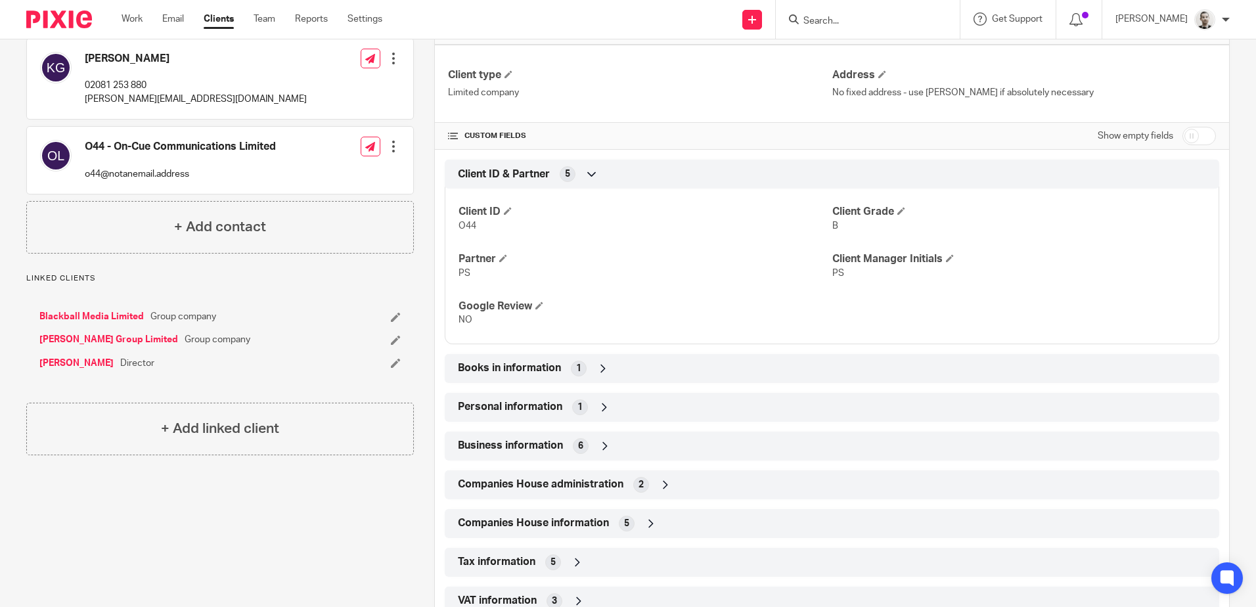
click at [103, 311] on link "Blackball Media Limited" at bounding box center [91, 316] width 104 height 13
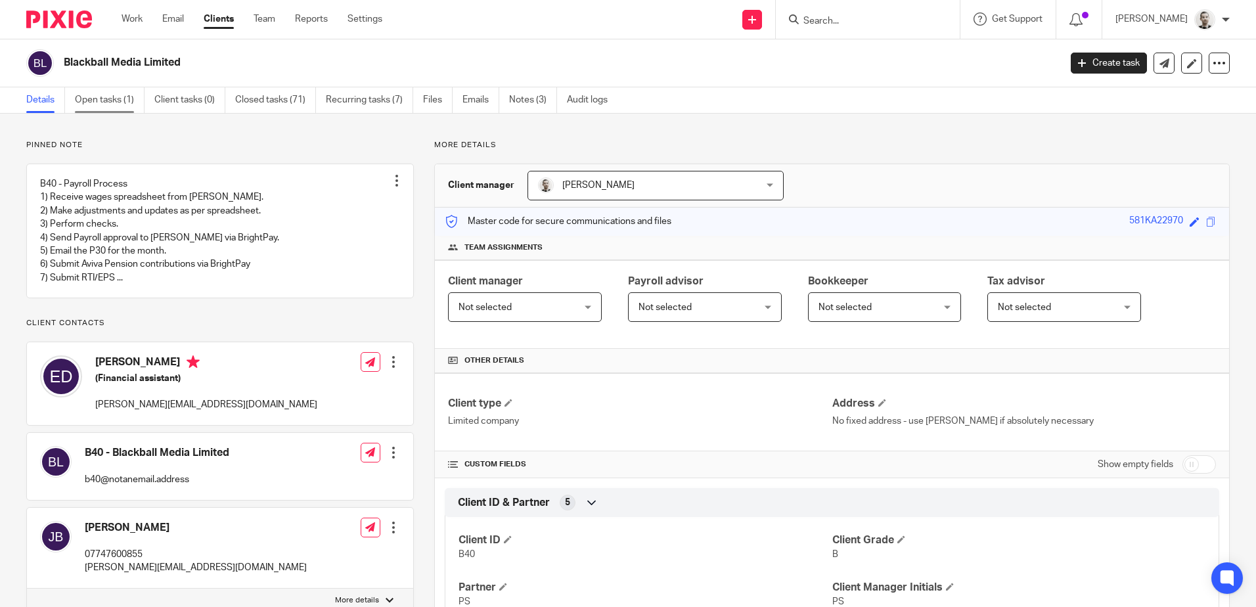
click at [109, 99] on link "Open tasks (1)" at bounding box center [110, 100] width 70 height 26
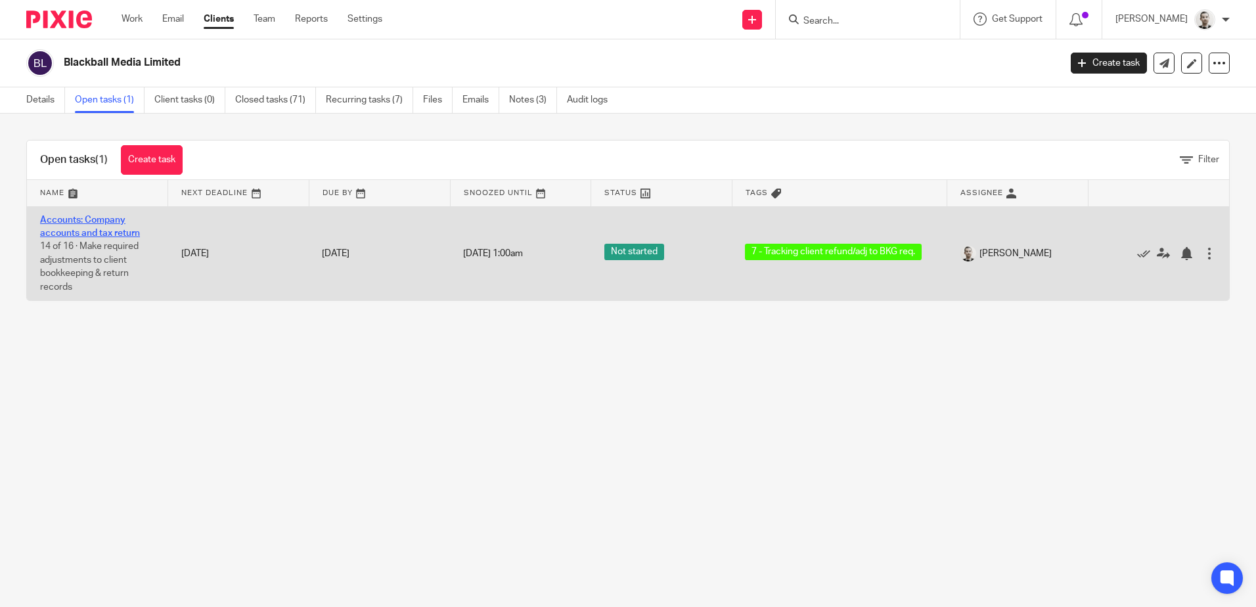
click at [112, 229] on link "Accounts: Company accounts and tax return" at bounding box center [90, 227] width 100 height 22
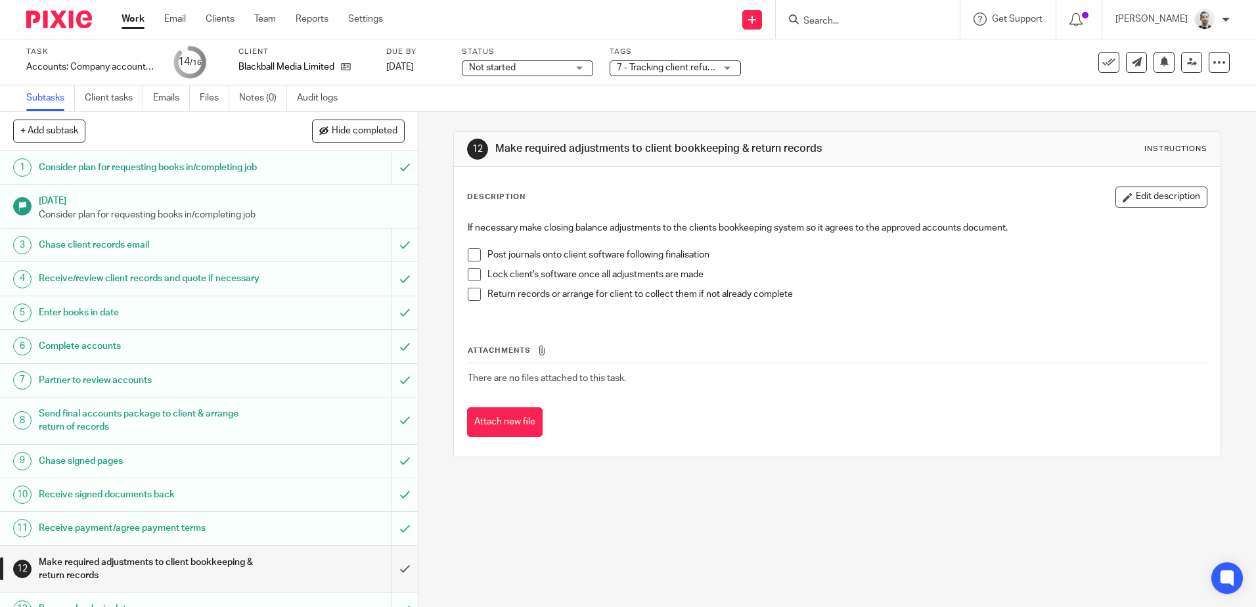
click at [525, 70] on span "Not started" at bounding box center [518, 68] width 99 height 14
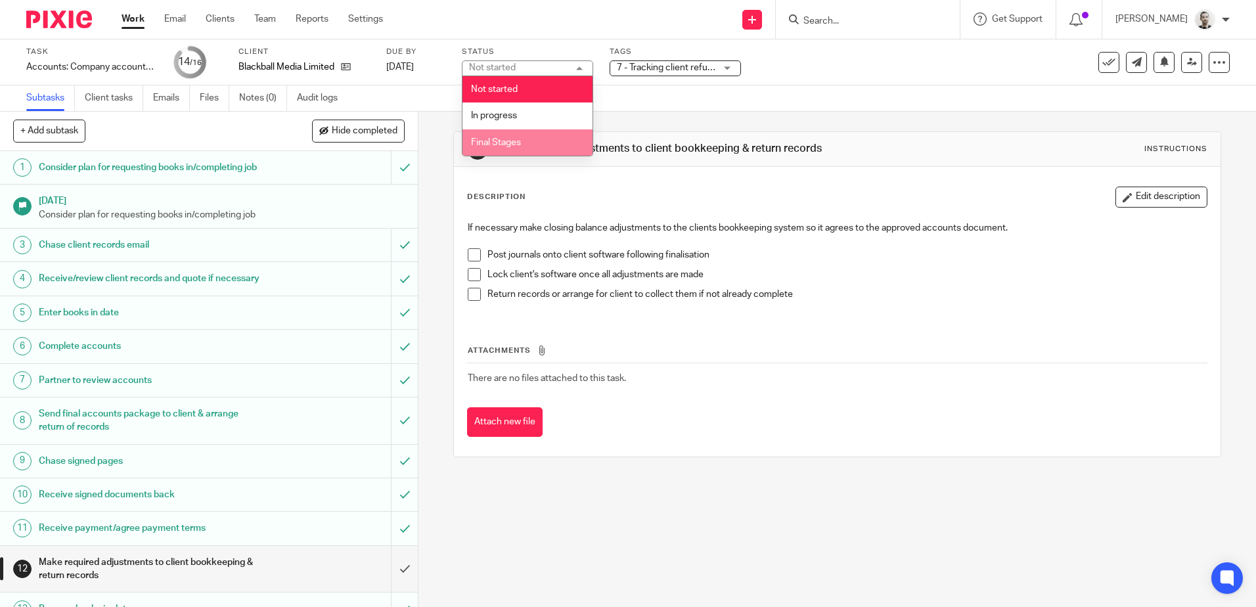
click at [520, 139] on span "Final Stages" at bounding box center [496, 142] width 50 height 9
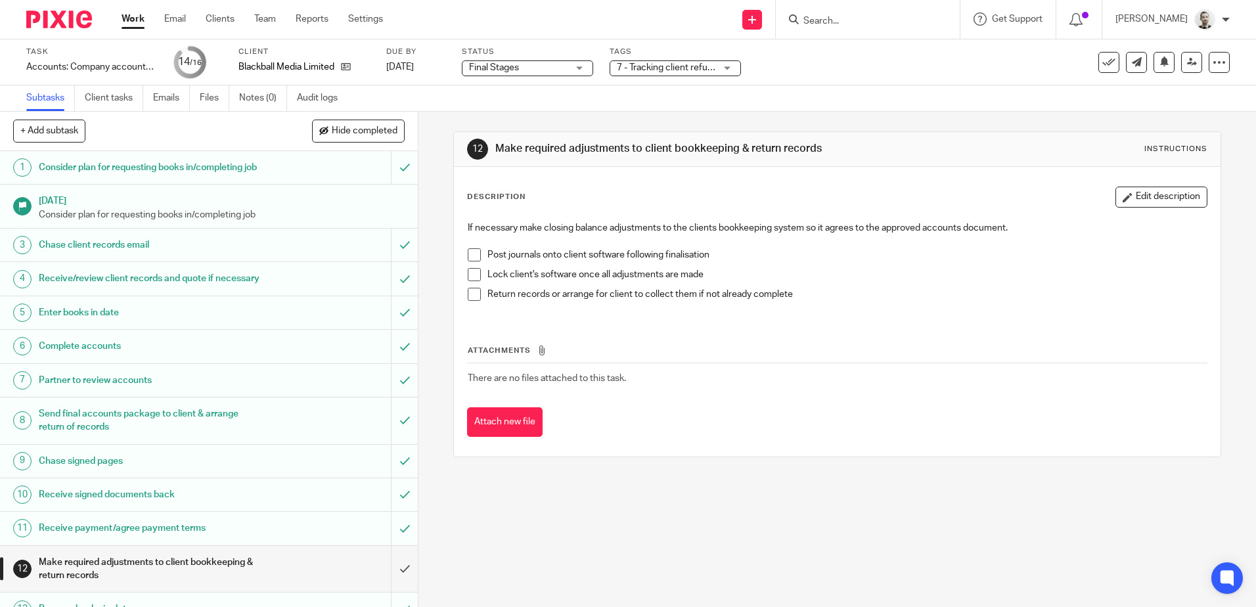
click at [530, 107] on div "Subtasks Client tasks Emails Files Notes (0) Audit logs" at bounding box center [628, 98] width 1256 height 26
click at [348, 64] on icon at bounding box center [346, 67] width 10 height 10
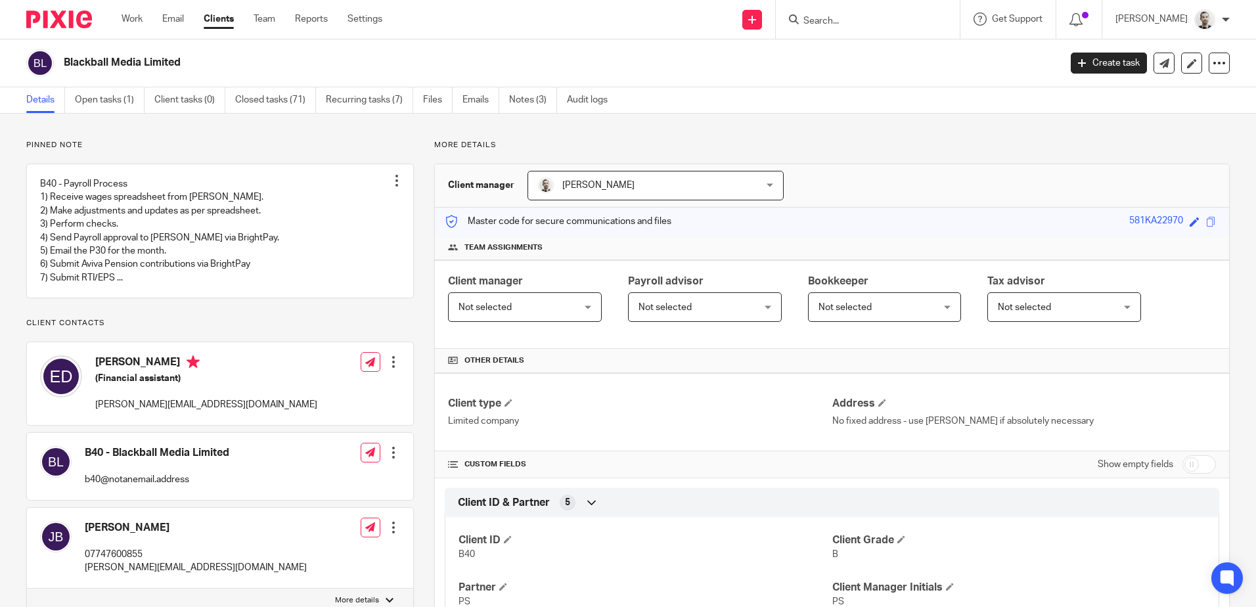
scroll to position [430, 0]
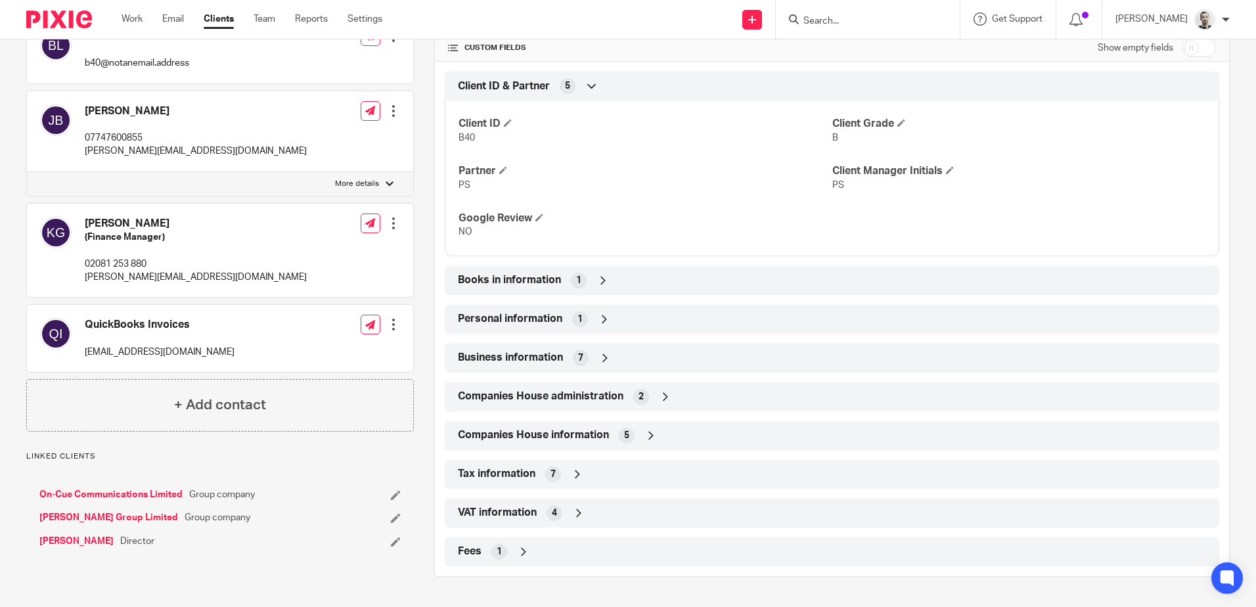
click at [601, 274] on icon at bounding box center [603, 280] width 13 height 13
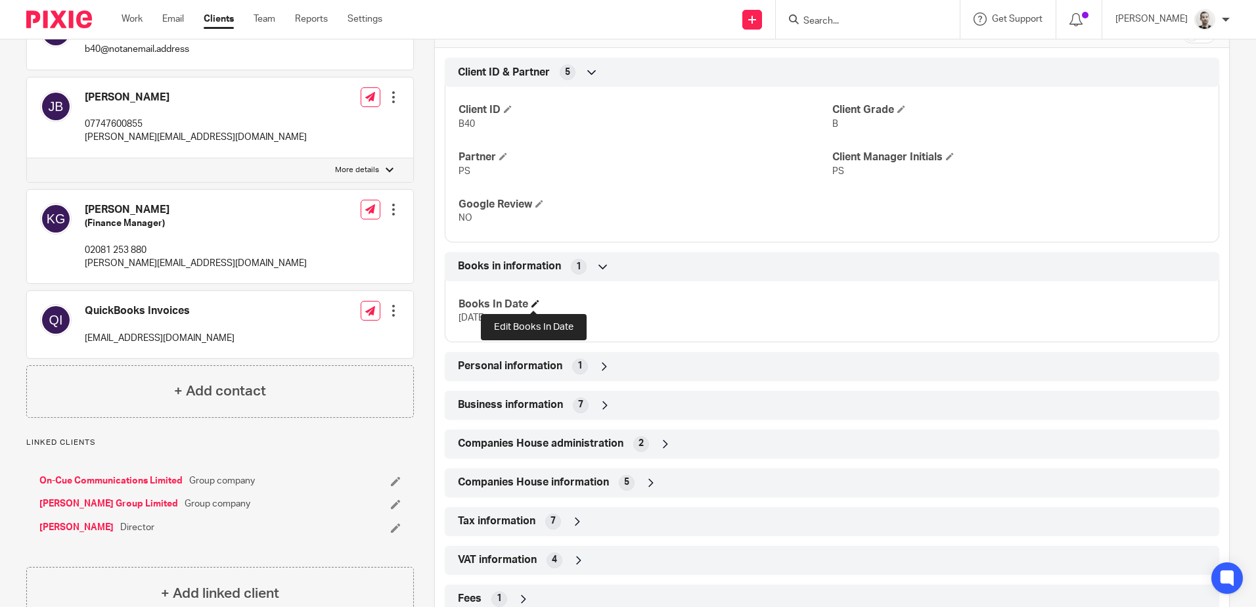
click at [536, 304] on span at bounding box center [536, 304] width 8 height 8
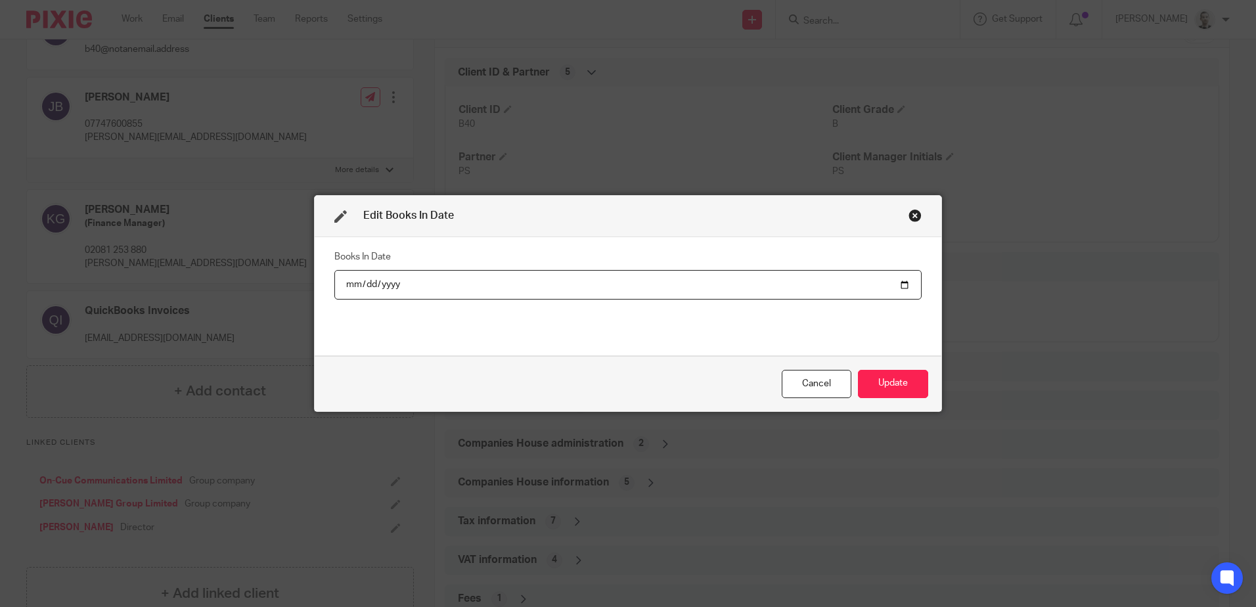
click at [361, 284] on input "date" at bounding box center [627, 285] width 587 height 30
click at [392, 283] on input "date" at bounding box center [627, 285] width 587 height 30
click at [876, 381] on button "Update" at bounding box center [893, 384] width 70 height 28
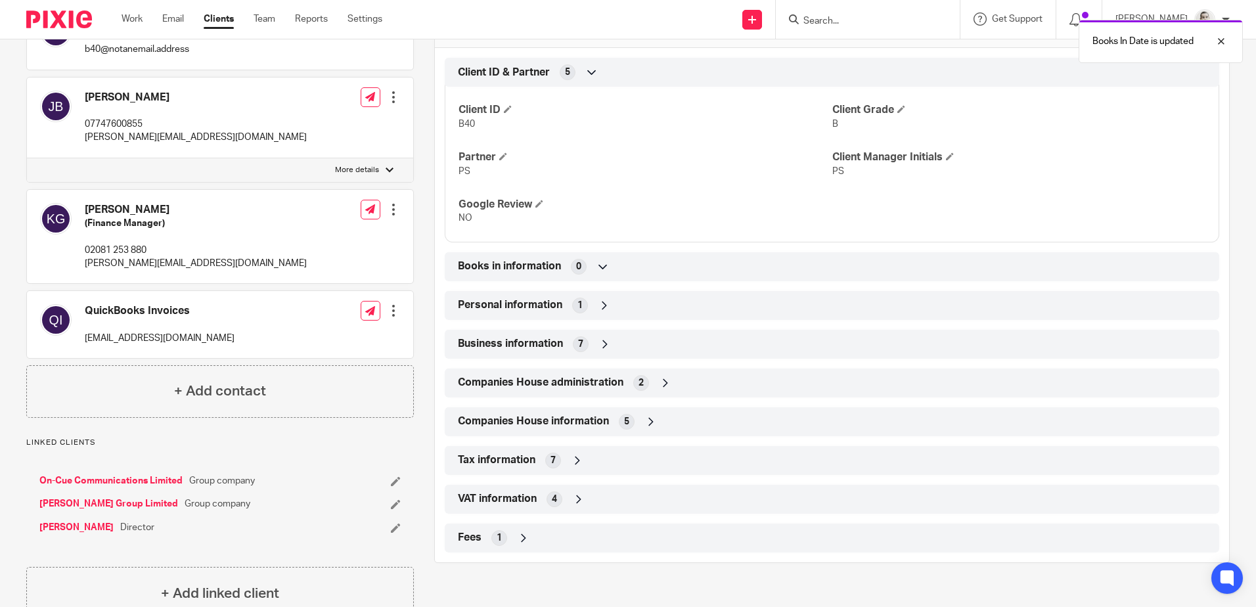
click at [106, 511] on link "[PERSON_NAME] Group Limited" at bounding box center [108, 503] width 139 height 13
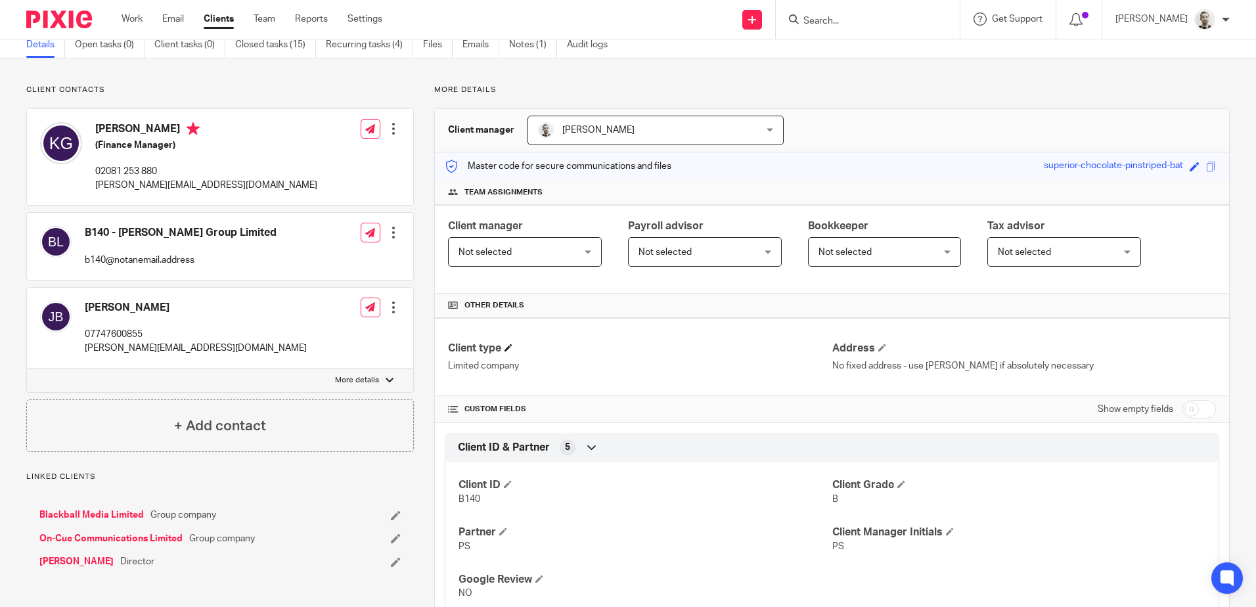
scroll to position [329, 0]
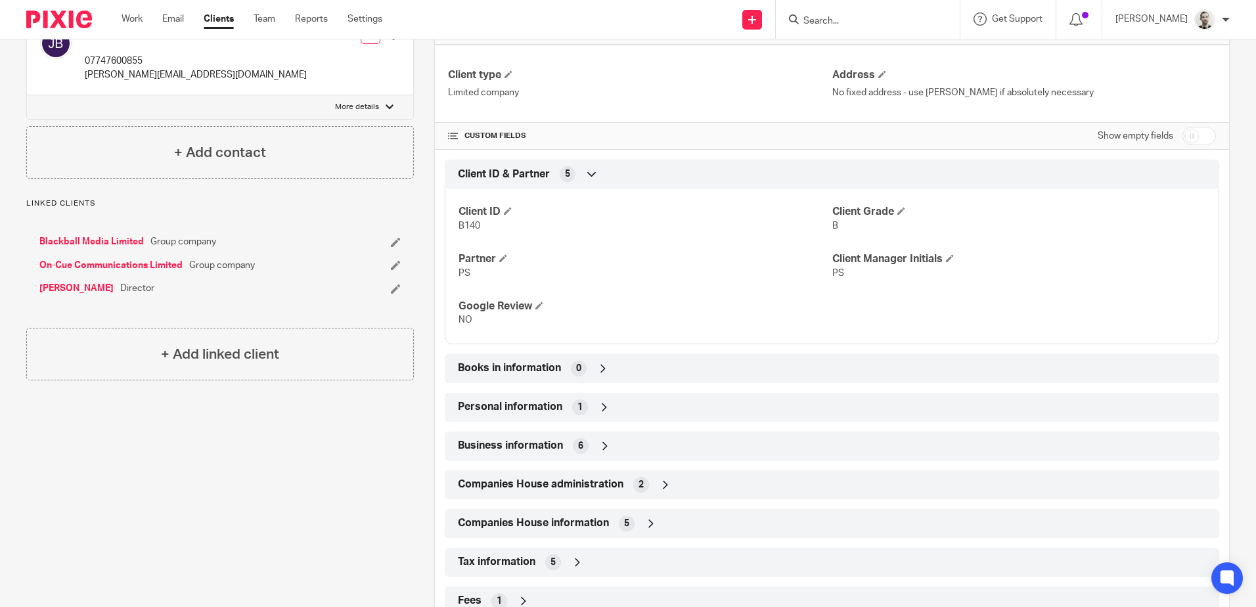
click at [120, 263] on link "On-Cue Communications Limited" at bounding box center [110, 265] width 143 height 13
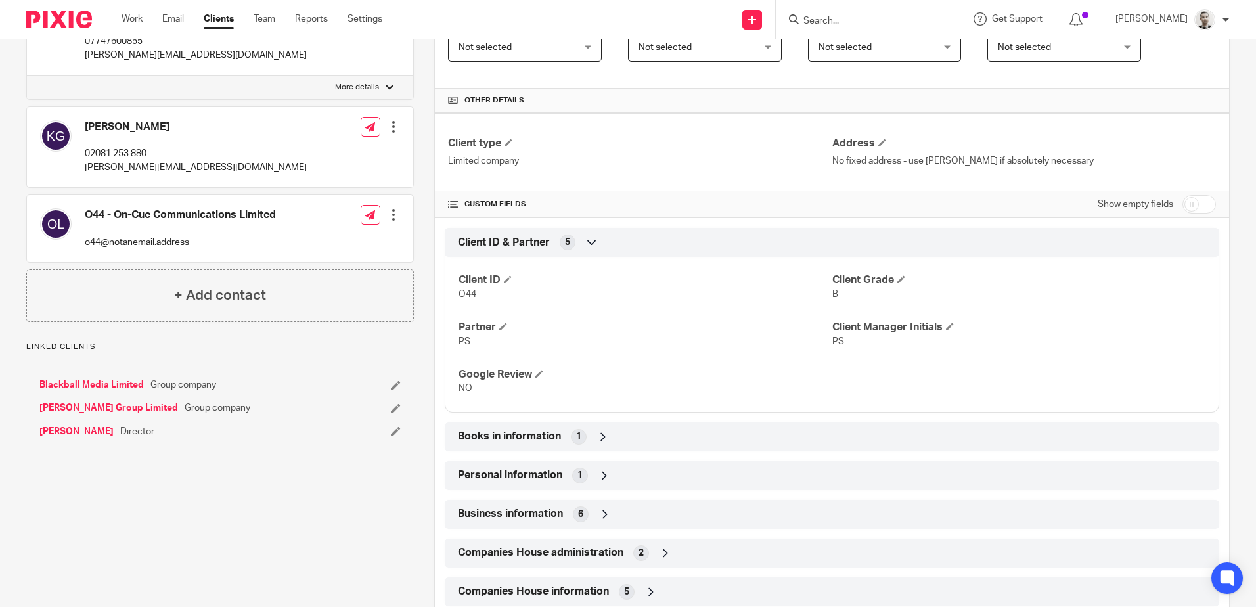
scroll to position [394, 0]
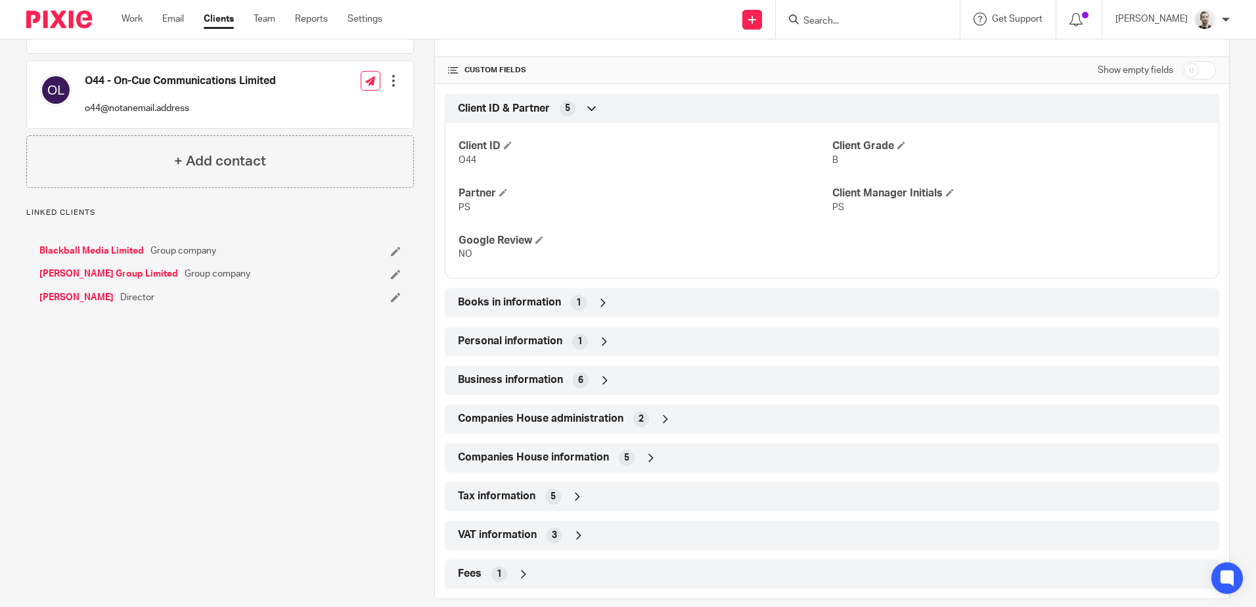
click at [599, 296] on icon at bounding box center [603, 302] width 13 height 13
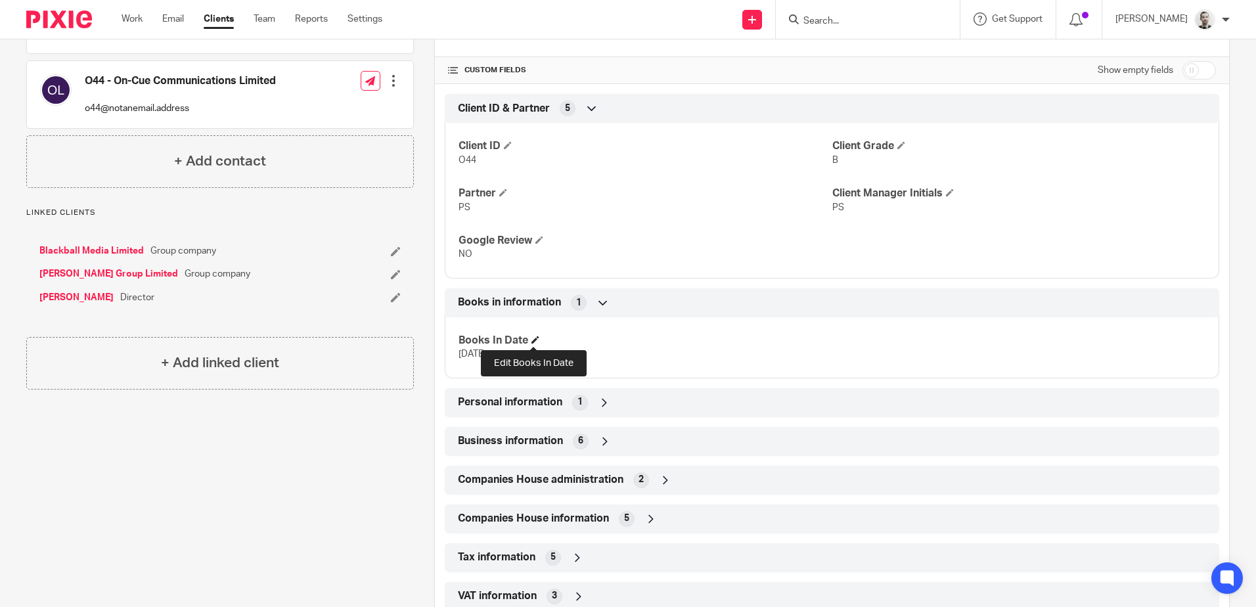
click at [535, 337] on span at bounding box center [536, 340] width 8 height 8
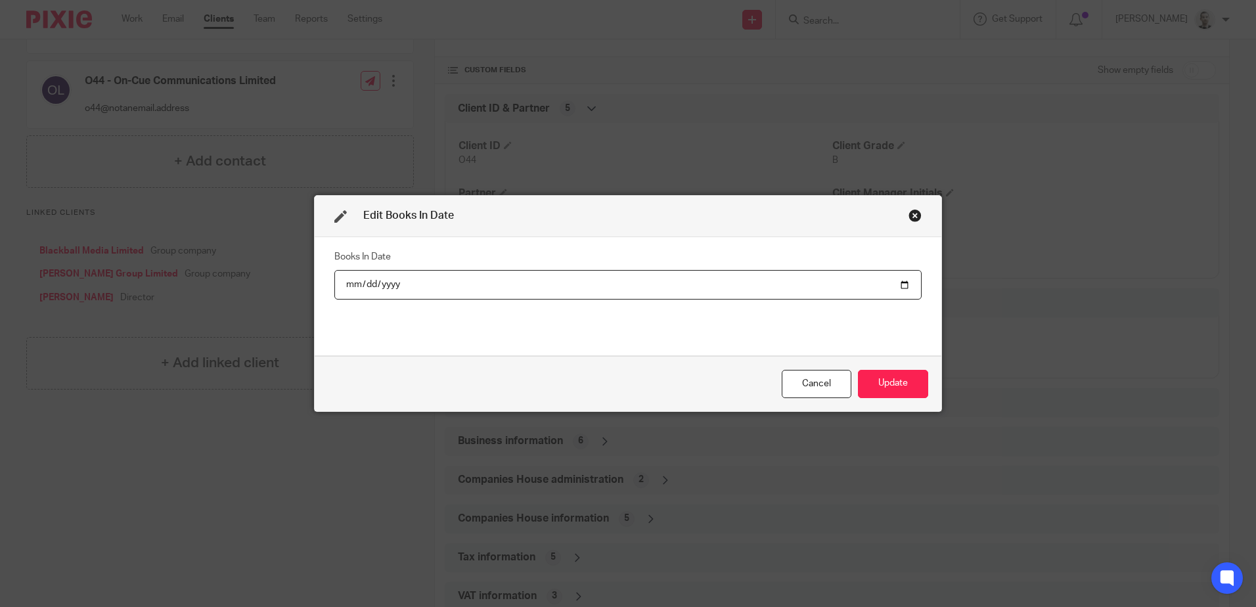
click at [367, 286] on input "date" at bounding box center [627, 285] width 587 height 30
click at [383, 284] on input "date" at bounding box center [627, 285] width 587 height 30
click at [887, 373] on button "Update" at bounding box center [893, 384] width 70 height 28
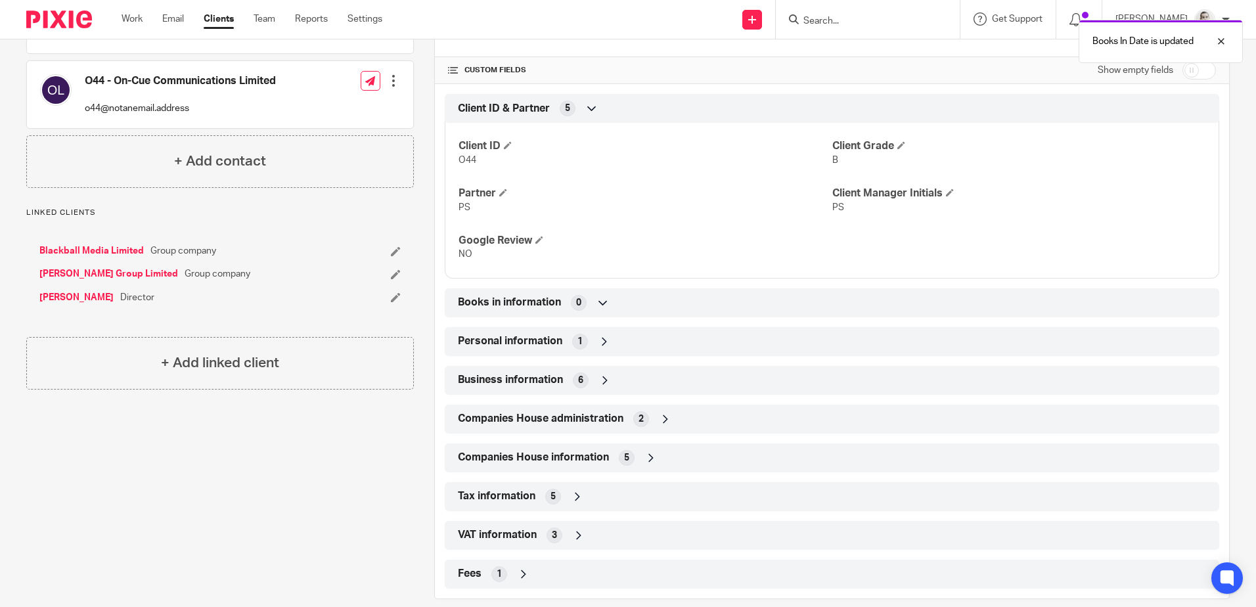
click at [80, 301] on link "James Robert Baggott" at bounding box center [76, 297] width 74 height 13
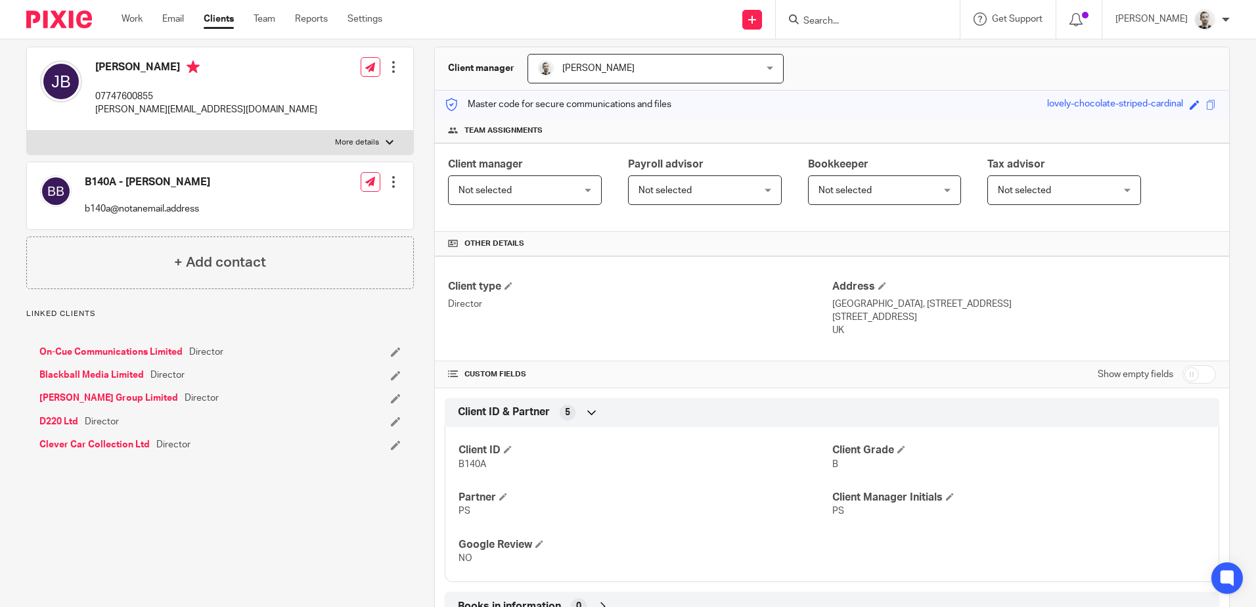
scroll to position [131, 0]
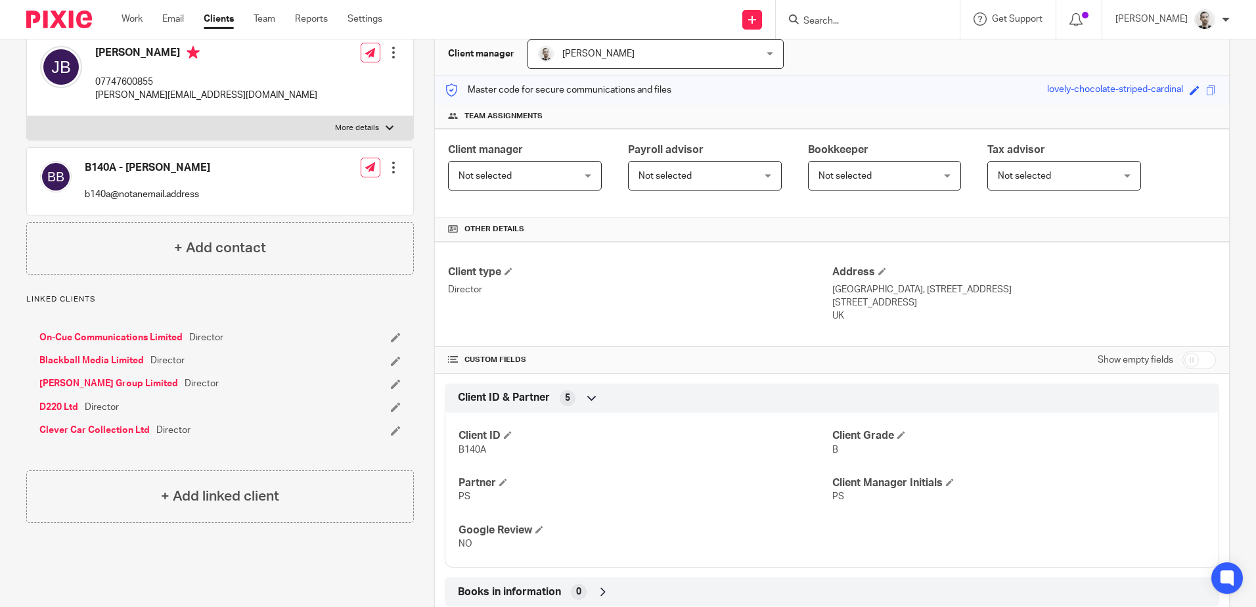
click at [87, 428] on link "Clever Car Collection Ltd" at bounding box center [94, 430] width 110 height 13
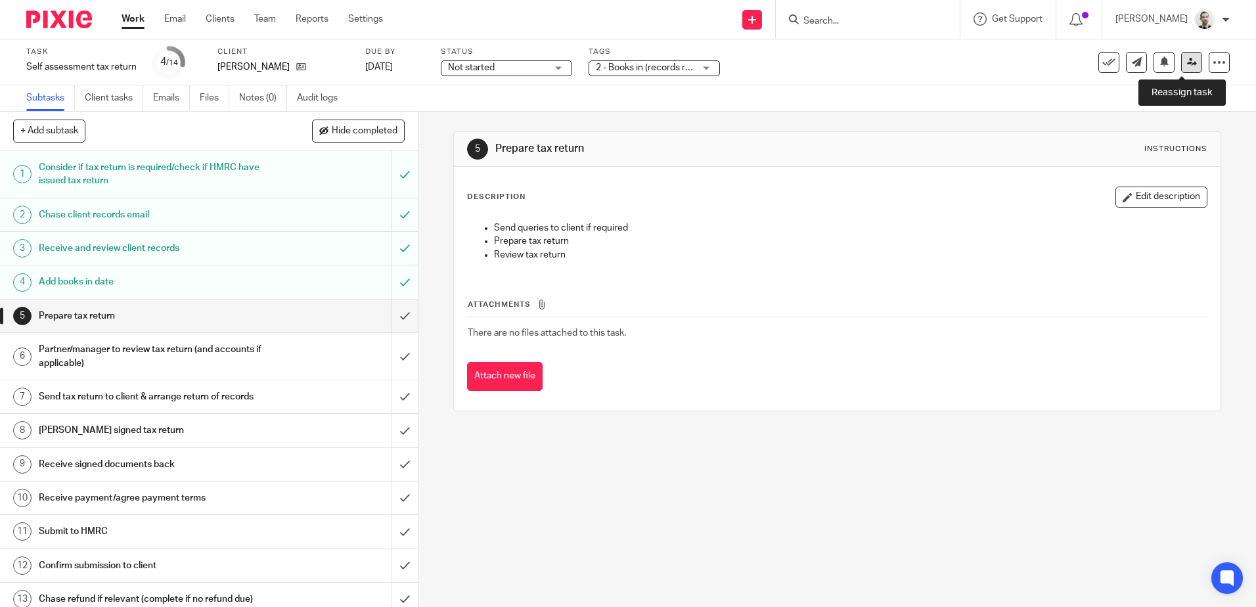
click at [1187, 65] on icon at bounding box center [1192, 62] width 10 height 10
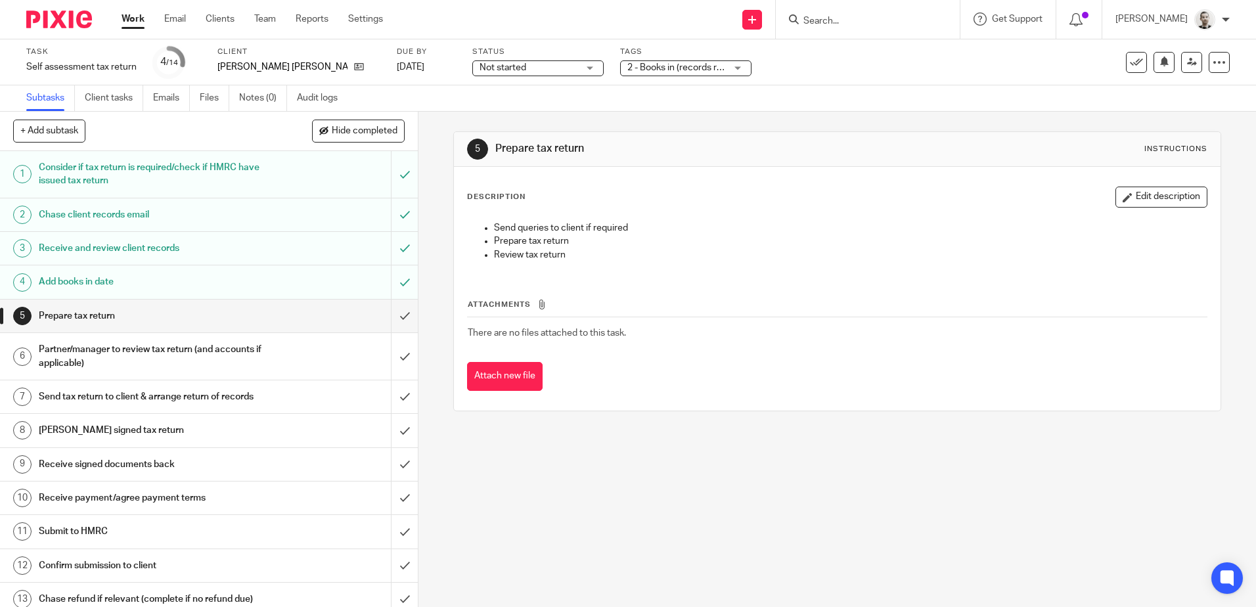
click at [516, 68] on span "Not started" at bounding box center [529, 68] width 99 height 14
click at [516, 68] on div "Not started Not started" at bounding box center [537, 68] width 131 height 16
click at [1187, 62] on icon at bounding box center [1192, 62] width 10 height 10
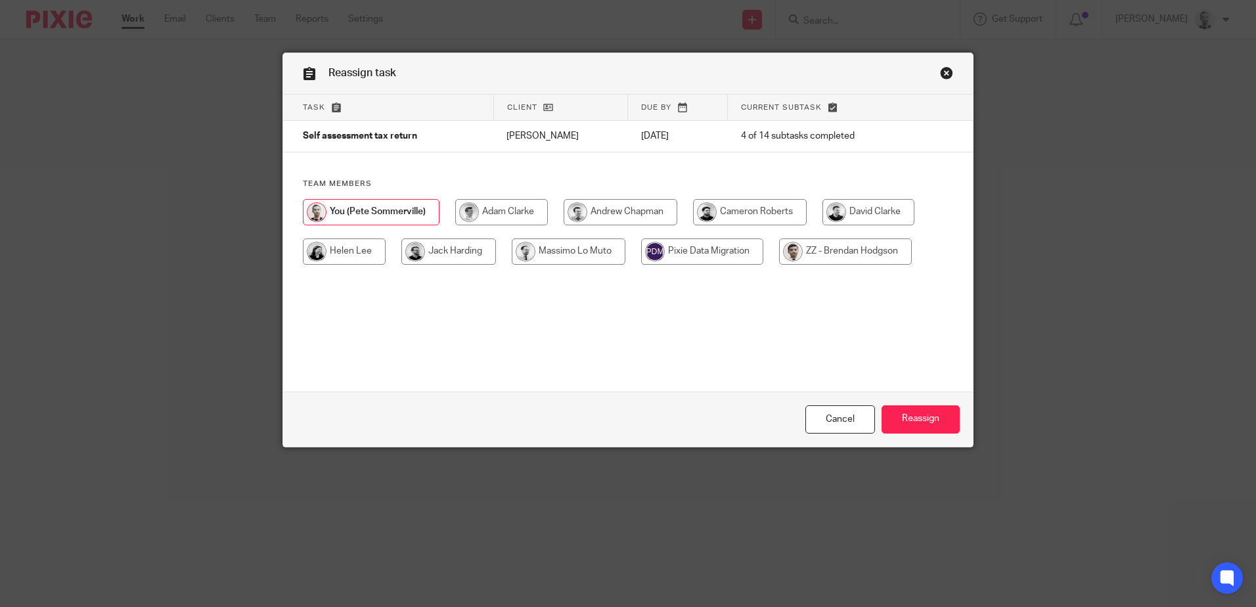
click at [516, 209] on input "radio" at bounding box center [501, 212] width 93 height 26
radio input "true"
click at [924, 412] on input "Reassign" at bounding box center [921, 419] width 78 height 28
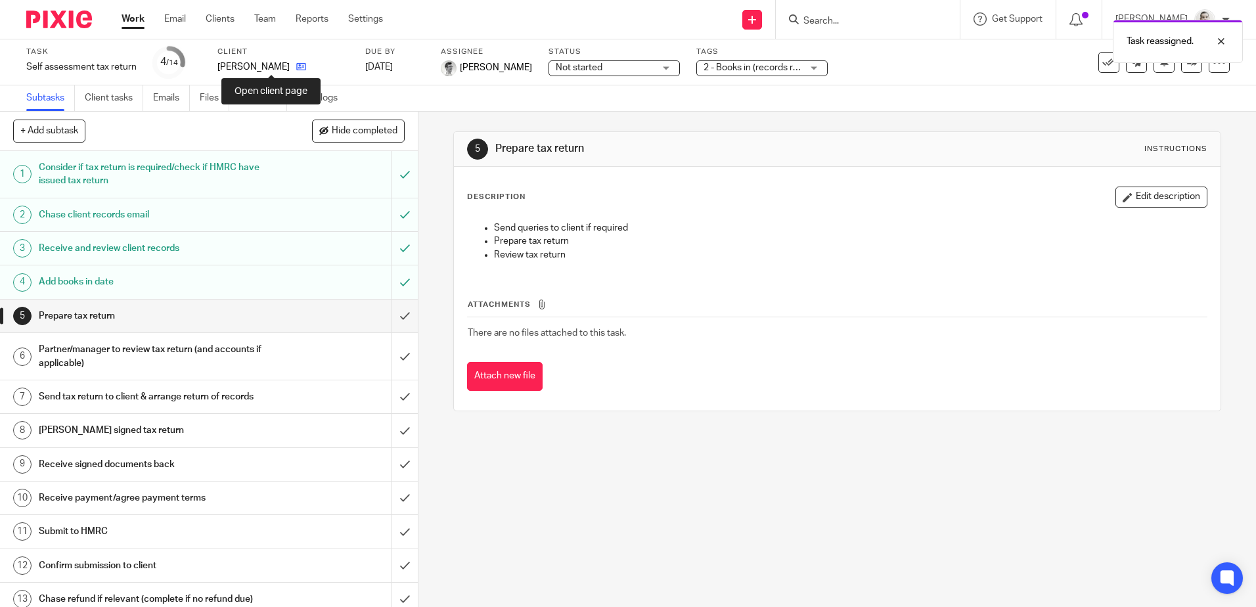
click at [296, 68] on icon at bounding box center [301, 67] width 10 height 10
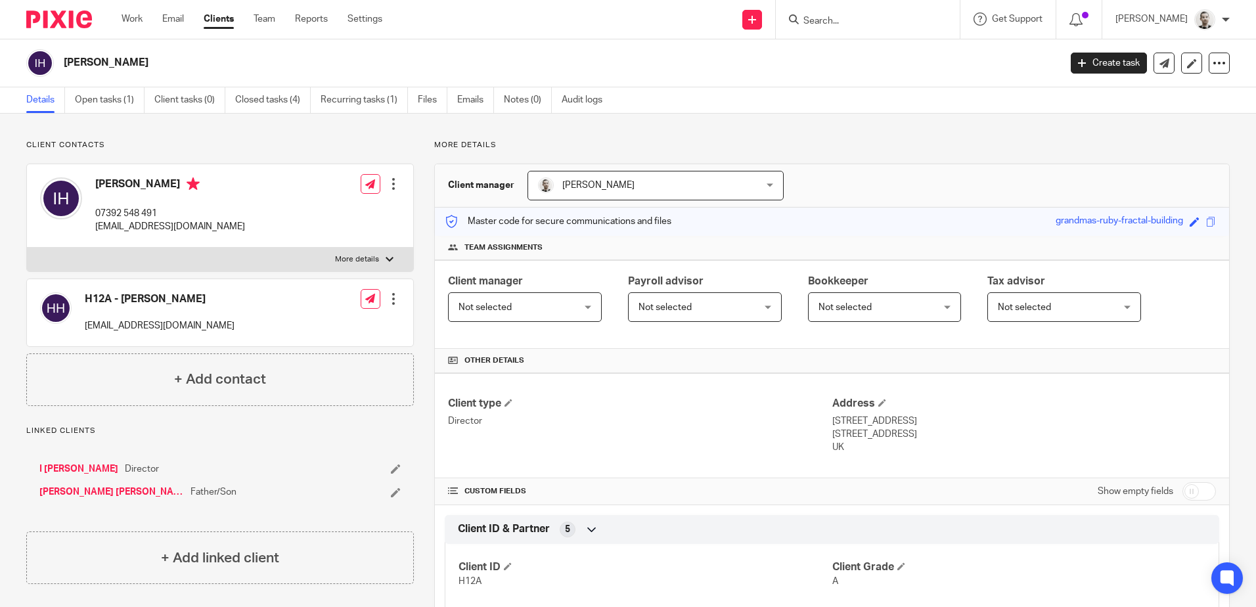
click at [63, 466] on link "I [PERSON_NAME]" at bounding box center [78, 469] width 79 height 13
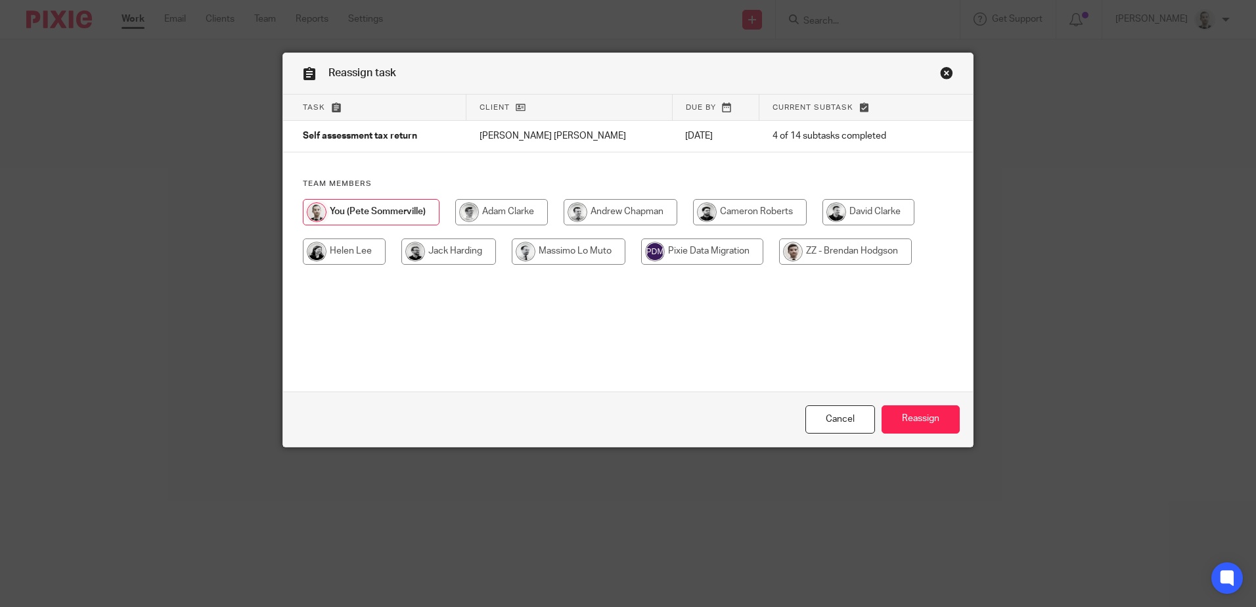
click at [500, 209] on input "radio" at bounding box center [501, 212] width 93 height 26
radio input "true"
click at [908, 418] on input "Reassign" at bounding box center [921, 419] width 78 height 28
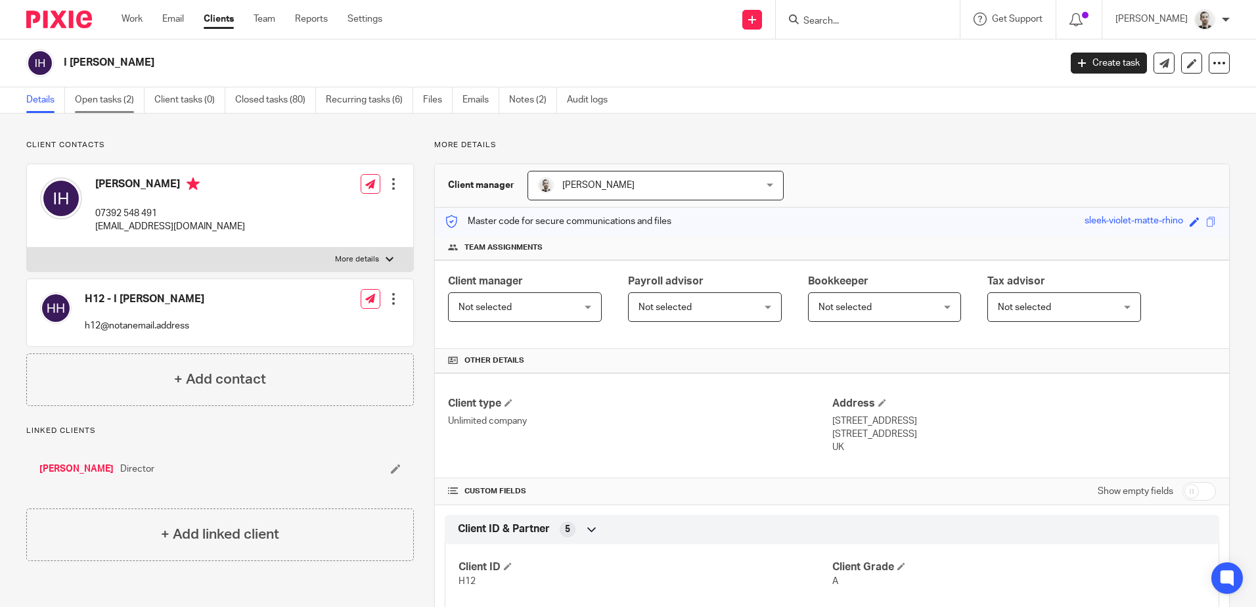
click at [87, 106] on link "Open tasks (2)" at bounding box center [110, 100] width 70 height 26
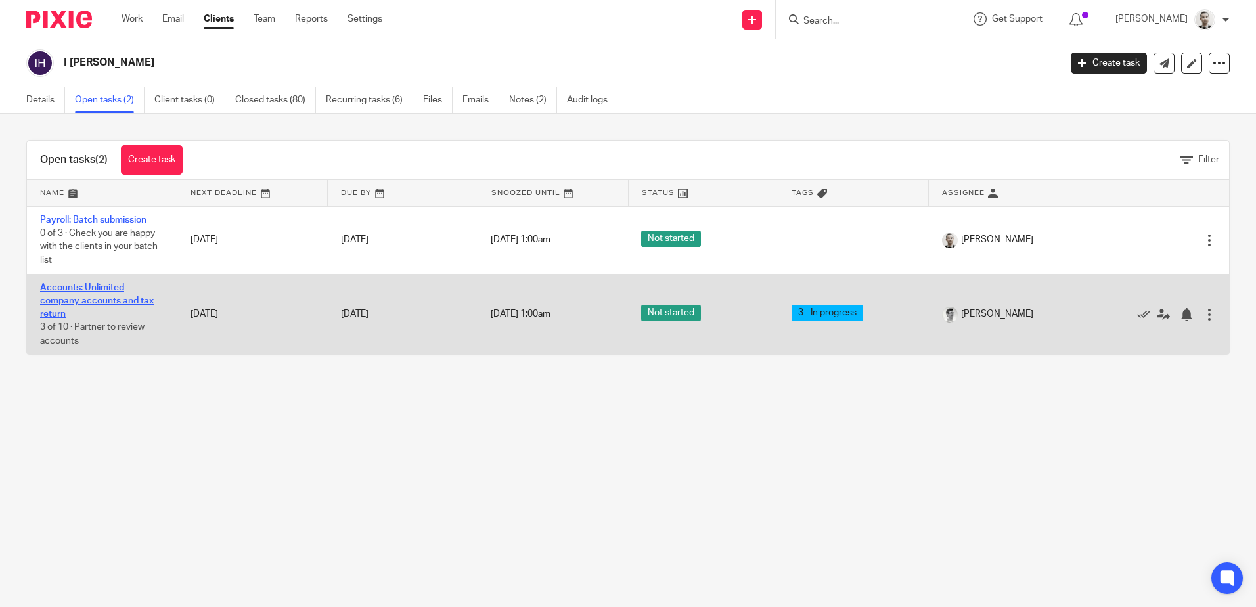
click at [110, 288] on link "Accounts: Unlimited company accounts and tax return" at bounding box center [97, 301] width 114 height 36
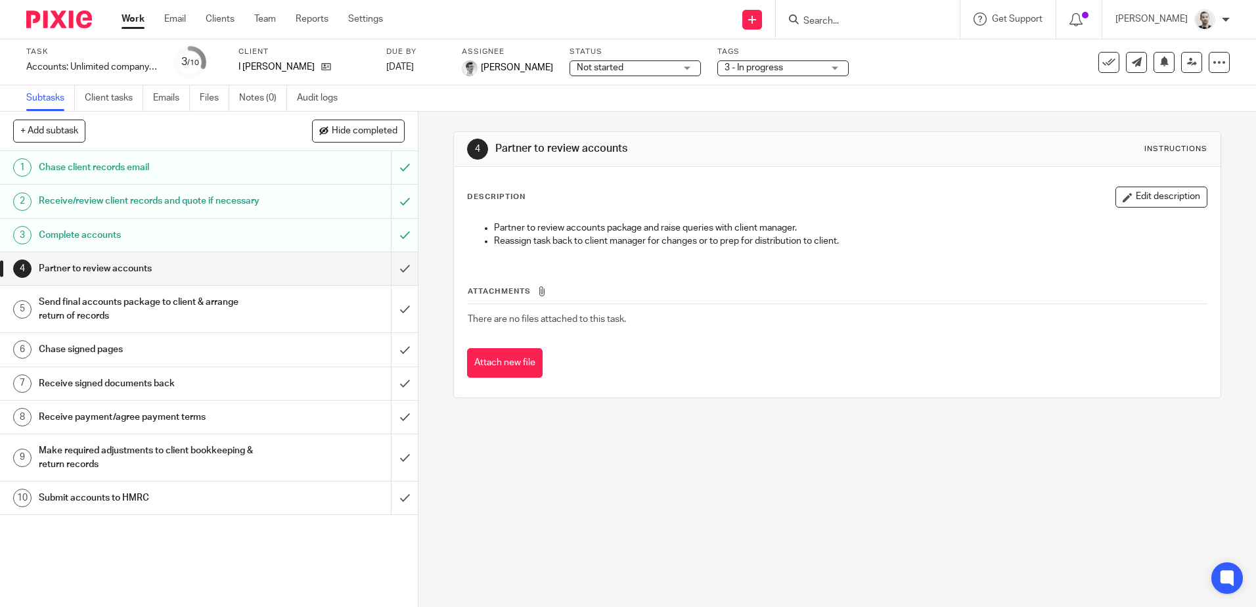
click at [631, 69] on span "Not started" at bounding box center [626, 68] width 99 height 14
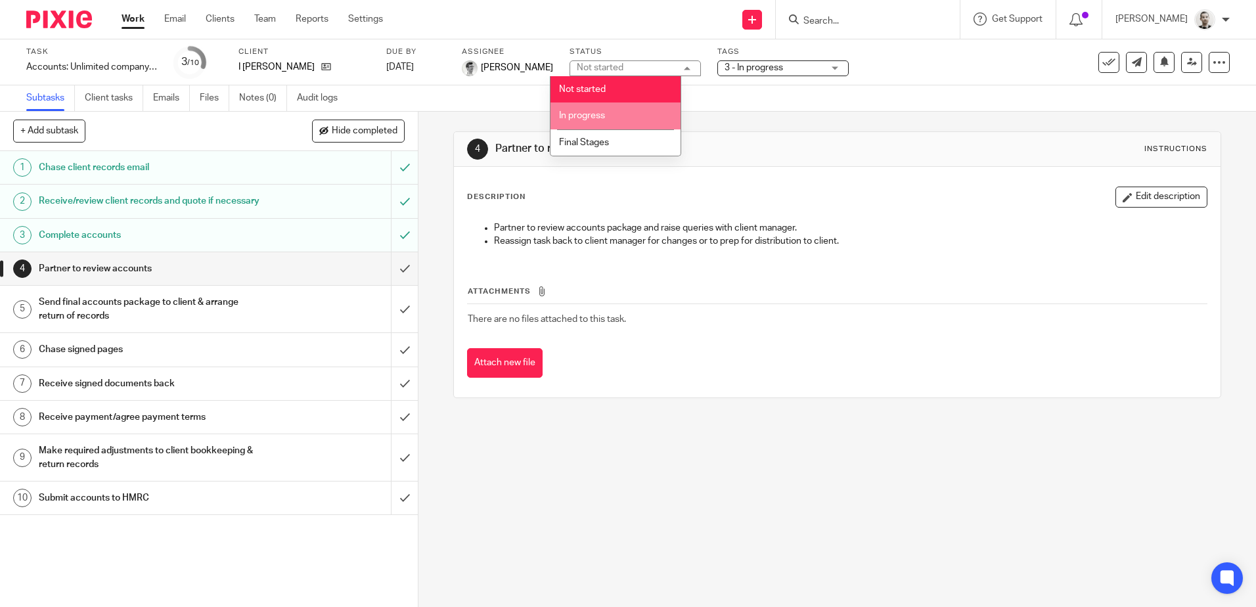
click at [615, 112] on li "In progress" at bounding box center [616, 116] width 130 height 27
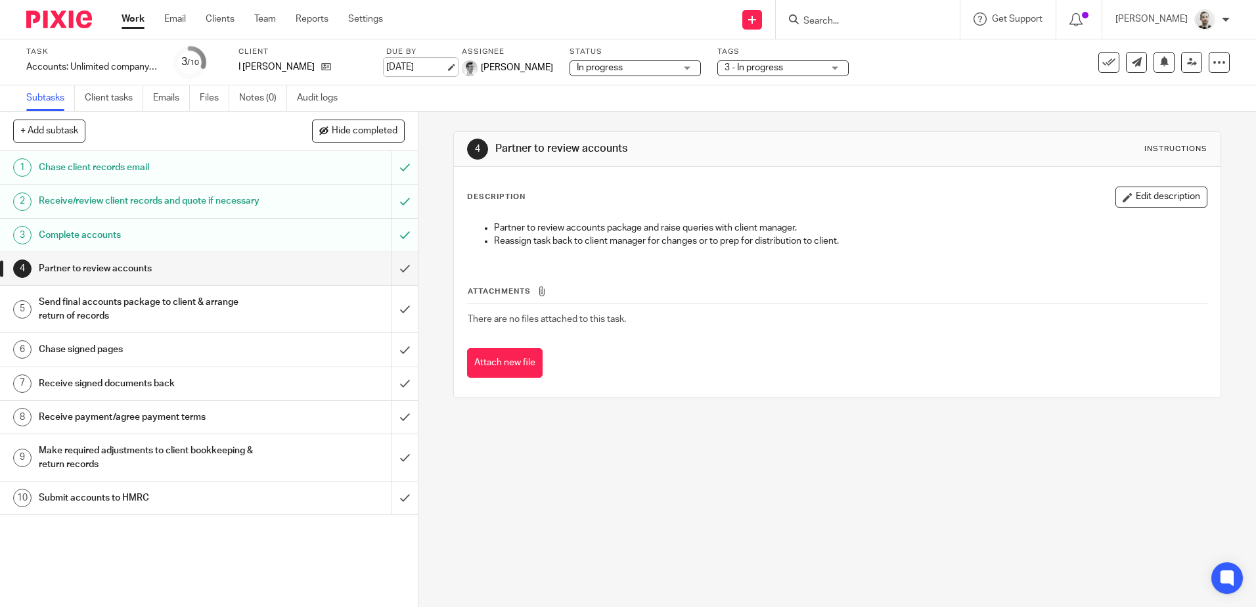
click at [435, 68] on link "[DATE]" at bounding box center [415, 67] width 59 height 14
click at [1187, 66] on icon at bounding box center [1192, 62] width 10 height 10
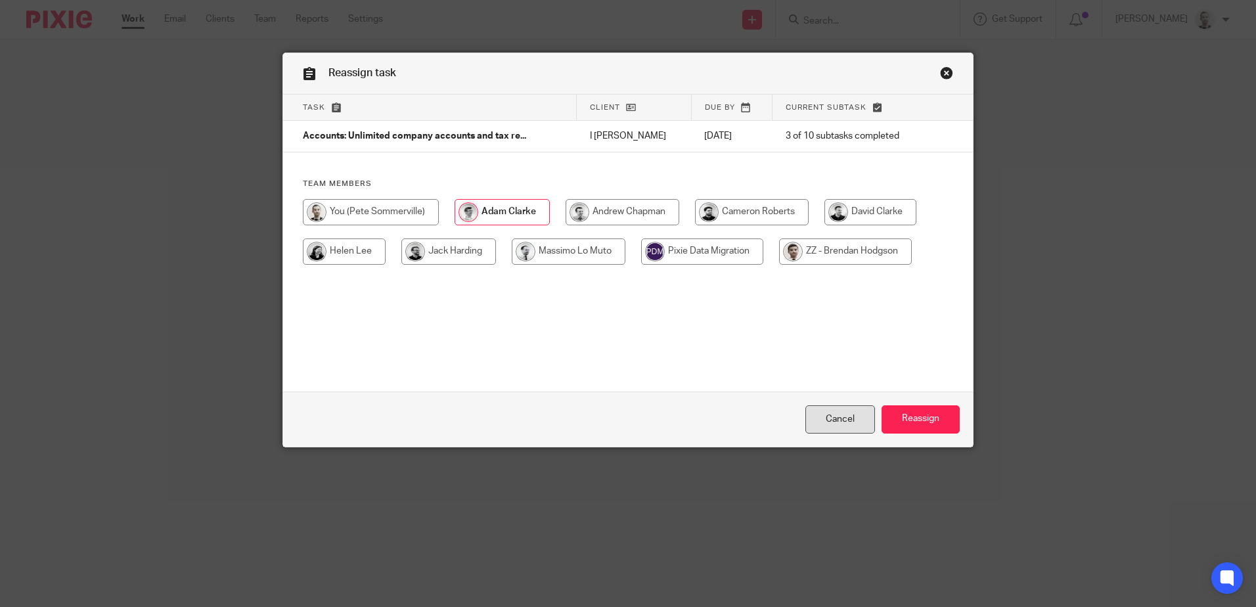
click at [838, 409] on link "Cancel" at bounding box center [841, 419] width 70 height 28
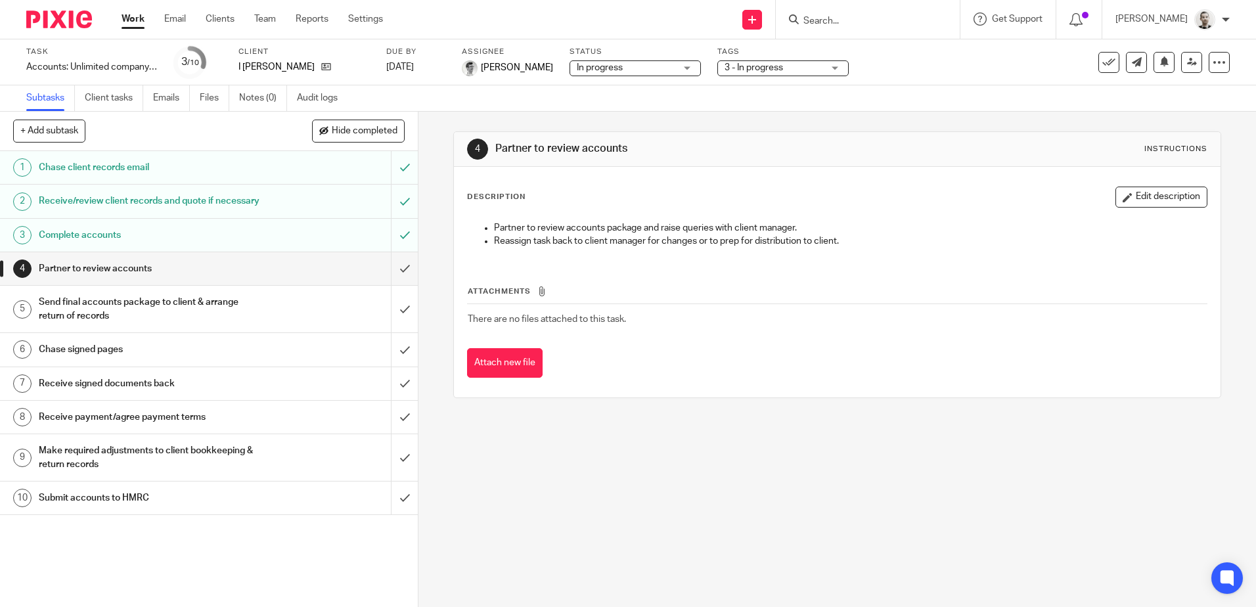
click at [71, 20] on img at bounding box center [59, 20] width 66 height 18
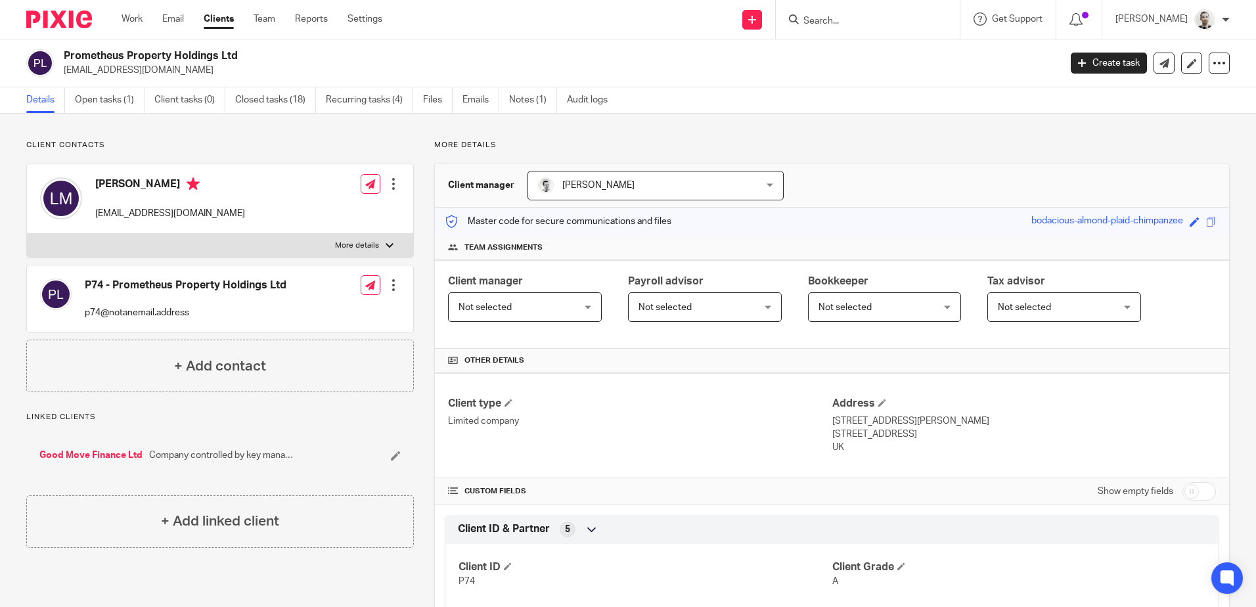
drag, startPoint x: 64, startPoint y: 55, endPoint x: 237, endPoint y: 56, distance: 173.5
click at [237, 56] on h2 "Prometheus Property Holdings Ltd" at bounding box center [459, 56] width 790 height 14
copy h2 "Prometheus Property Holdings Ltd"
click at [58, 16] on img at bounding box center [59, 20] width 66 height 18
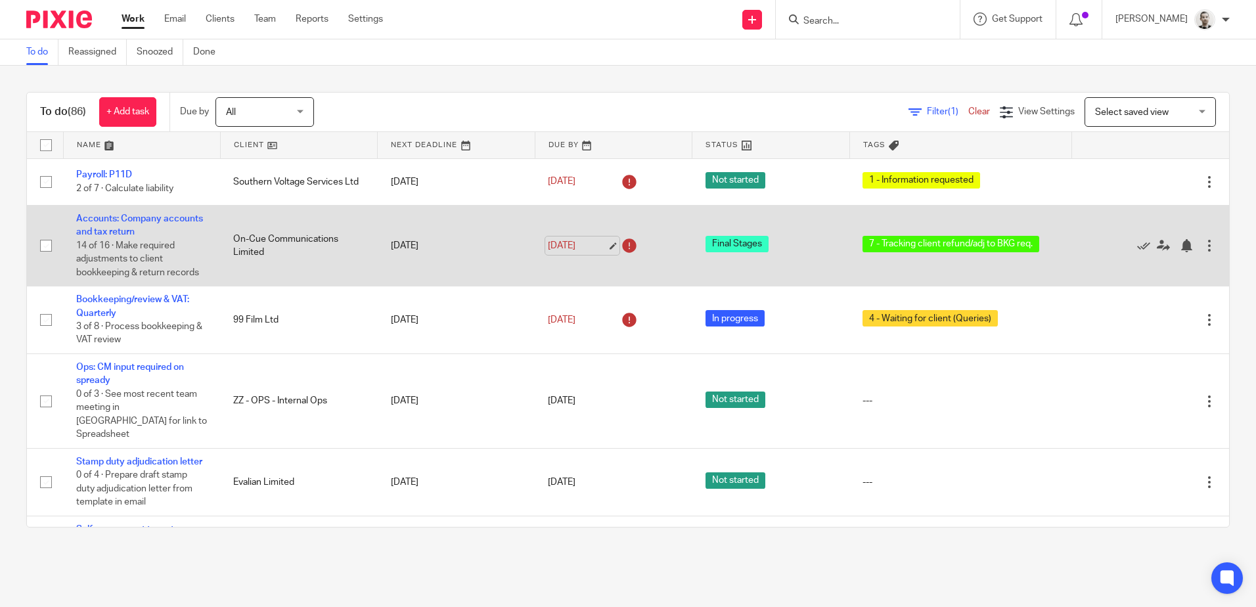
click at [564, 245] on link "5 Aug 2025" at bounding box center [577, 246] width 59 height 14
